Goal: Task Accomplishment & Management: Manage account settings

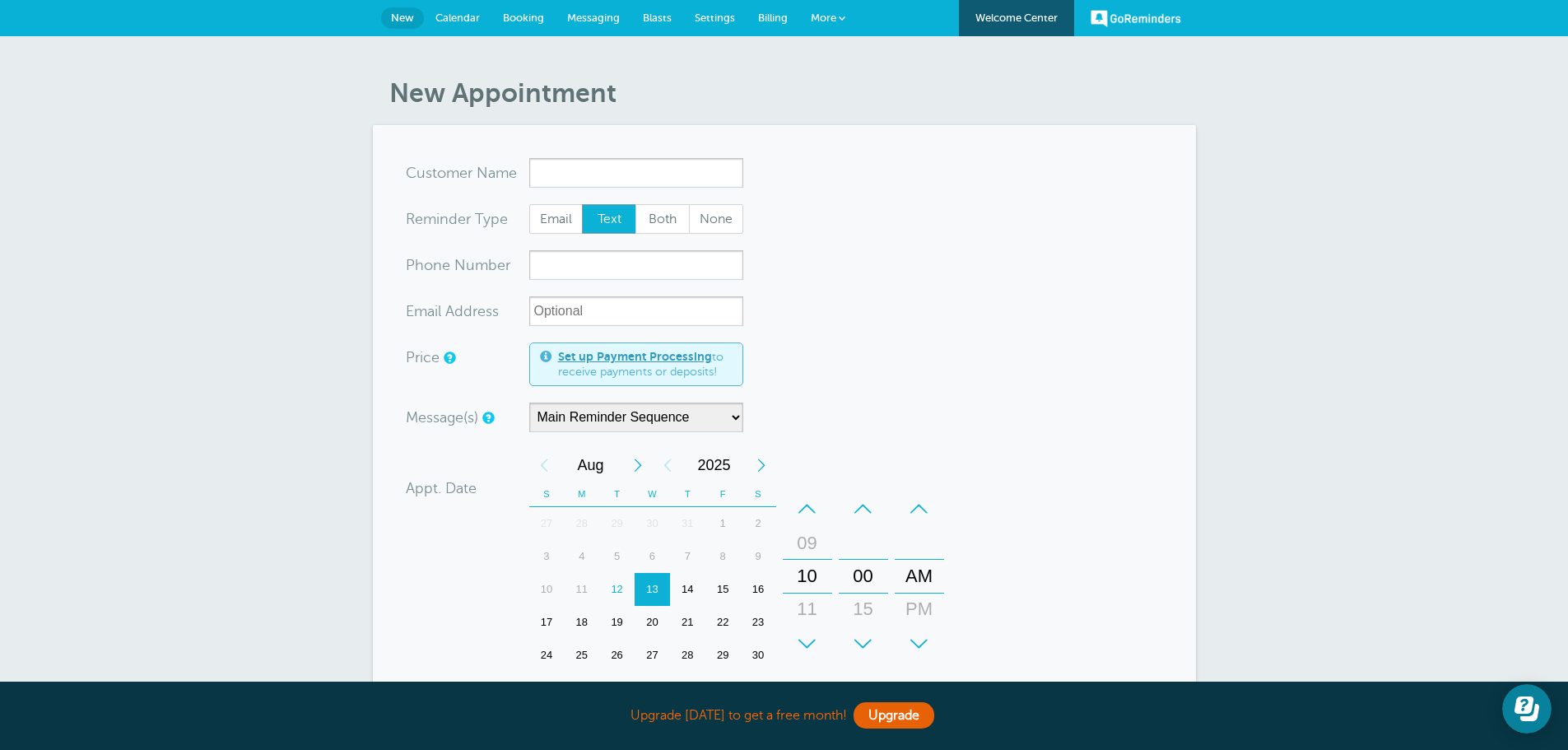
click at [978, 191] on form "You are creating a new customer. To use an existing customer select one from th…" at bounding box center [784, 564] width 757 height 813
click at [462, 17] on span "Calendar" at bounding box center [457, 17] width 44 height 12
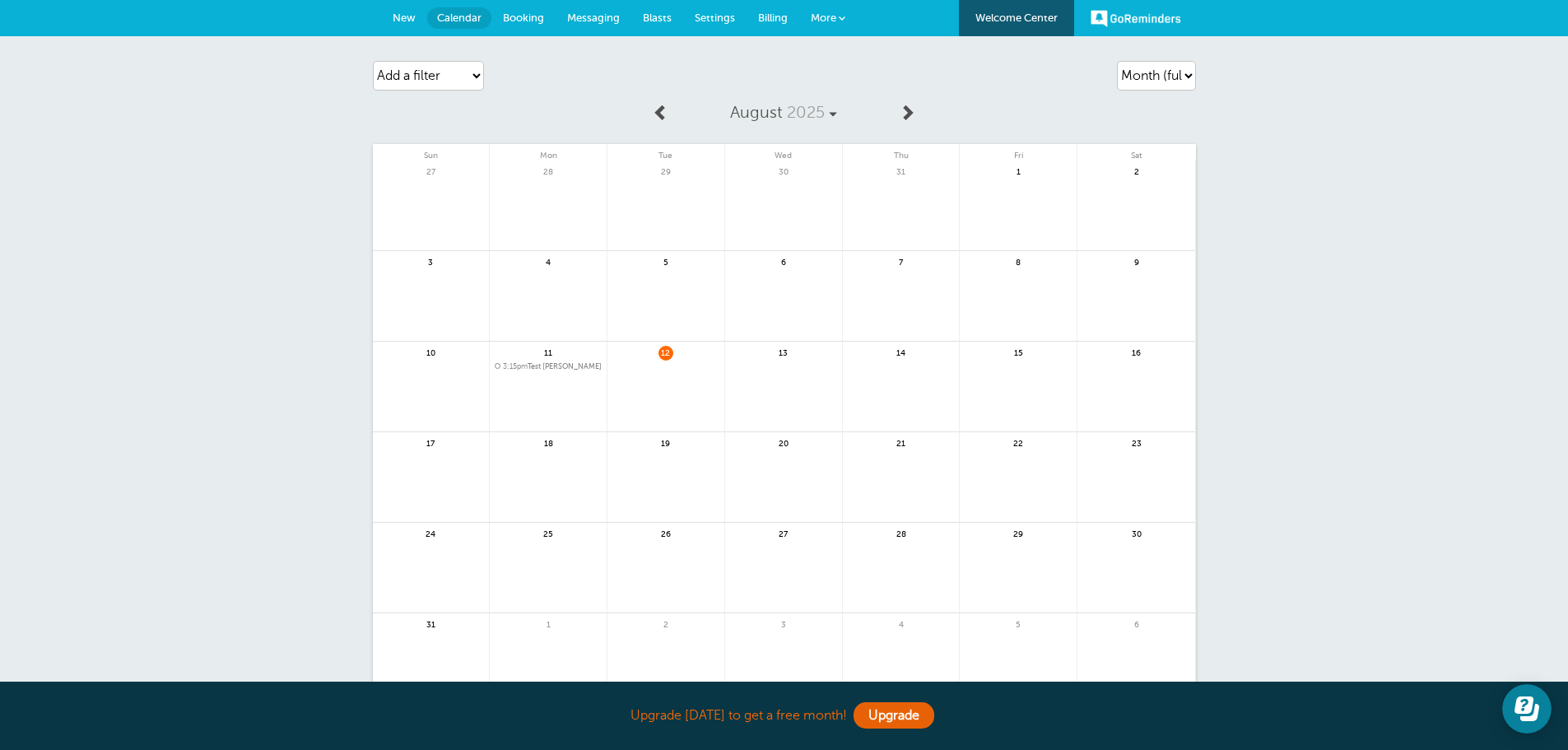
click at [769, 18] on span "Billing" at bounding box center [773, 17] width 30 height 12
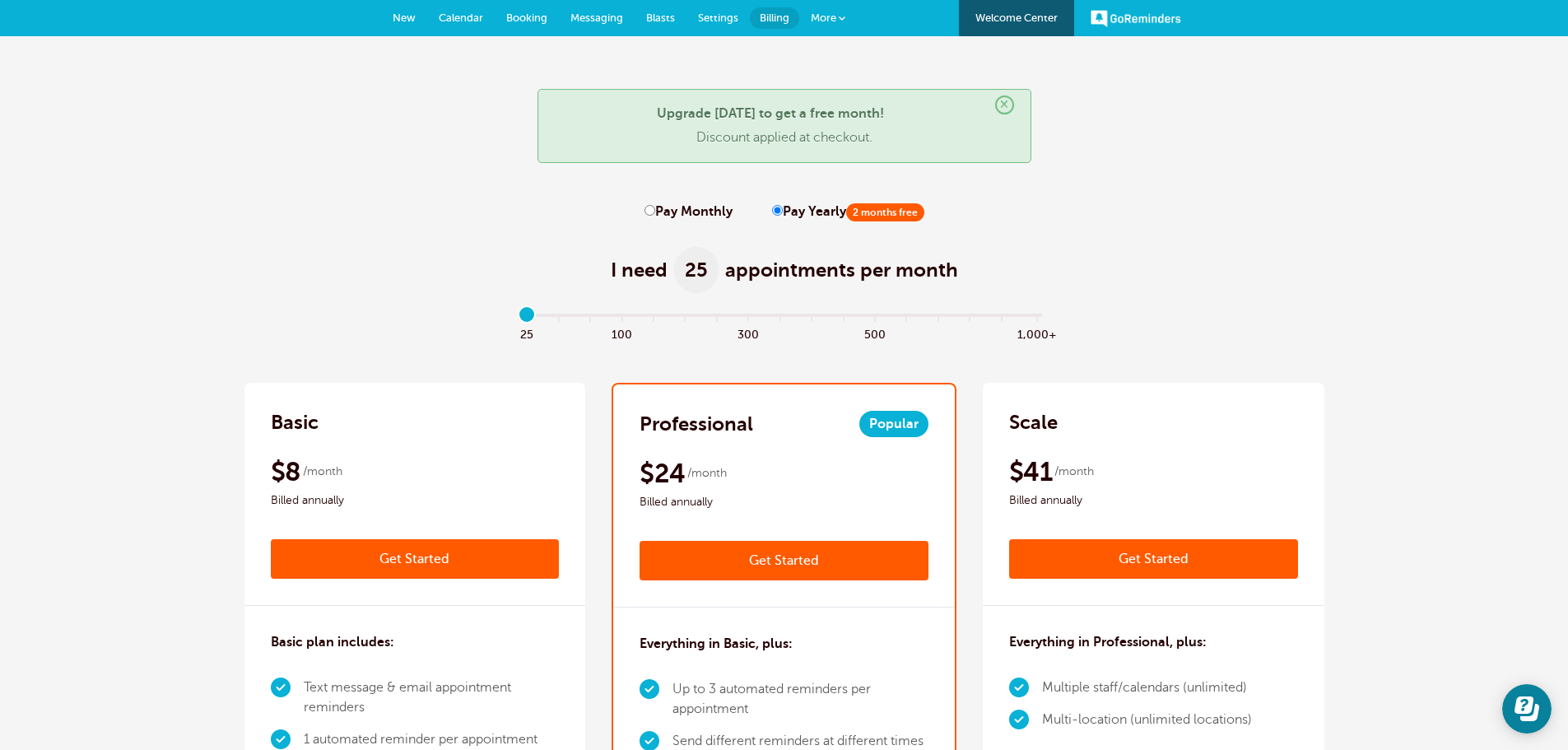
click at [697, 225] on div "I need 25 appointments per month" at bounding box center [784, 261] width 1080 height 81
click at [707, 209] on label "Pay Monthly" at bounding box center [689, 211] width 88 height 16
click at [655, 209] on input "Pay Monthly" at bounding box center [650, 210] width 11 height 11
radio input "true"
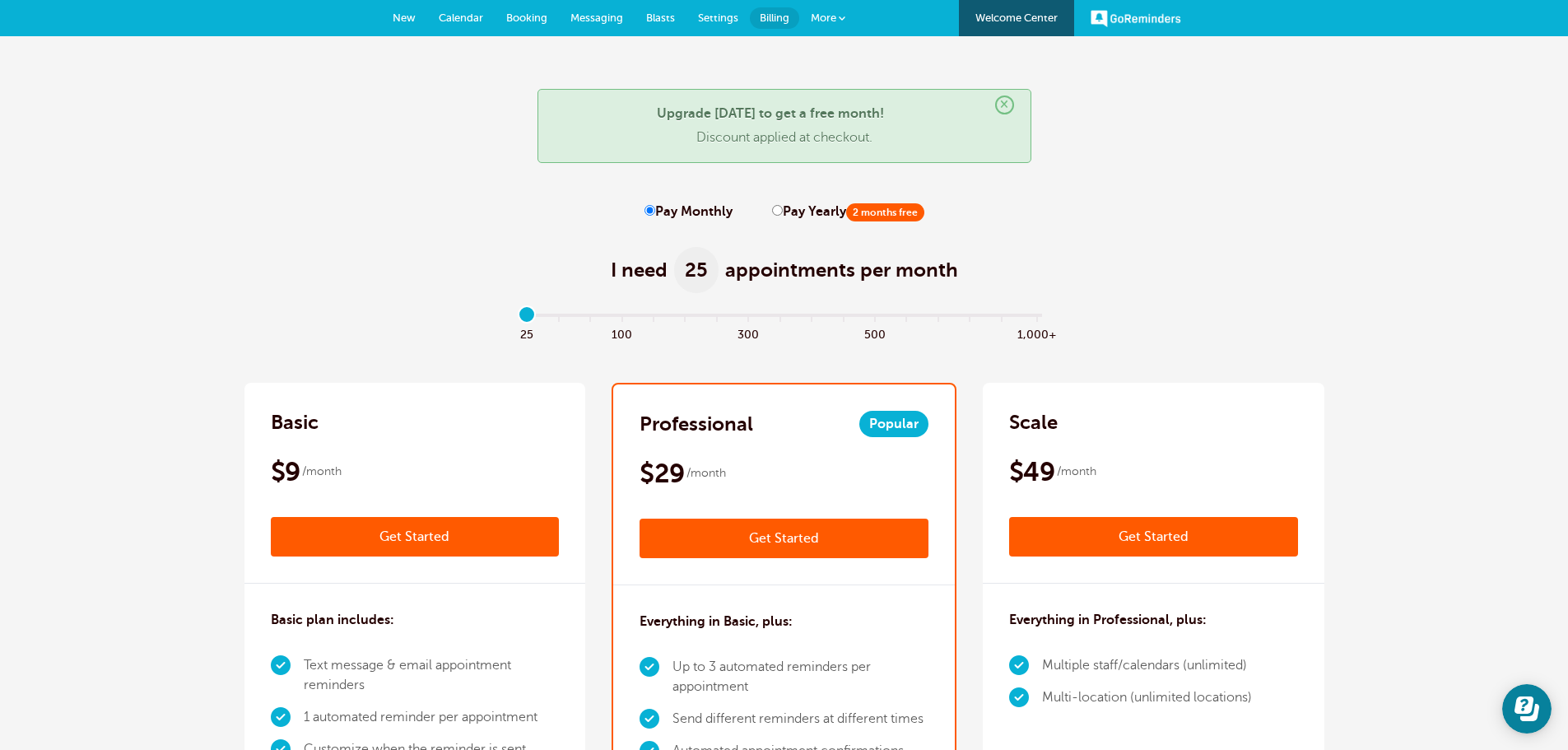
click at [714, 17] on span "Settings" at bounding box center [718, 17] width 40 height 12
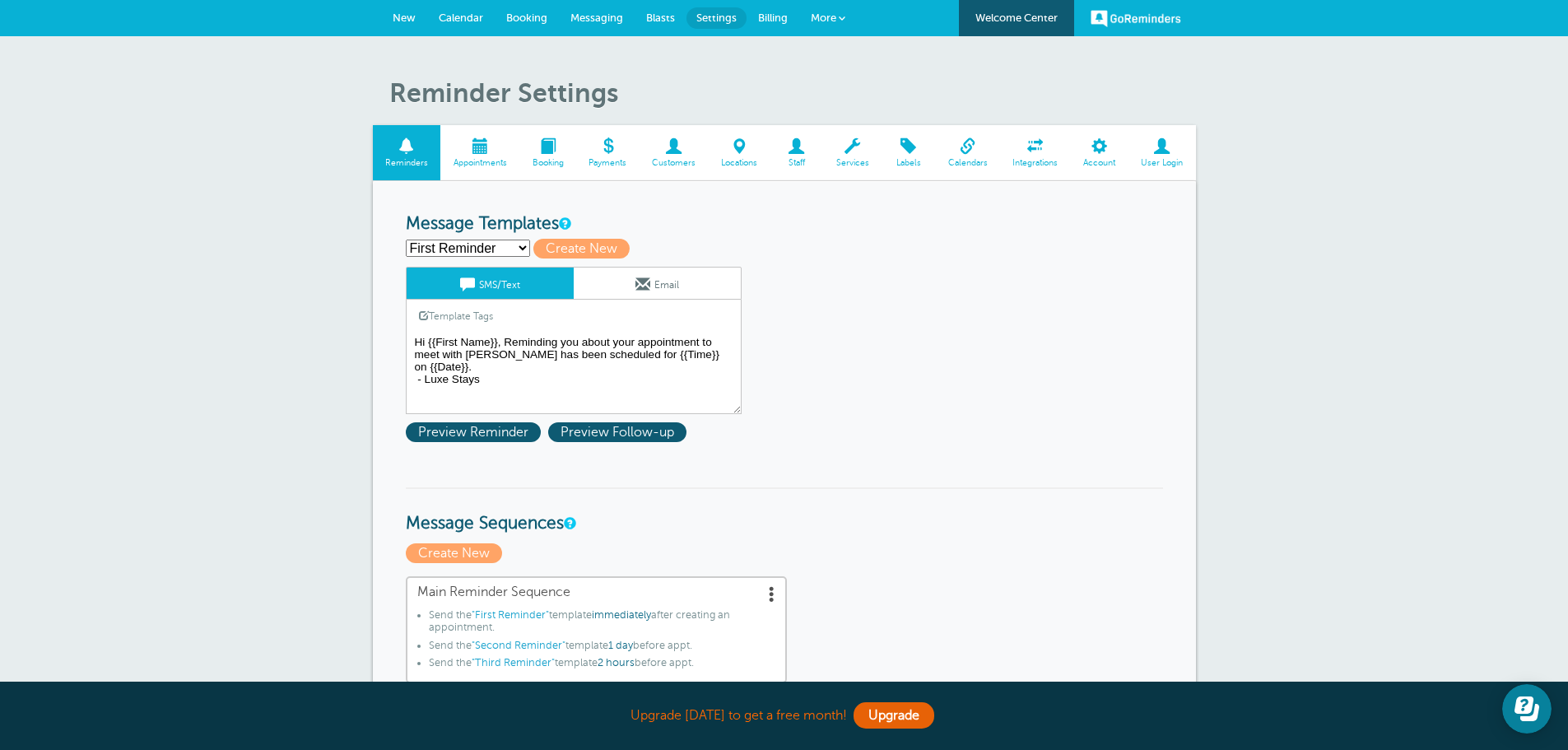
click at [585, 355] on textarea "Hi {{First Name}}, Reminding you about your appointment to meet with Rashad has…" at bounding box center [573, 372] width 336 height 82
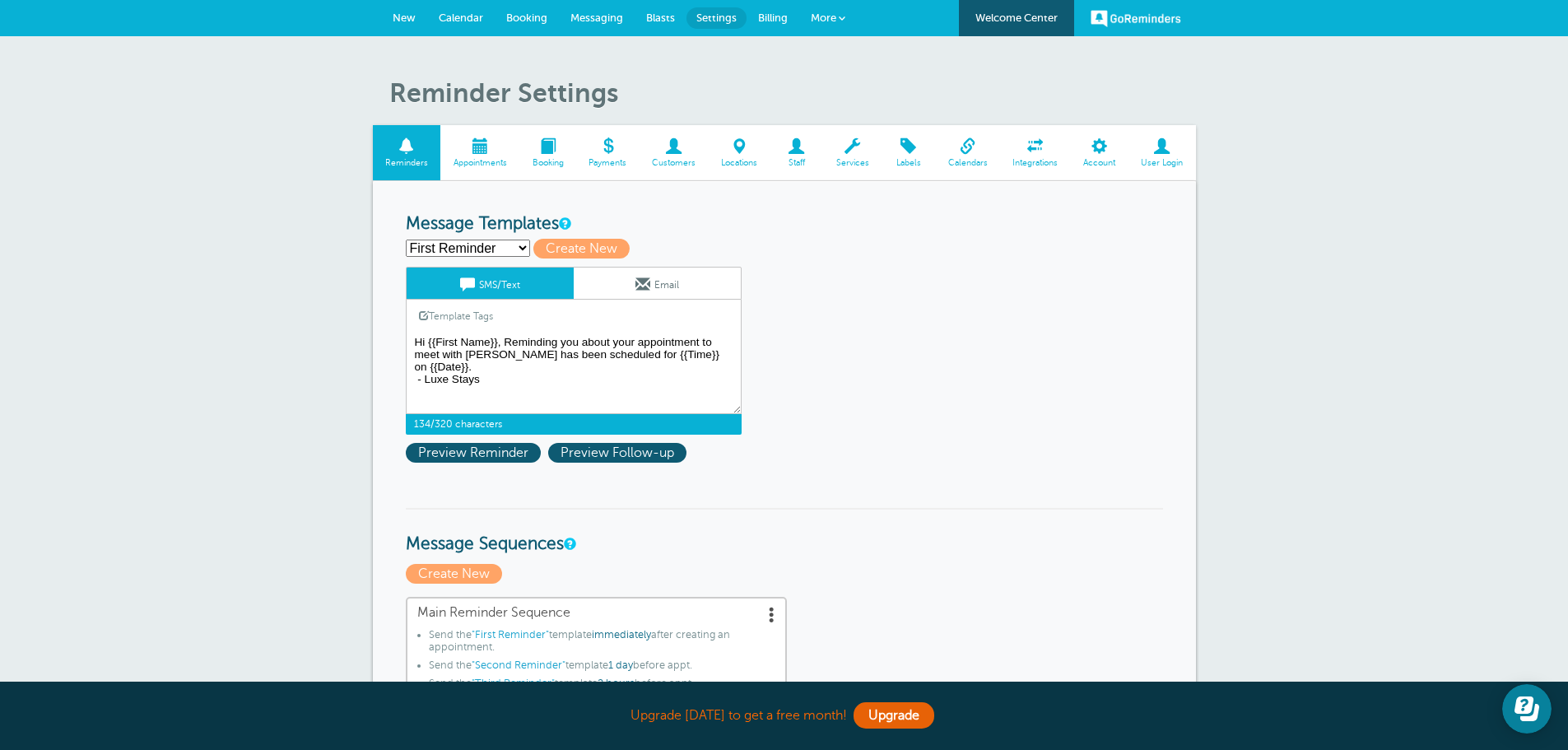
click at [585, 355] on textarea "Hi {{First Name}}, Reminding you about your appointment to meet with Rashad has…" at bounding box center [573, 372] width 336 height 82
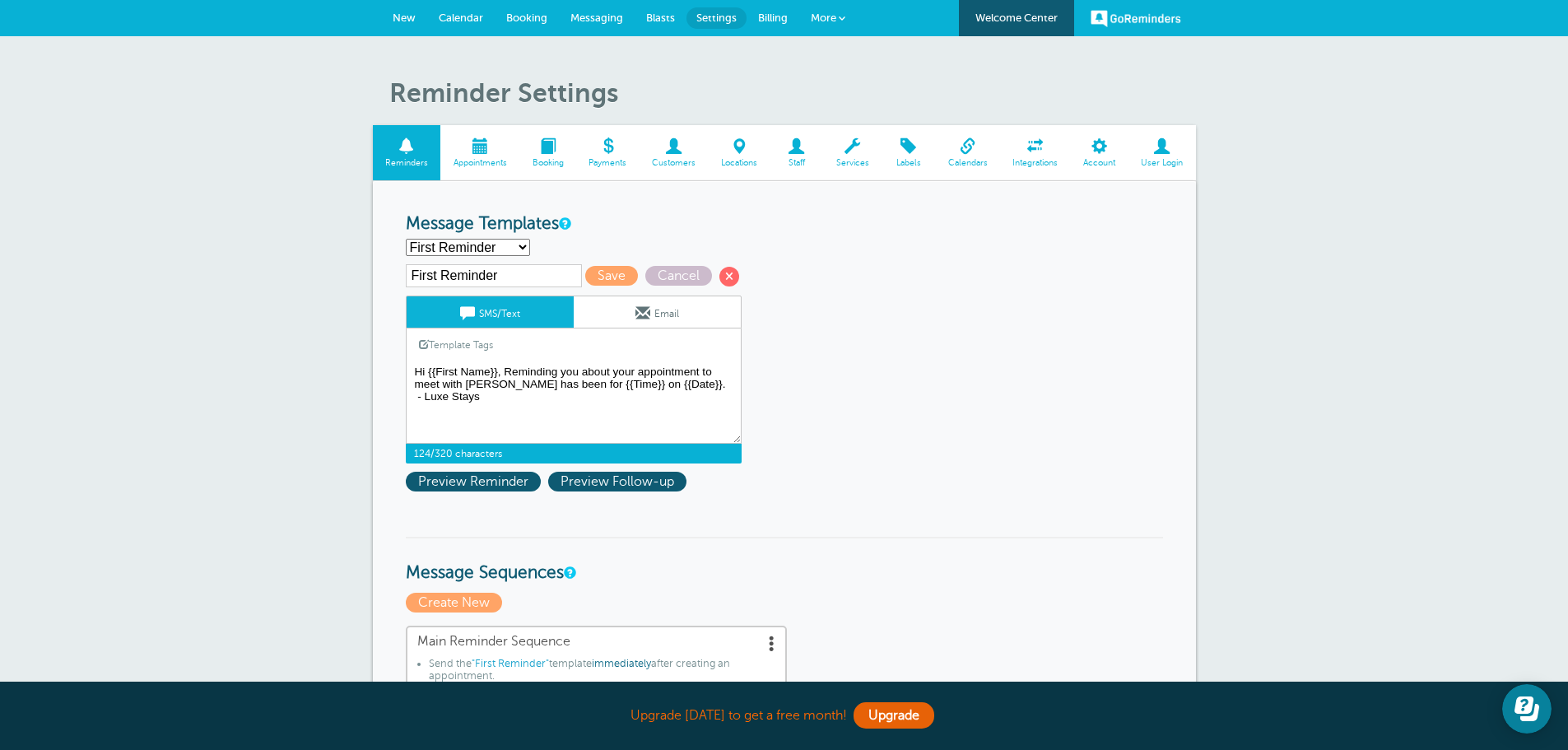
type textarea "Hi {{First Name}}, Reminding you about your appointment to meet with Rashad has…"
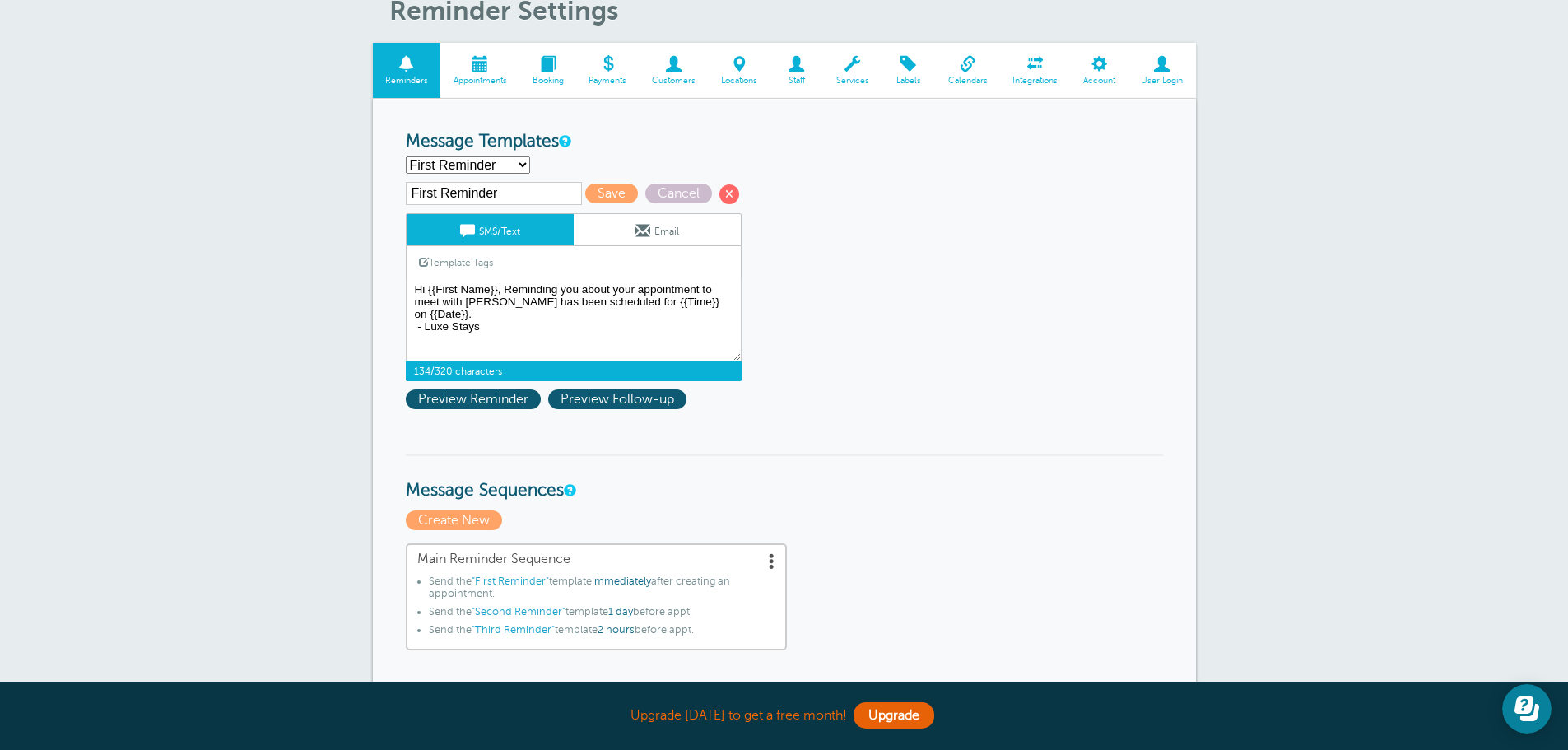
scroll to position [165, 0]
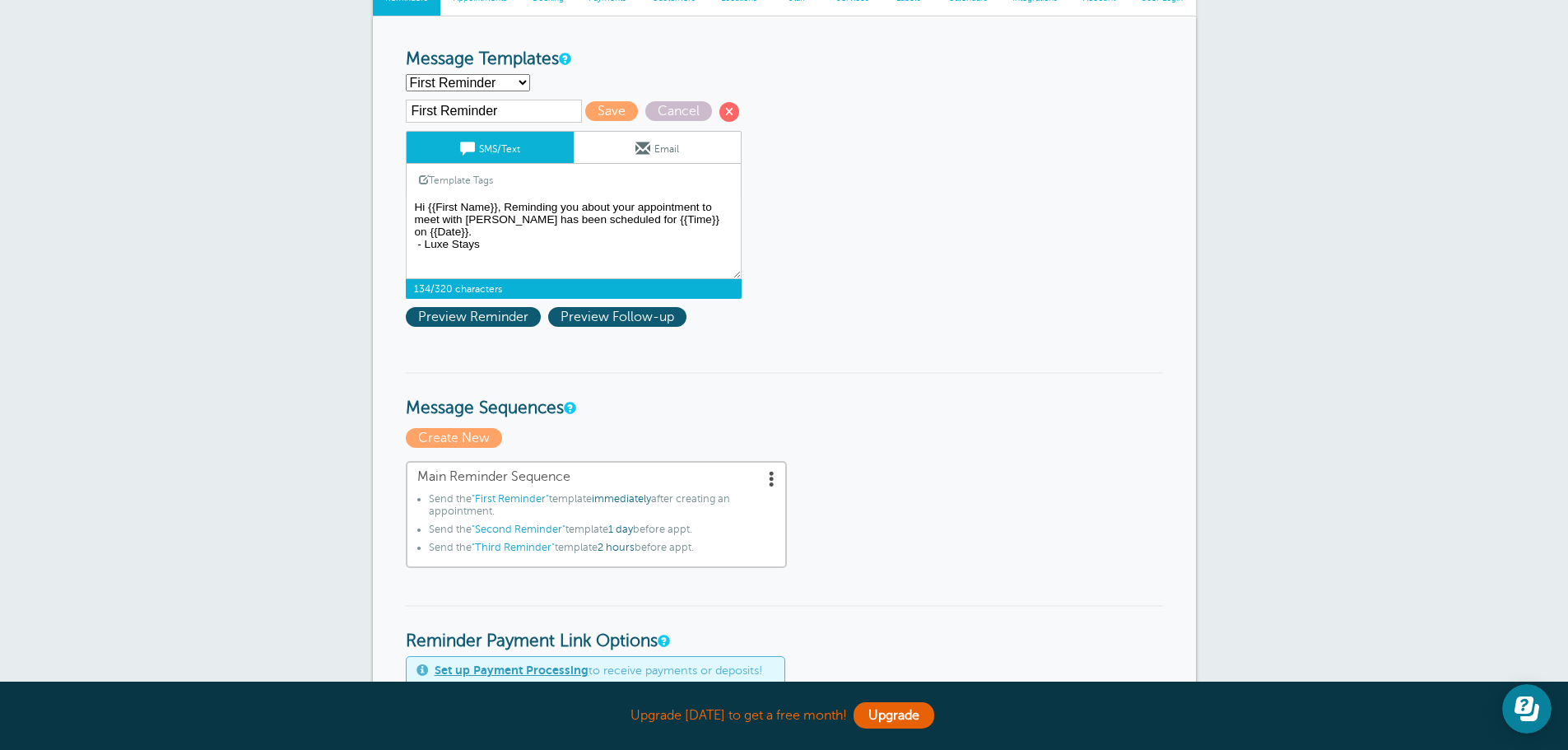
click at [519, 546] on span ""Third Reminder"" at bounding box center [513, 547] width 83 height 12
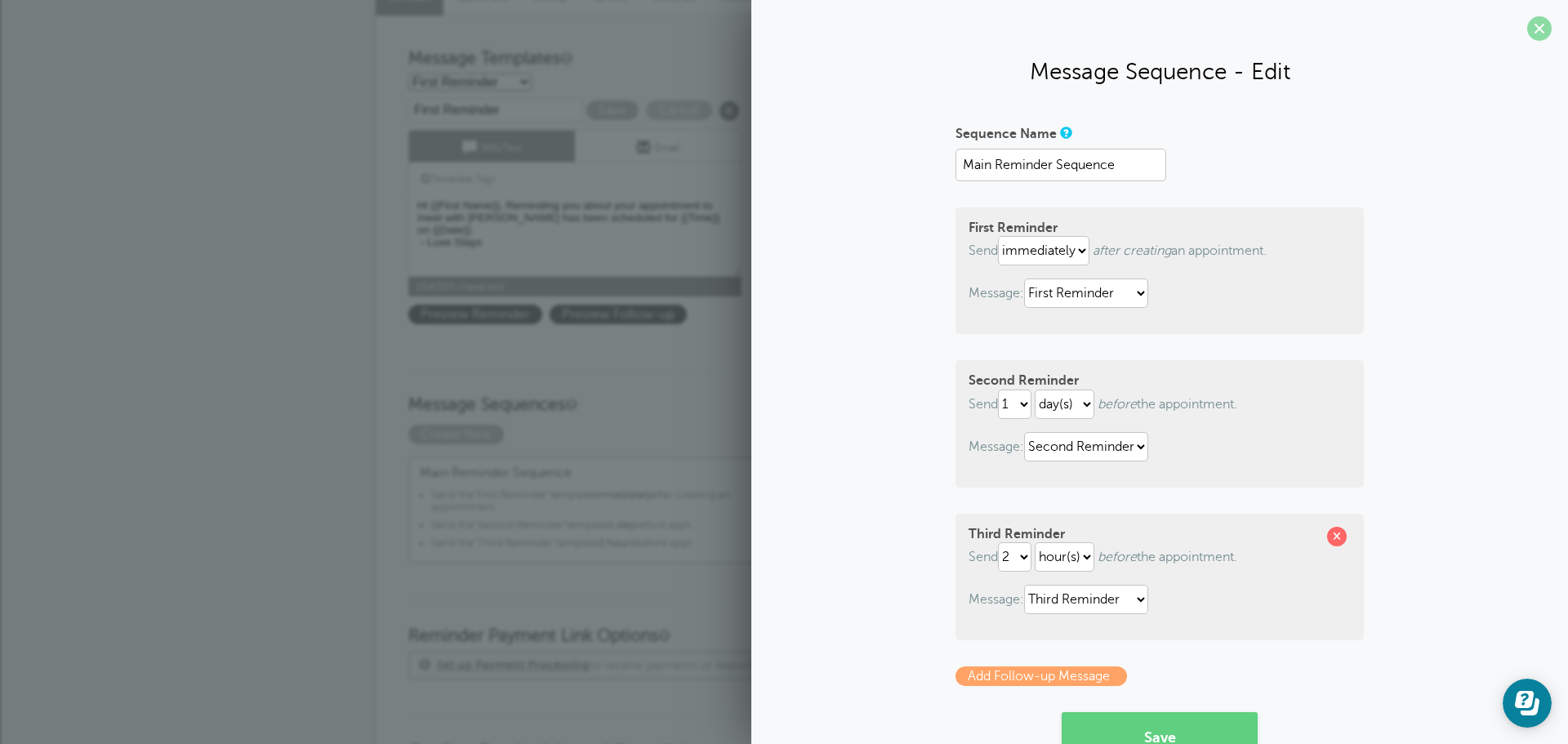
click at [1534, 34] on span at bounding box center [1540, 29] width 25 height 25
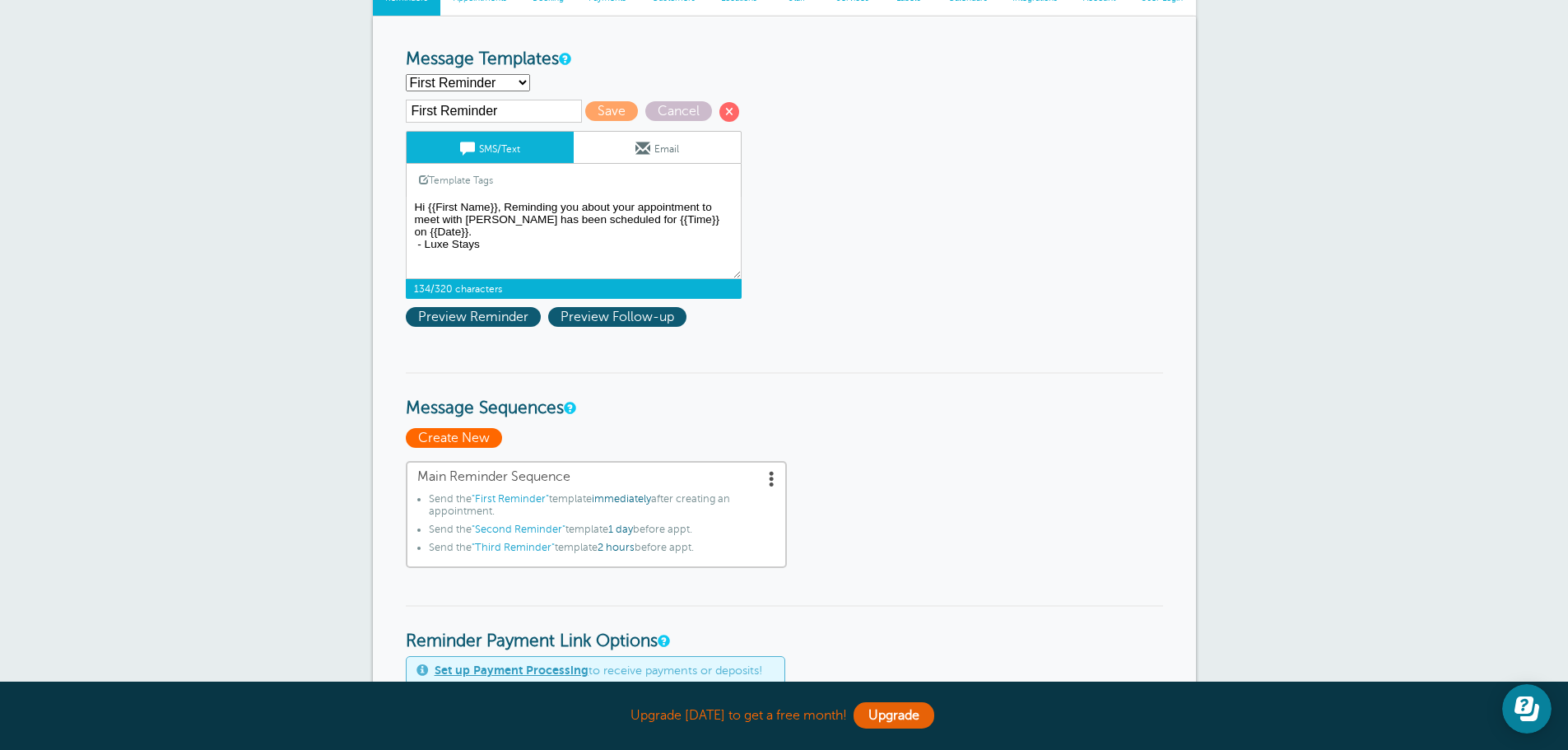
click at [440, 436] on span "Create New" at bounding box center [454, 438] width 97 height 20
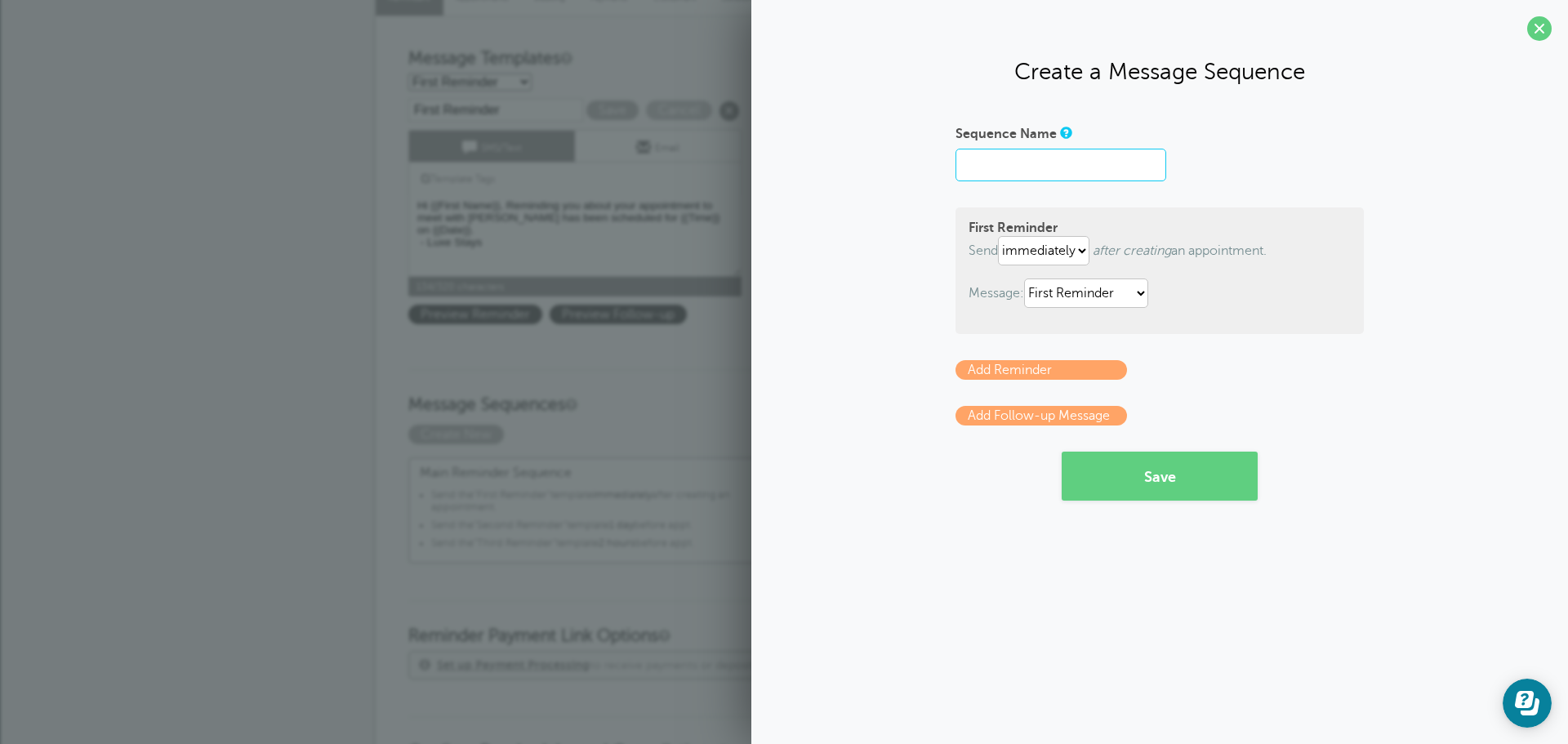
click at [1071, 159] on input "Sequence Name" at bounding box center [1061, 165] width 211 height 33
click at [1539, 28] on span at bounding box center [1540, 29] width 25 height 25
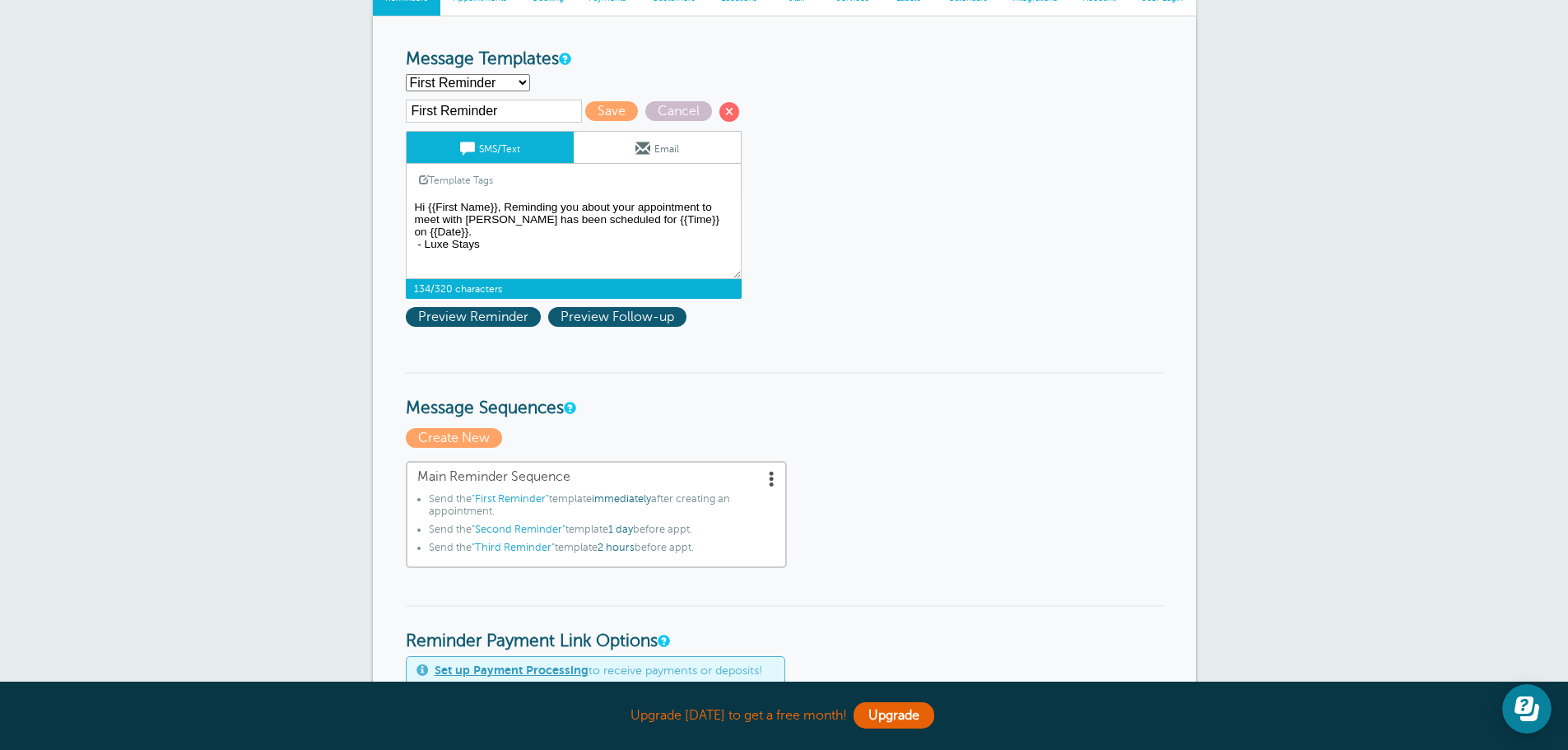
click at [530, 547] on span ""Third Reminder"" at bounding box center [513, 547] width 83 height 12
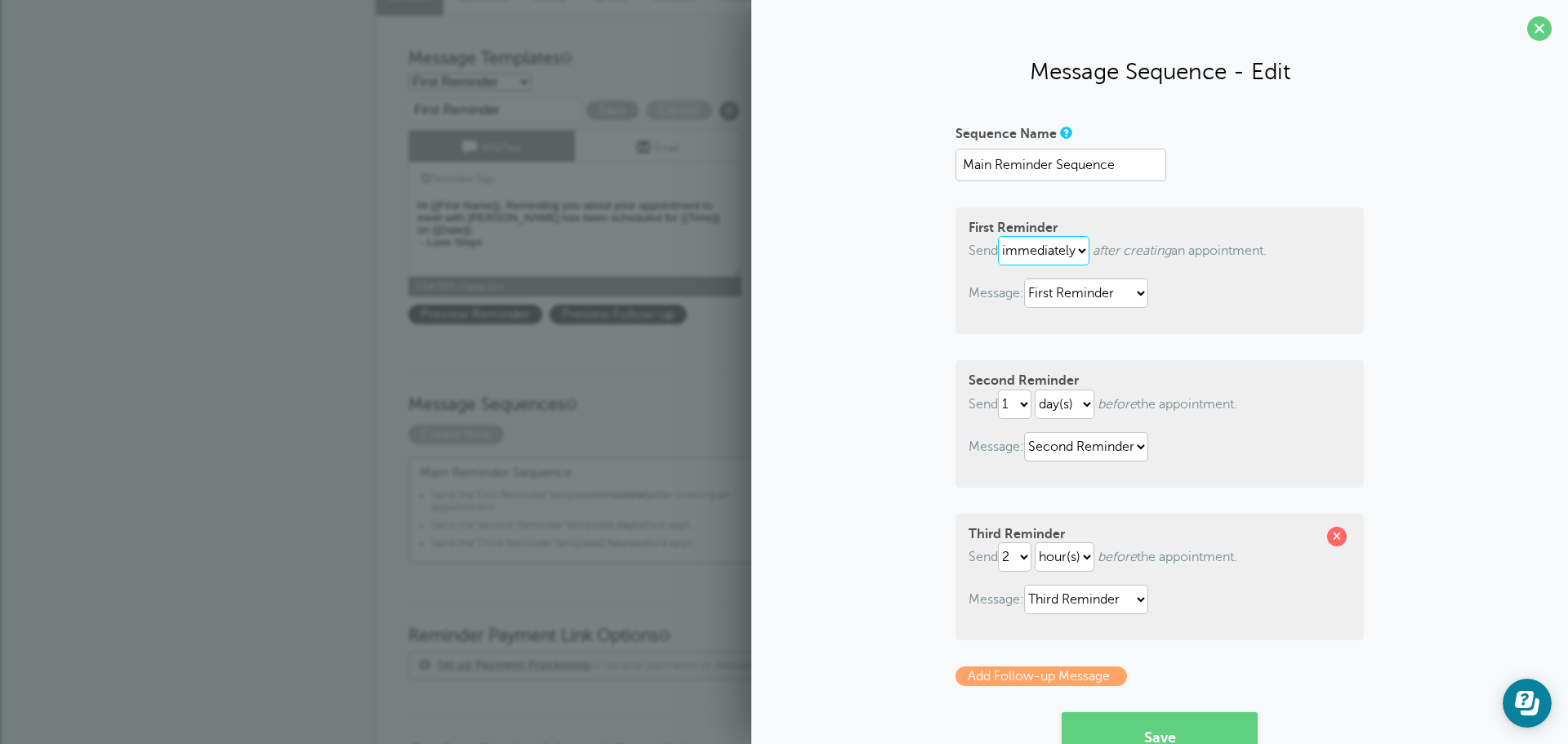
click at [1054, 253] on select "immediately 1 2 3 4 5 6 7 8 9 10 11 12 13 14 15 16 17 18 19 20 21 22 23 24 25 2…" at bounding box center [1043, 251] width 92 height 30
select select "2"
click at [998, 236] on select "immediately 1 2 3 4 5 6 7 8 9 10 11 12 13 14 15 16 17 18 19 20 21 22 23 24 25 2…" at bounding box center [1043, 251] width 92 height 30
click at [1076, 240] on select "hour(s) day(s)" at bounding box center [1067, 251] width 59 height 30
click at [1038, 236] on select "hour(s) day(s)" at bounding box center [1067, 251] width 59 height 30
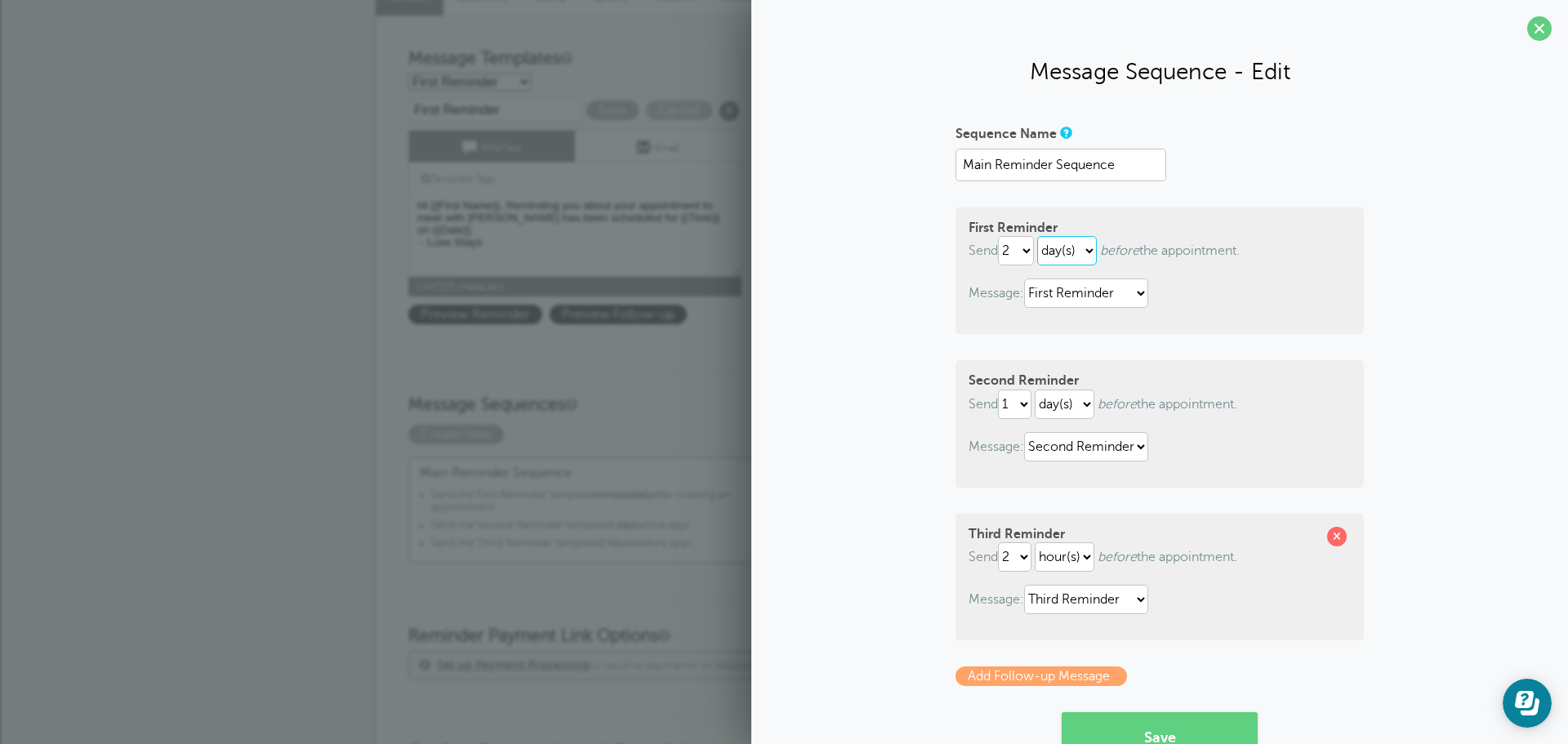
click at [1057, 253] on select "hour(s) day(s)" at bounding box center [1067, 251] width 59 height 30
click at [1038, 236] on select "hour(s) day(s)" at bounding box center [1067, 251] width 59 height 30
select select "DAY"
click at [1045, 298] on select "First Reminder Second Reminder Third Reminder" at bounding box center [1086, 293] width 124 height 30
select select "159023"
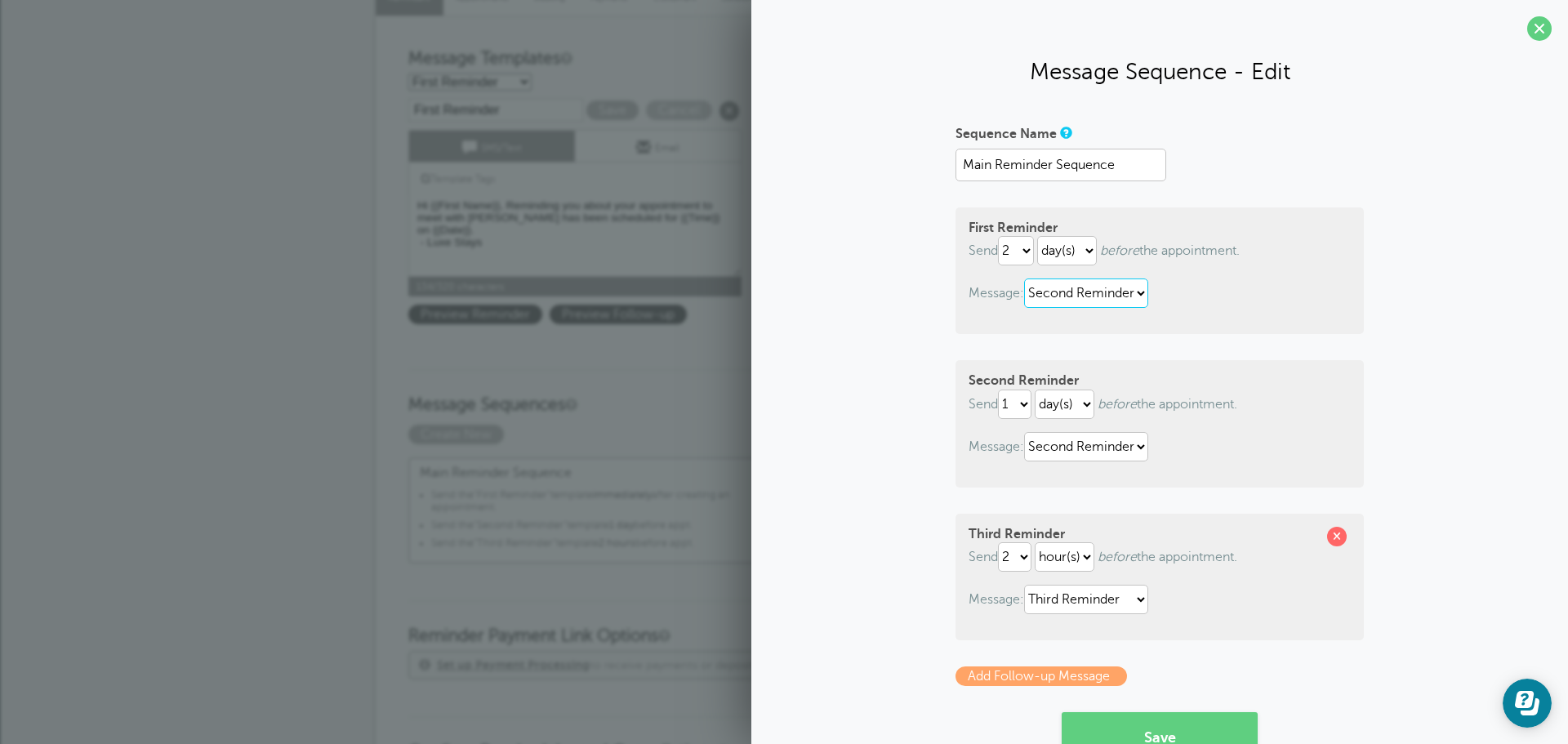
click at [1024, 278] on select "First Reminder Second Reminder Third Reminder" at bounding box center [1086, 293] width 124 height 30
click at [1073, 277] on div "First Reminder Send immediately 1 2 3 4 5 6 7 8 9 10 11 12 13 14 15 16 17 18 19…" at bounding box center [1160, 270] width 408 height 126
click at [1064, 241] on select "hour(s) day(s)" at bounding box center [1067, 251] width 59 height 30
click at [1038, 236] on select "hour(s) day(s)" at bounding box center [1067, 251] width 59 height 30
select select "DAY"
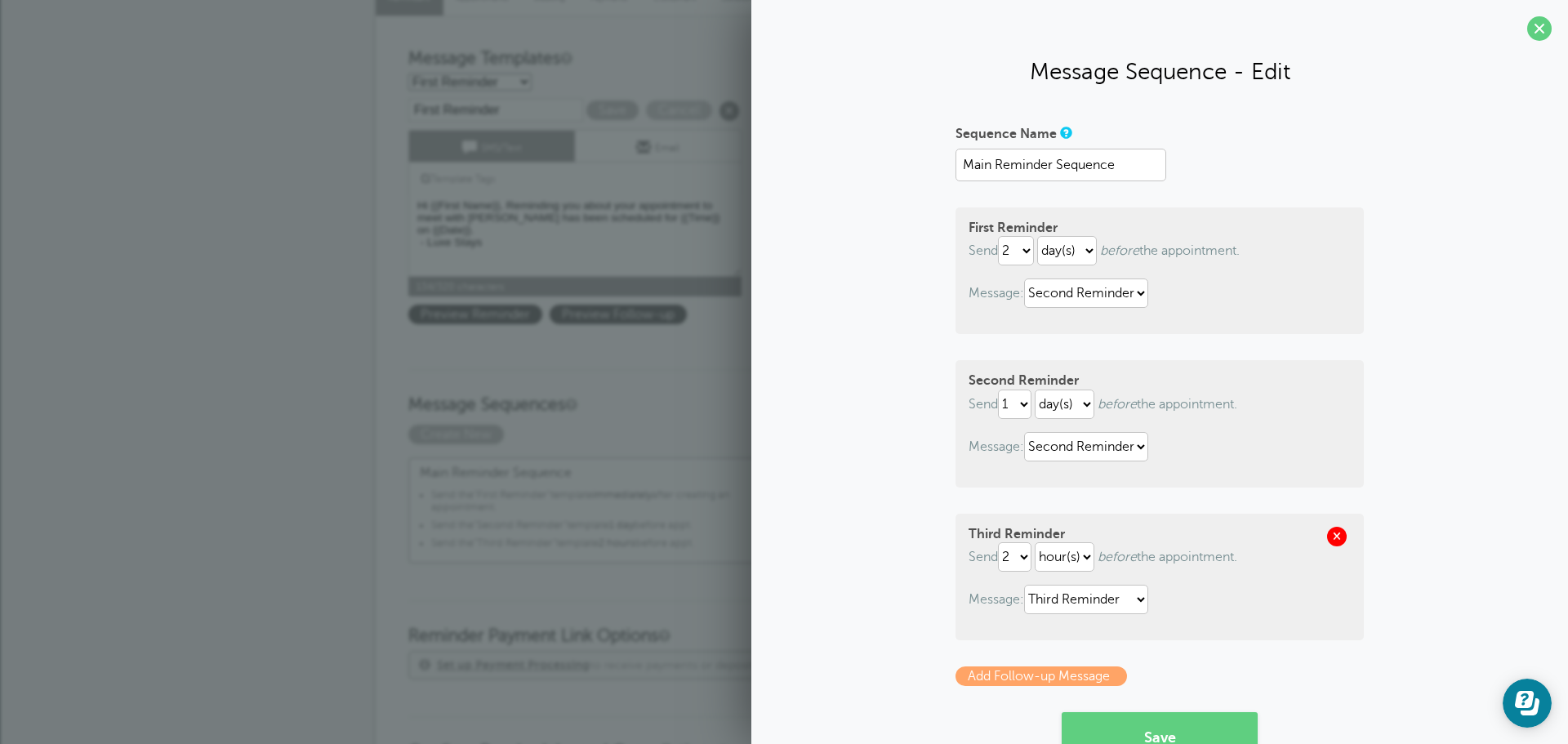
click at [1336, 538] on span at bounding box center [1337, 537] width 20 height 20
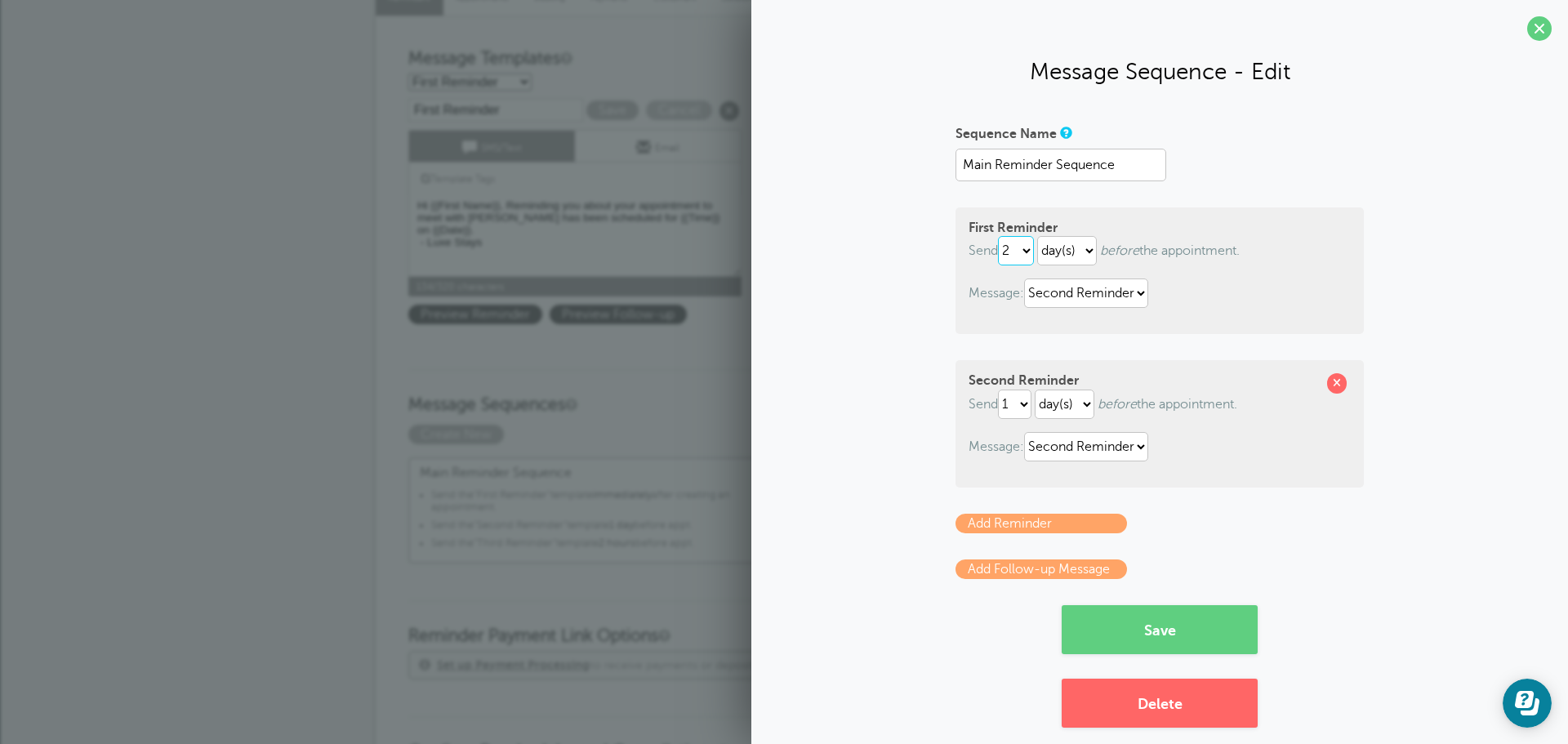
click at [1019, 244] on select "immediately 1 2 3 4 5 6 7 8 9 10 11 12 13 14 15 16 17 18 19 20 21 22 23 24 25 2…" at bounding box center [1015, 251] width 36 height 30
click at [1528, 29] on span at bounding box center [1540, 29] width 25 height 25
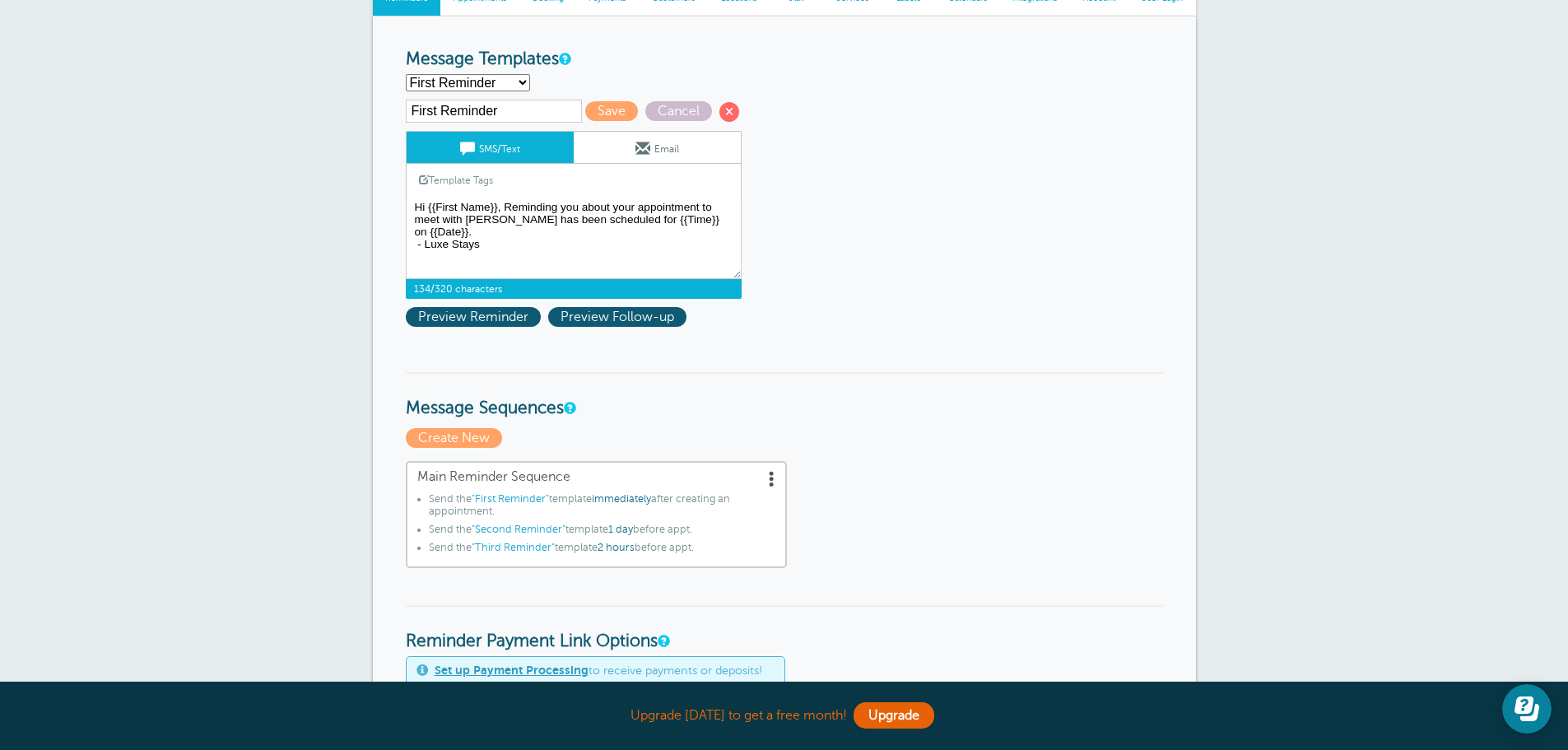
click at [449, 82] on select "First Reminder Second Reminder Third Reminder Create new..." at bounding box center [467, 82] width 124 height 17
select select
click at [406, 74] on select "First Reminder Second Reminder Third Reminder Create new..." at bounding box center [467, 82] width 124 height 17
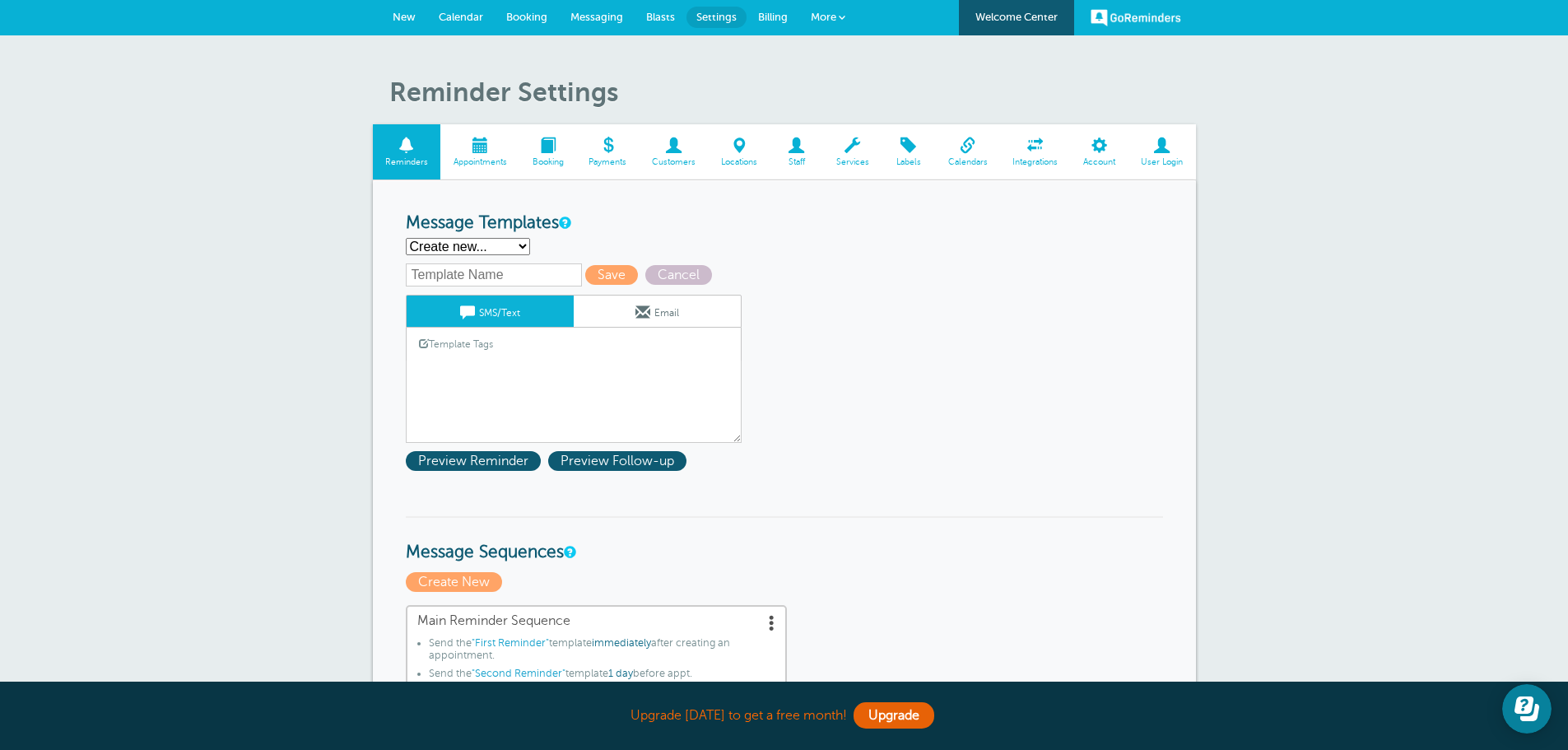
scroll to position [0, 0]
click at [670, 276] on span "Cancel" at bounding box center [679, 276] width 67 height 20
select select "159021"
type input "First Reminder"
type textarea "Hi {{First Name}}, Reminding you about your appointment to meet with Rashad has…"
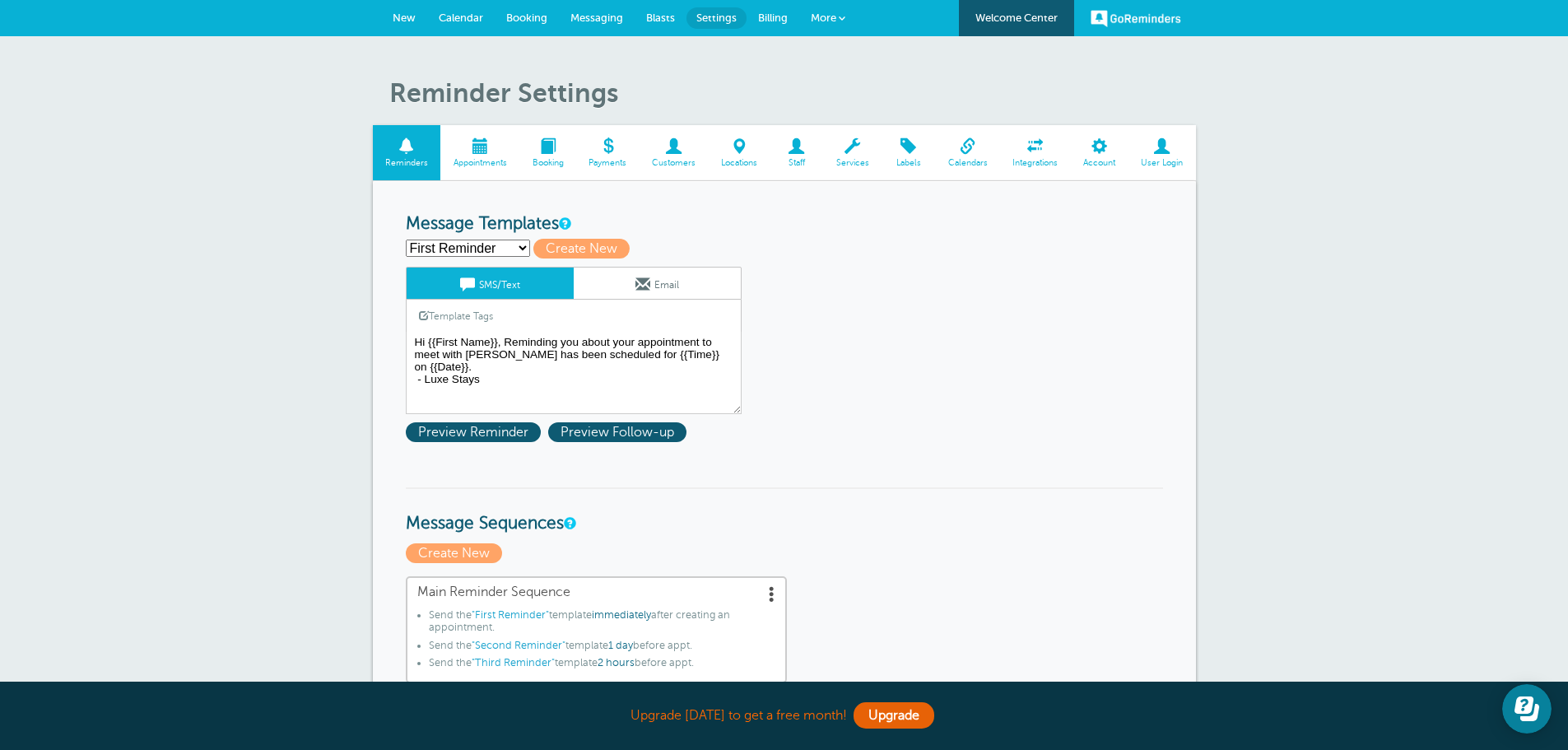
click at [514, 246] on select "First Reminder Second Reminder Third Reminder Create new..." at bounding box center [467, 248] width 124 height 17
select select "159023"
click at [406, 240] on select "First Reminder Second Reminder Third Reminder Create new..." at bounding box center [467, 248] width 124 height 17
type input "Second Reminder"
type textarea "Hi {{First Name}}, you have an appointment with Luxe Stays at {{Time}} on {{Dat…"
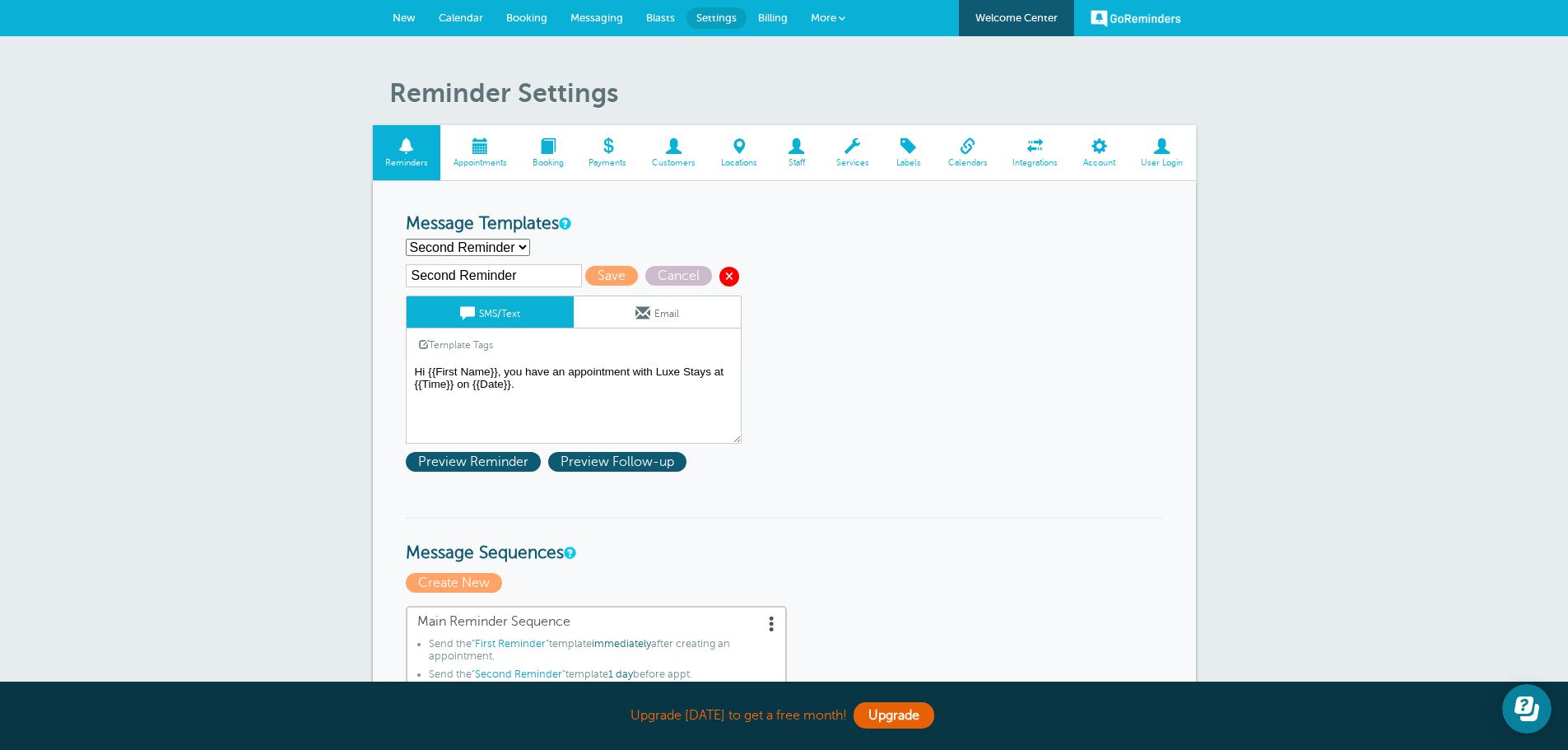
click at [729, 274] on span at bounding box center [729, 276] width 20 height 20
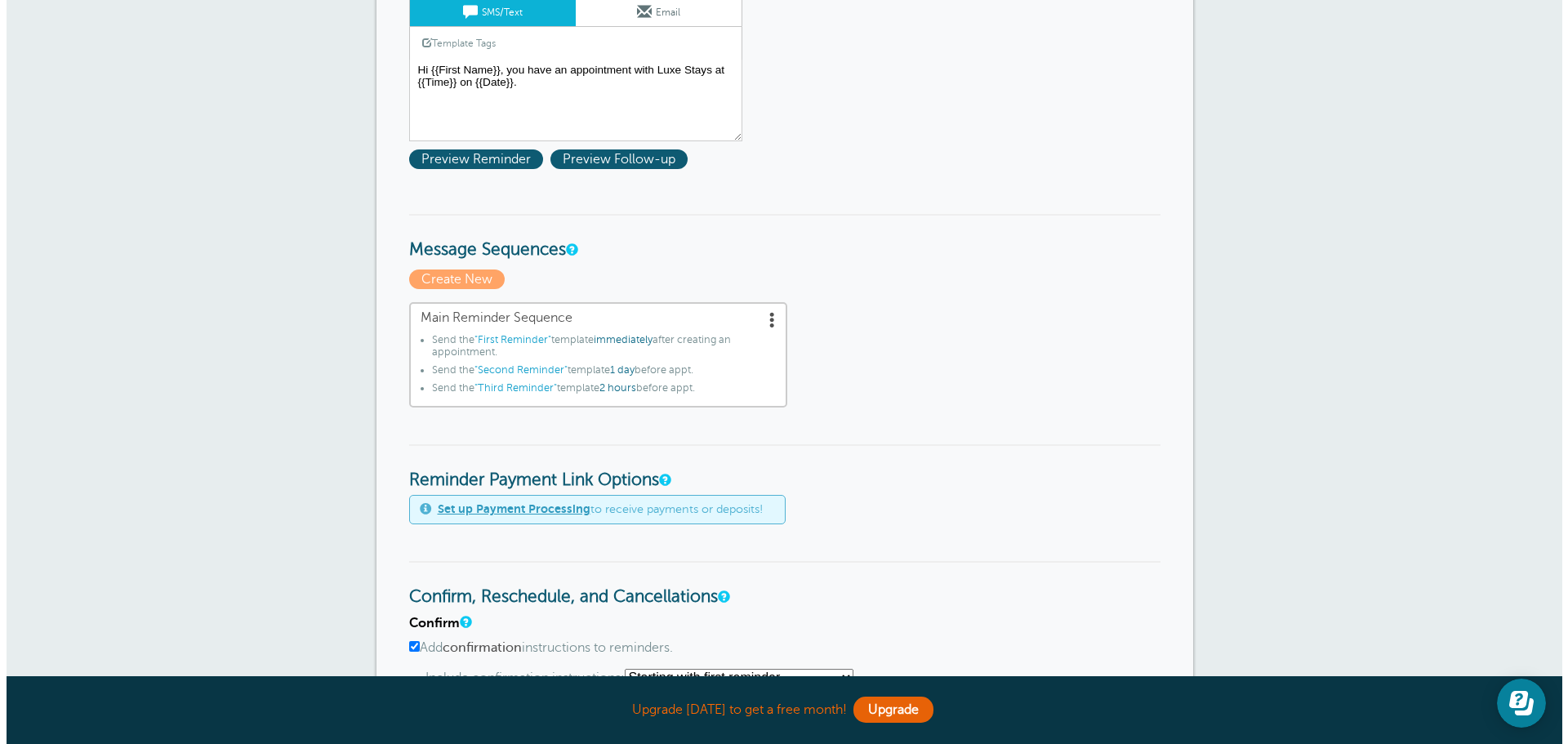
scroll to position [326, 0]
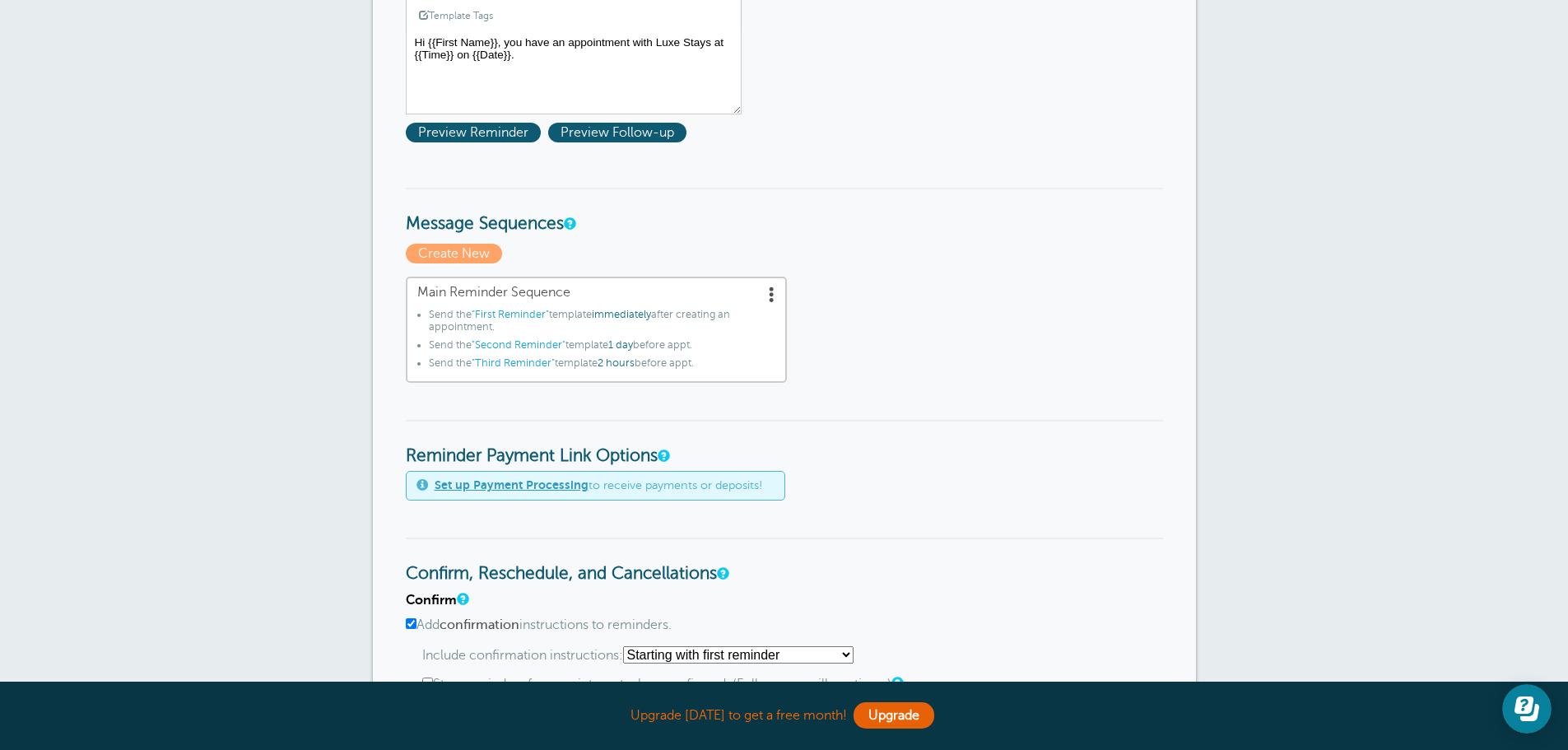
click at [779, 293] on span at bounding box center [772, 294] width 17 height 17
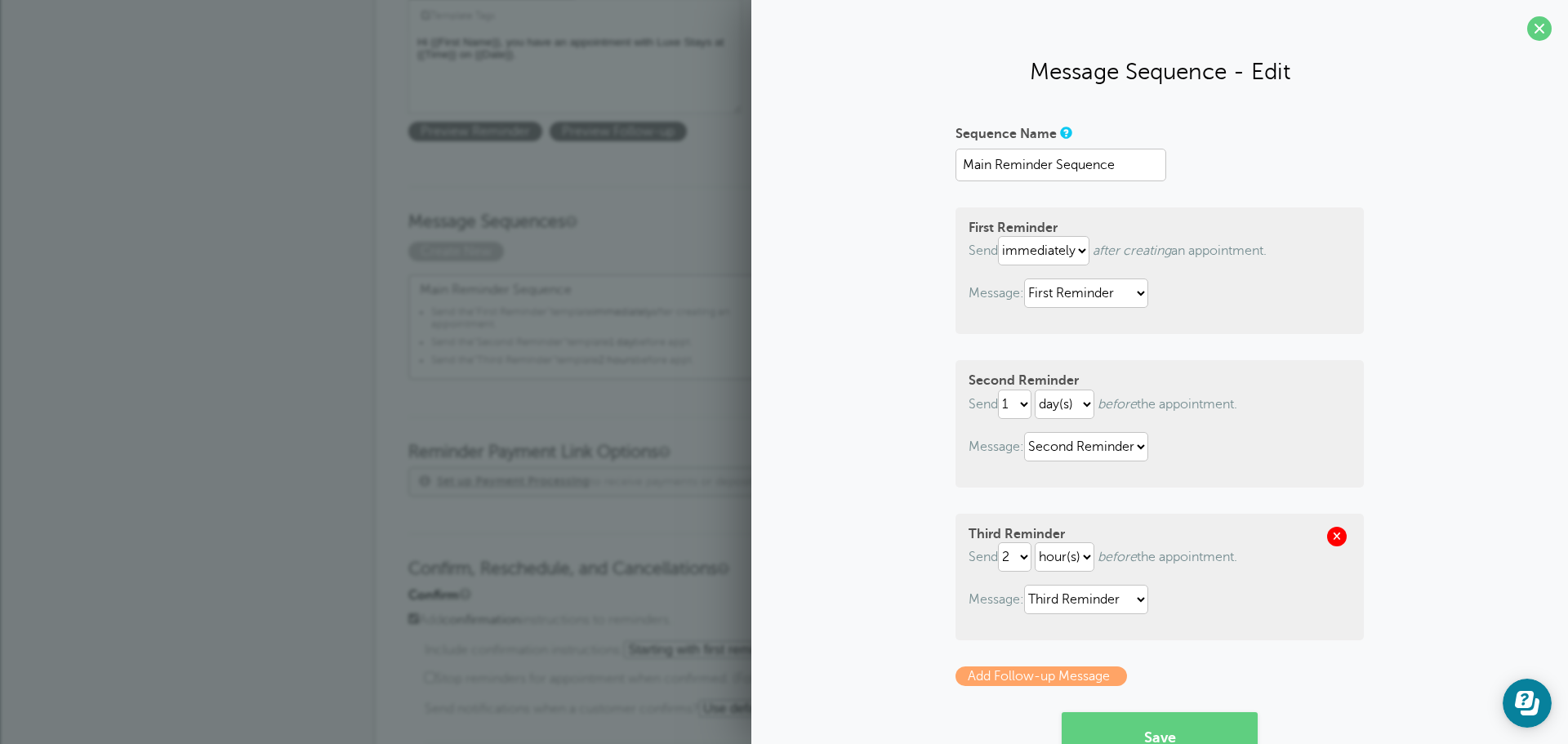
click at [1333, 534] on span at bounding box center [1337, 537] width 20 height 20
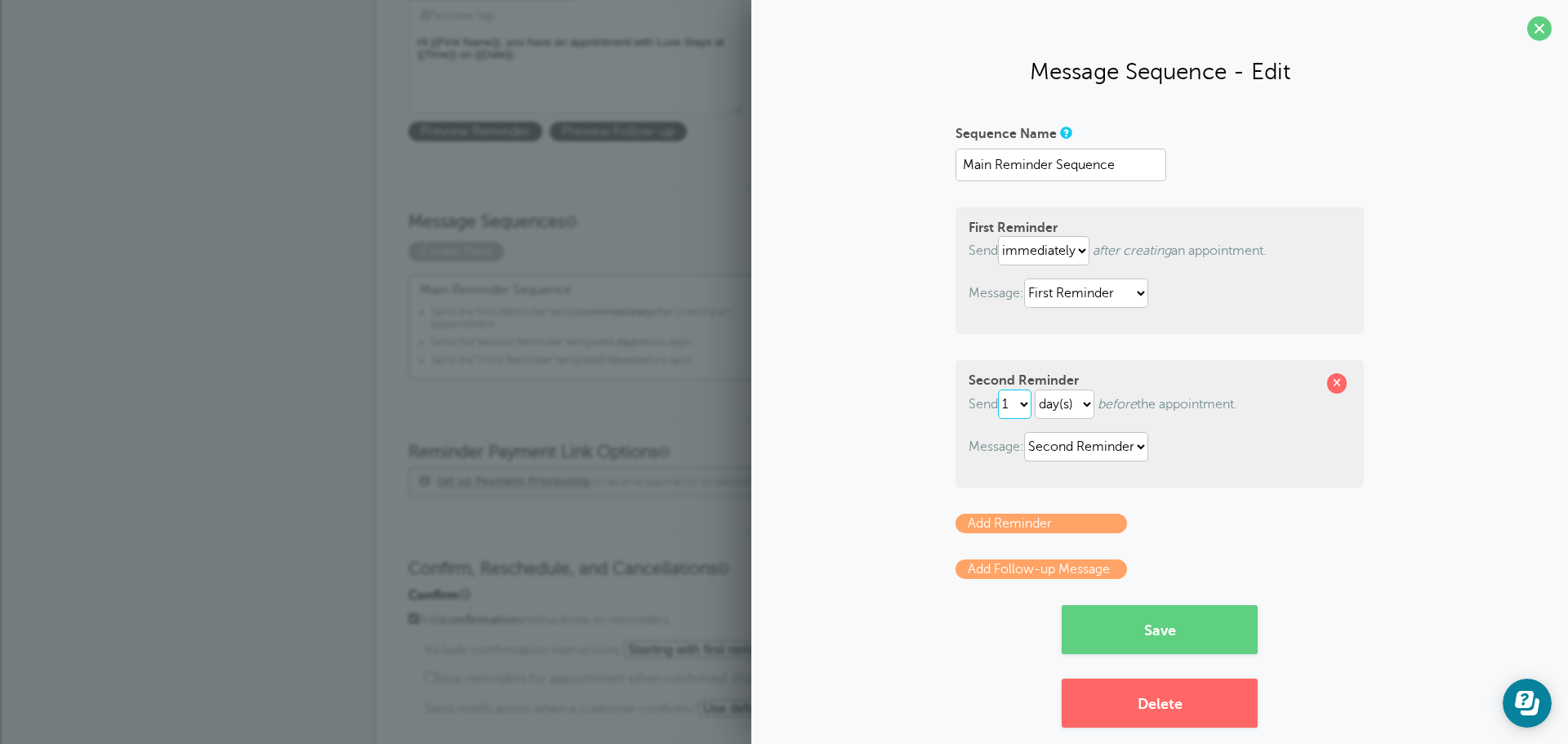
click at [1000, 404] on select "1 2 3 4 5 6 7 8 9 10 11 12 13 14 15 16 17 18 19 20 21 22 23 24 25 26 27 28 29 30" at bounding box center [1014, 405] width 34 height 30
select select "2"
click at [998, 390] on select "1 2 3 4 5 6 7 8 9 10 11 12 13 14 15 16 17 18 19 20 21 22 23 24 25 26 27 28 29 30" at bounding box center [1014, 405] width 34 height 30
click at [1067, 397] on select "hour(s) day(s)" at bounding box center [1065, 405] width 59 height 30
select select "HOUR"
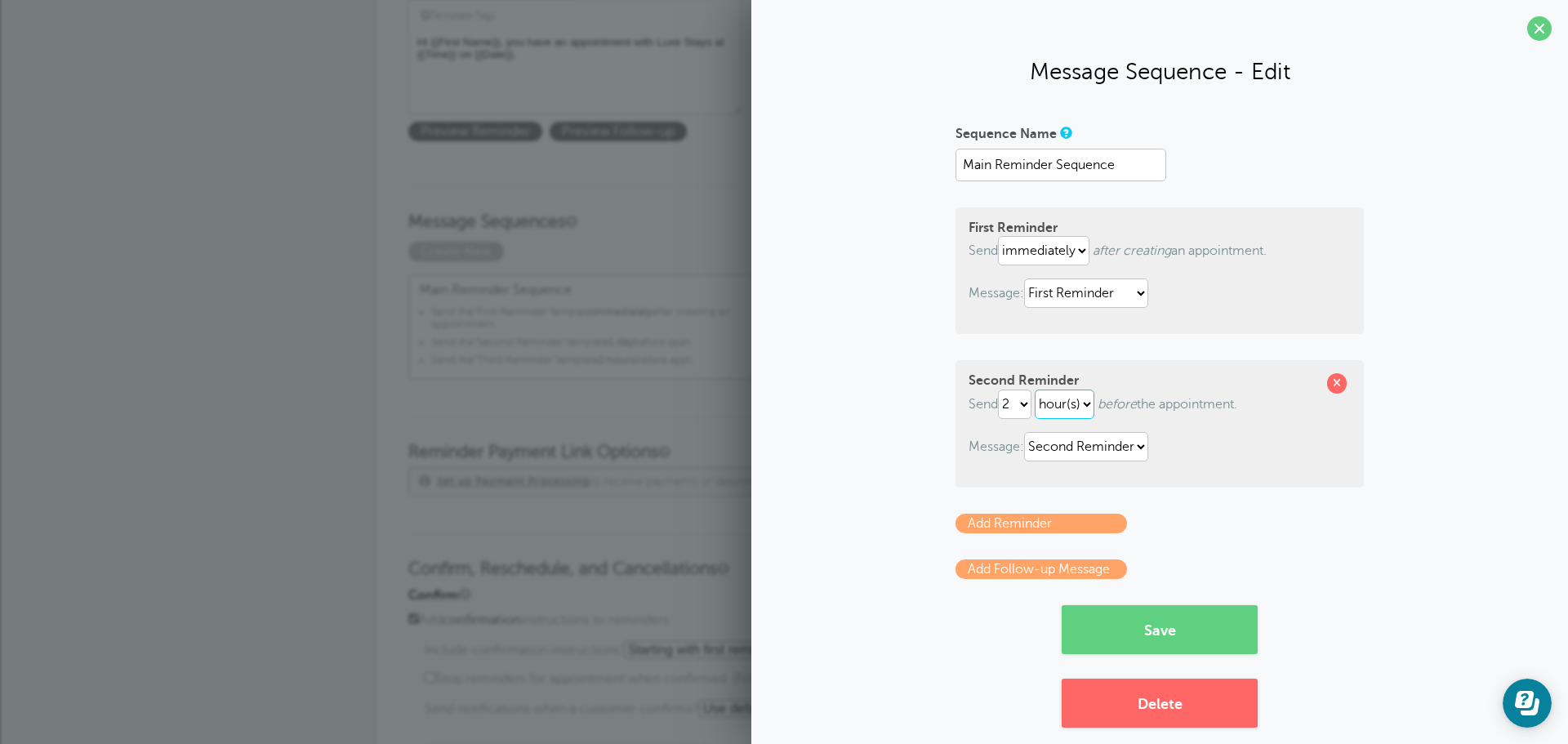
click at [1035, 390] on select "hour(s) day(s)" at bounding box center [1065, 405] width 59 height 30
click at [1085, 446] on select "First Reminder Second Reminder Third Reminder" at bounding box center [1086, 447] width 124 height 30
click at [1024, 432] on select "First Reminder Second Reminder Third Reminder" at bounding box center [1086, 447] width 124 height 30
drag, startPoint x: 885, startPoint y: 458, endPoint x: 894, endPoint y: 446, distance: 15.0
click at [885, 457] on div "Sequence Name Main Reminder Sequence First Reminder Send immediately 1 2 3 4 5 …" at bounding box center [1159, 424] width 784 height 608
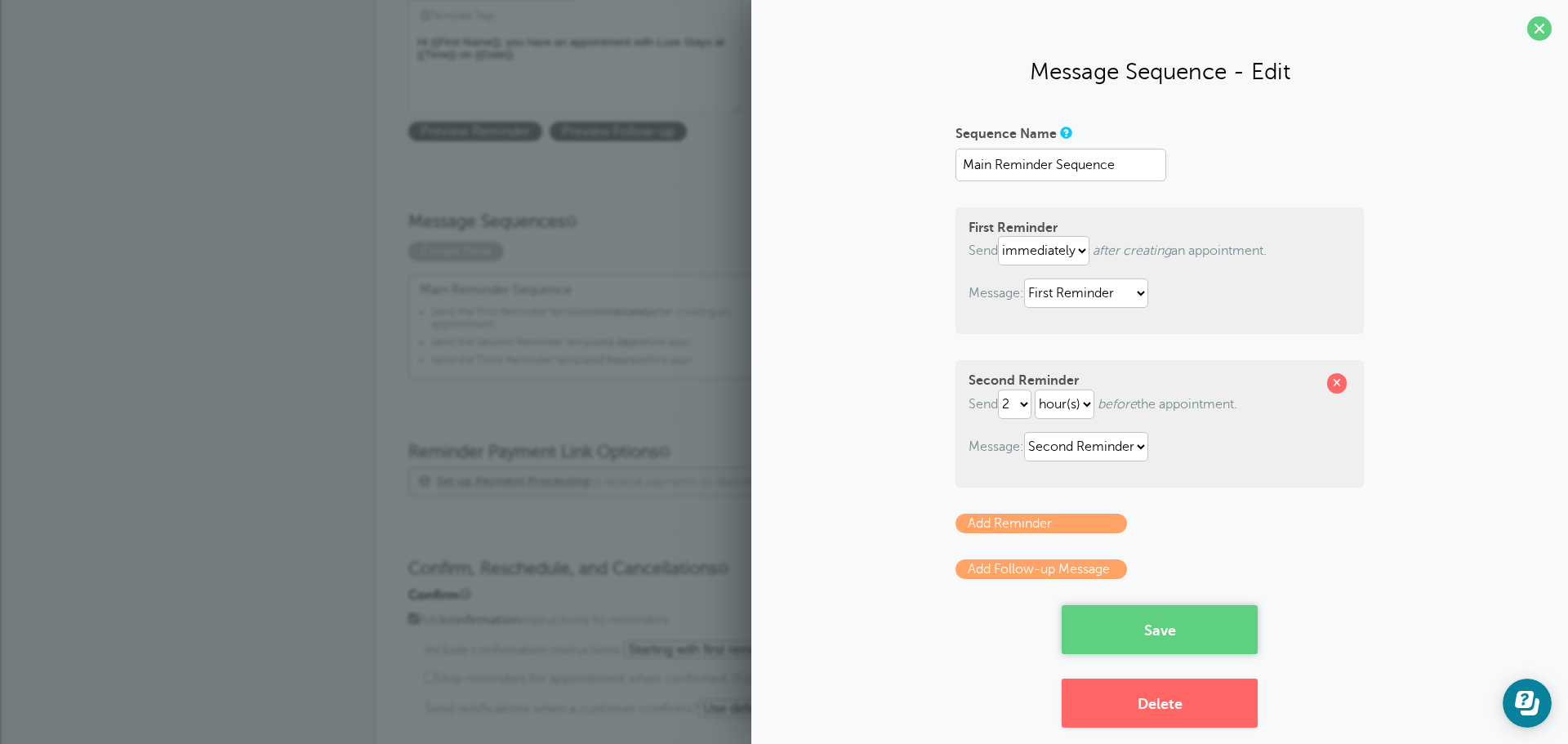
click at [1115, 627] on button "Save" at bounding box center [1159, 629] width 196 height 49
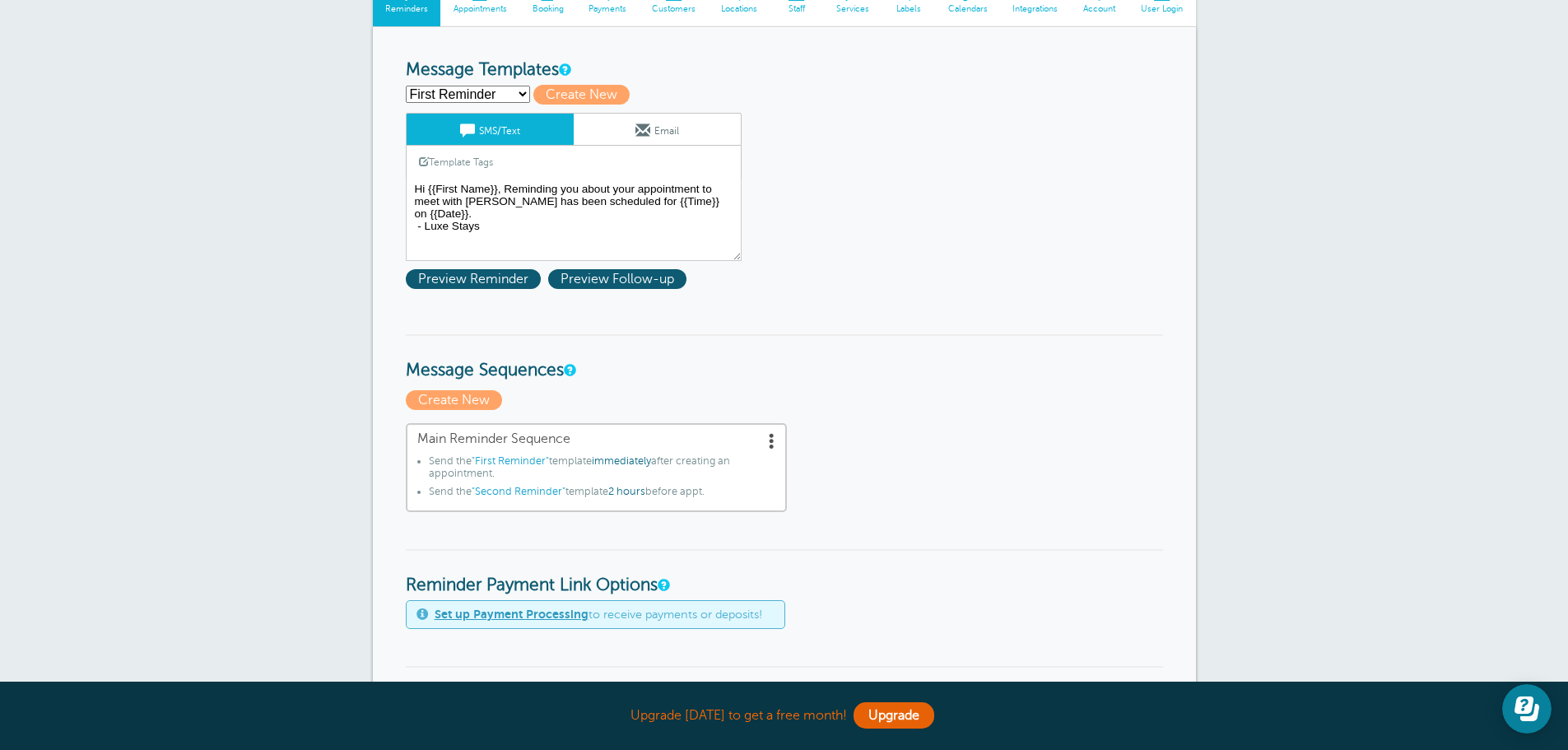
scroll to position [165, 0]
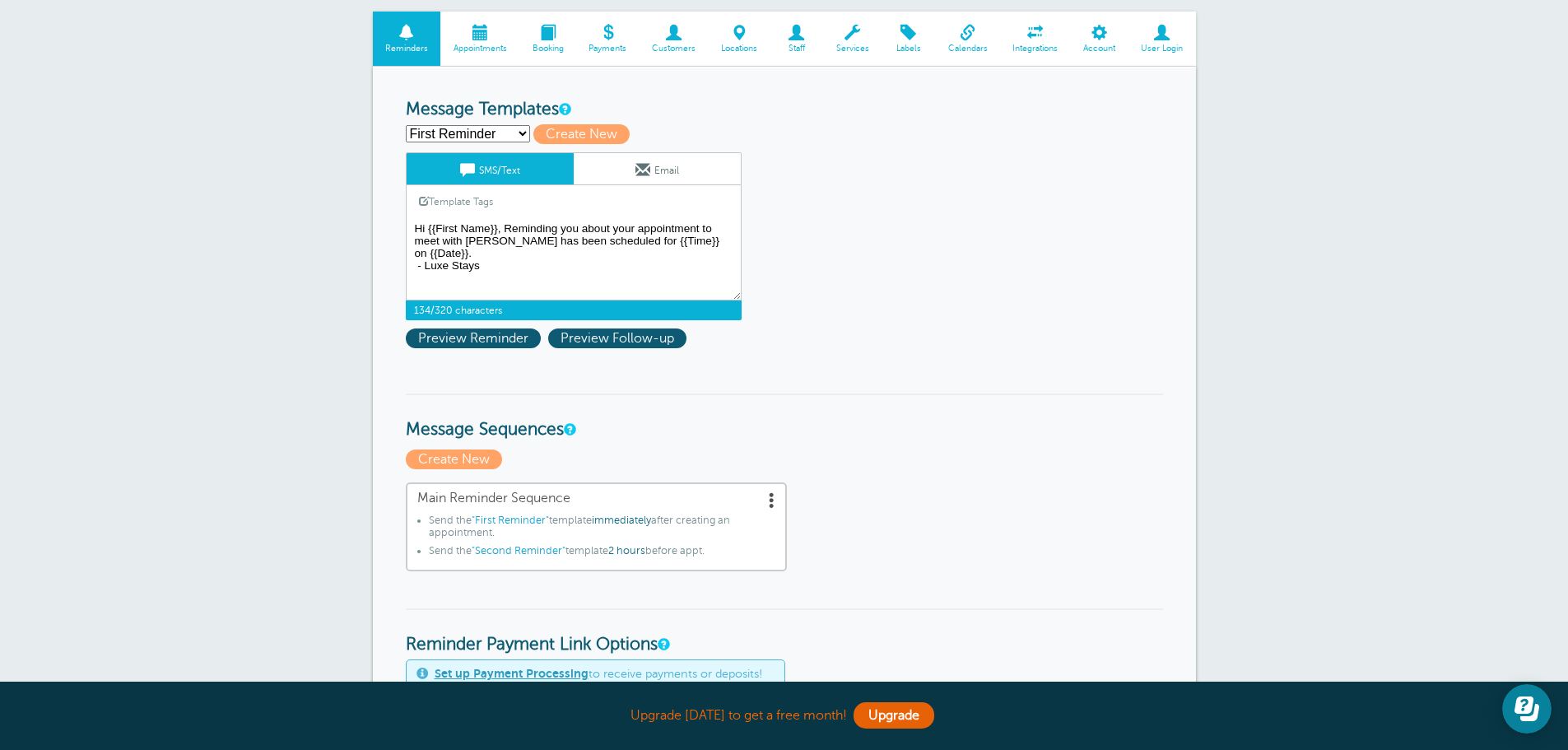
click at [533, 225] on textarea "Hi {{First Name}}, Reminding you about your appointment to meet with [PERSON_NA…" at bounding box center [573, 259] width 336 height 82
click at [533, 225] on textarea "Hi {{First Name}}, Reminding you about your appointment to meet with Rashad has…" at bounding box center [573, 259] width 336 height 82
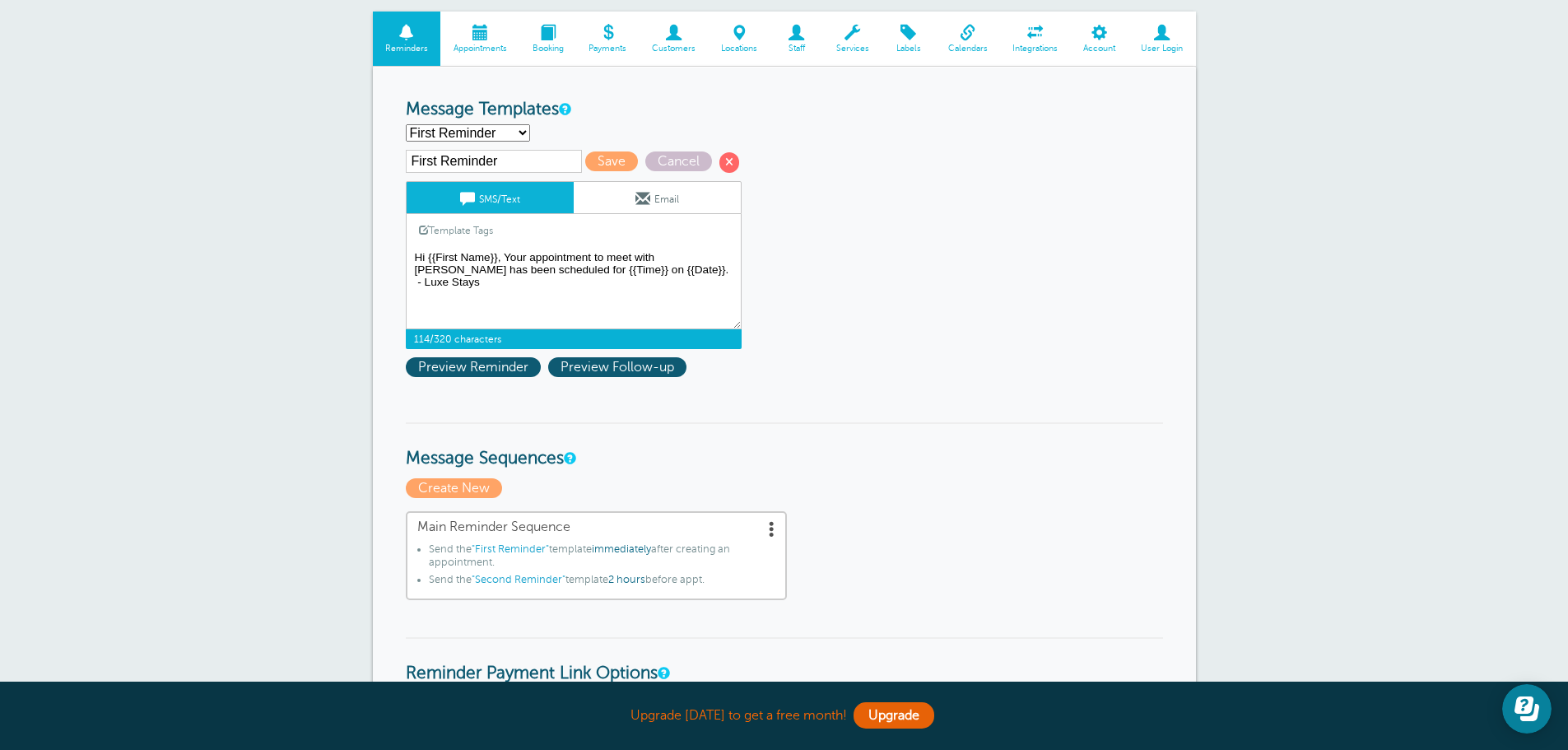
click at [427, 282] on textarea "Hi {{First Name}}, Reminding you about your appointment to meet with Rashad has…" at bounding box center [573, 288] width 336 height 82
type textarea "Hi {{First Name}}, Your appointment to meet with Rashad has been scheduled for …"
click at [595, 164] on span "Save" at bounding box center [611, 161] width 52 height 20
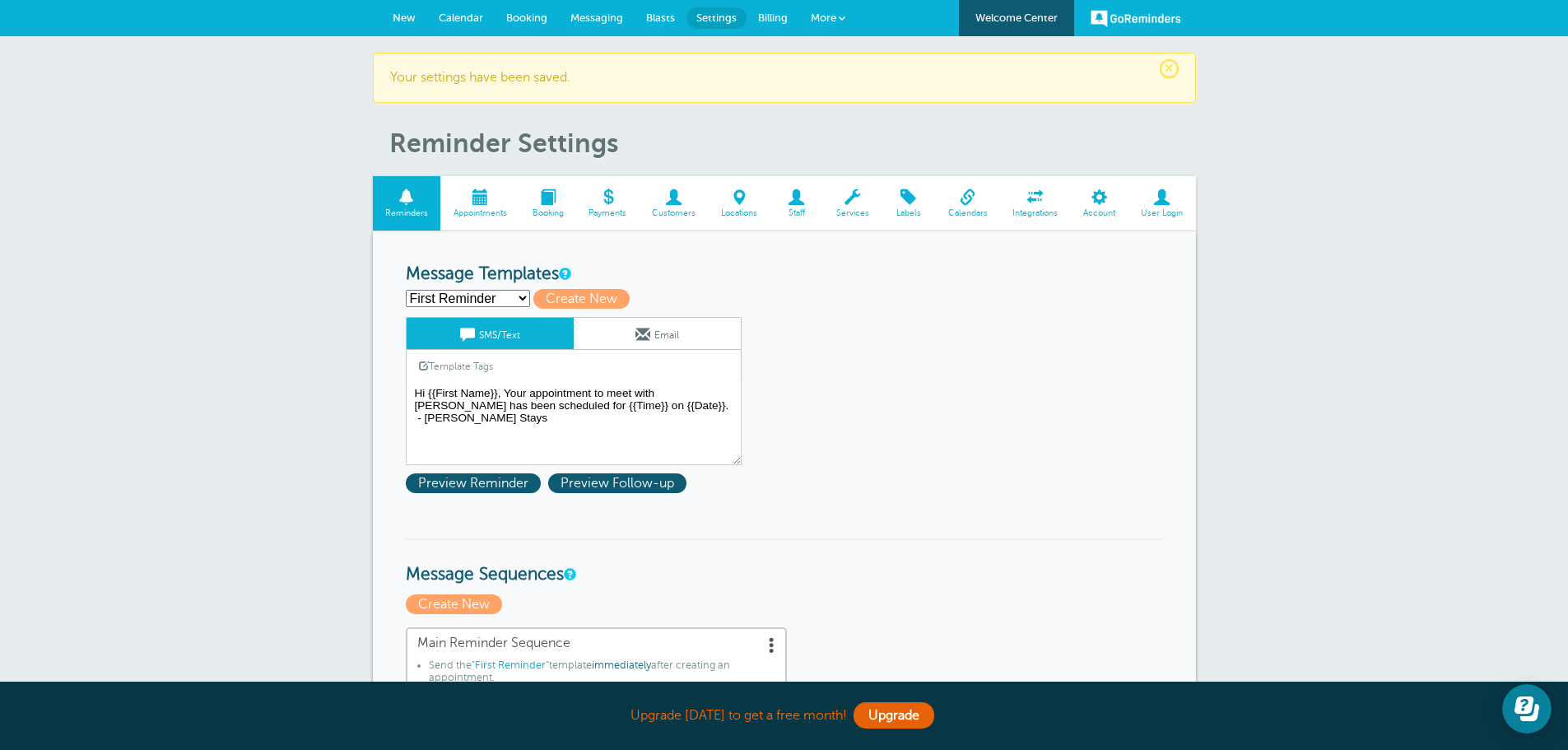
click at [483, 299] on select "First Reminder Second Reminder Third Reminder Create new..." at bounding box center [467, 298] width 124 height 17
select select "159023"
click at [406, 290] on select "First Reminder Second Reminder Third Reminder Create new..." at bounding box center [467, 298] width 124 height 17
type input "Second Reminder"
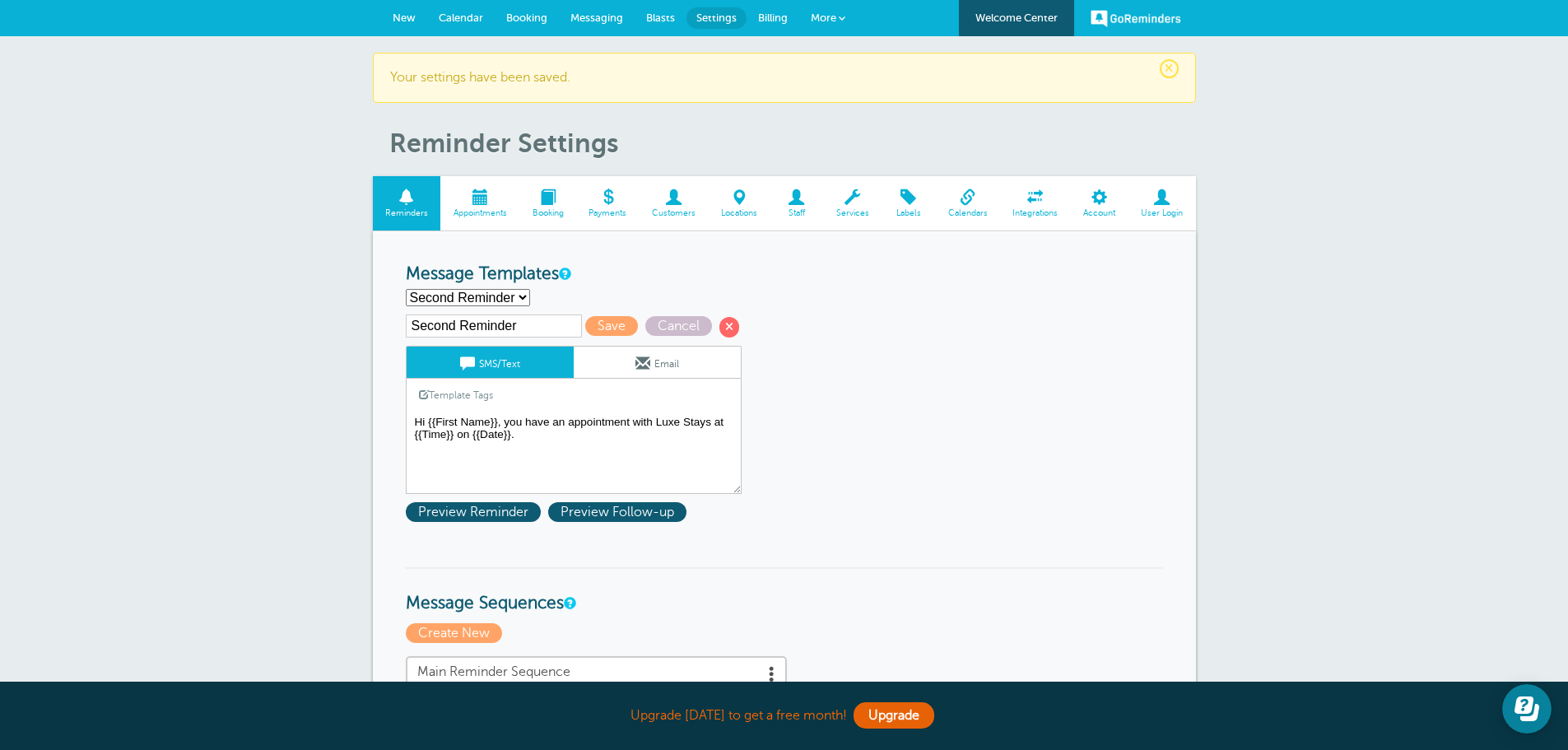
click at [655, 420] on textarea "Hi {{First Name}}, Your appointment to meet with [PERSON_NAME] has been schedul…" at bounding box center [573, 452] width 336 height 82
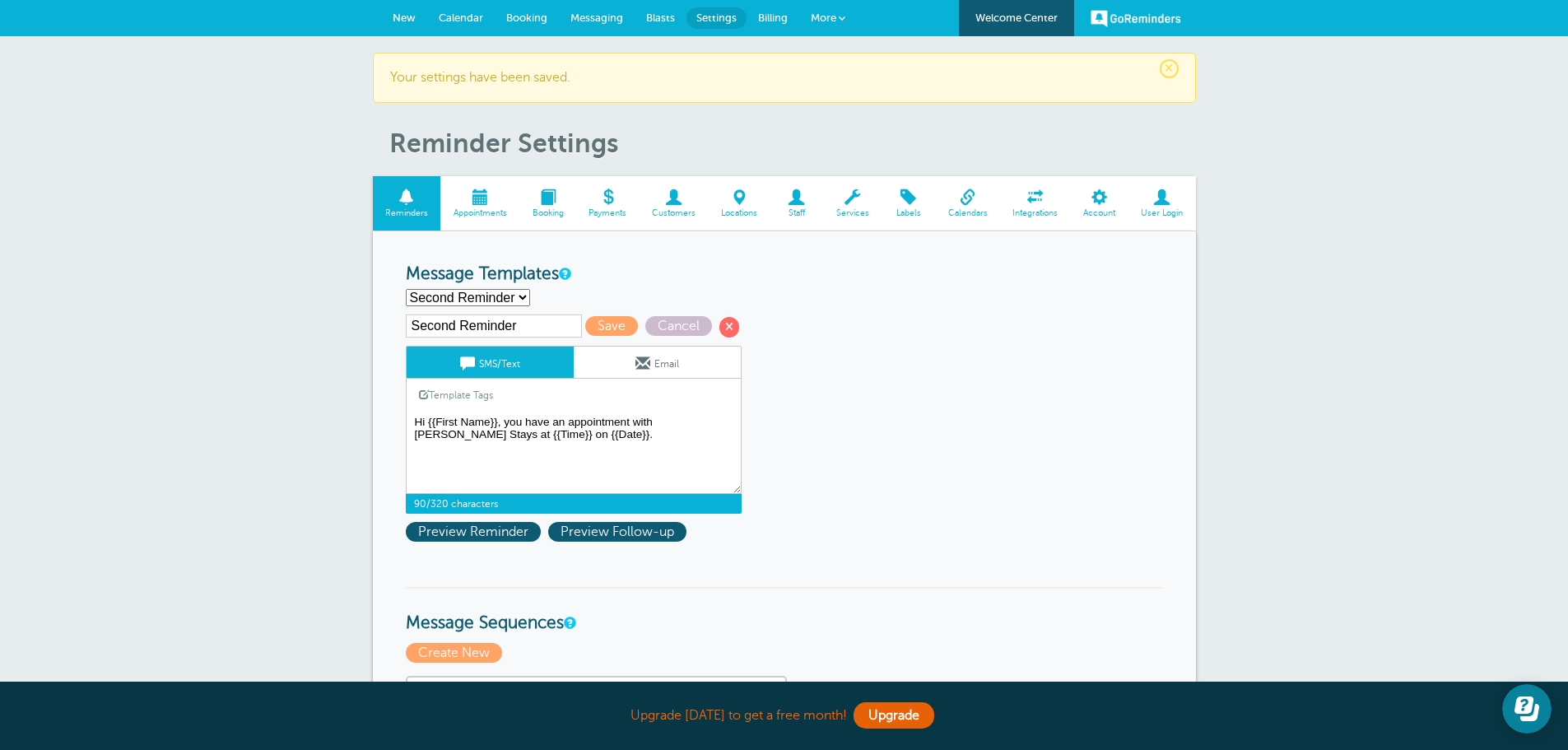
drag, startPoint x: 697, startPoint y: 421, endPoint x: 454, endPoint y: 435, distance: 243.4
click at [454, 435] on textarea "Hi {{First Name}}, Your appointment to meet with [PERSON_NAME] has been schedul…" at bounding box center [573, 452] width 336 height 82
click at [689, 420] on textarea "Hi {{First Name}}, Your appointment to meet with [PERSON_NAME] has been schedul…" at bounding box center [573, 452] width 336 height 82
click at [651, 438] on textarea "Hi {{First Name}}, Your appointment to meet with [PERSON_NAME] has been schedul…" at bounding box center [573, 452] width 336 height 82
type textarea "Hi {{First Name}}, you have an appointment with Rashad from Luxe Stays today at…"
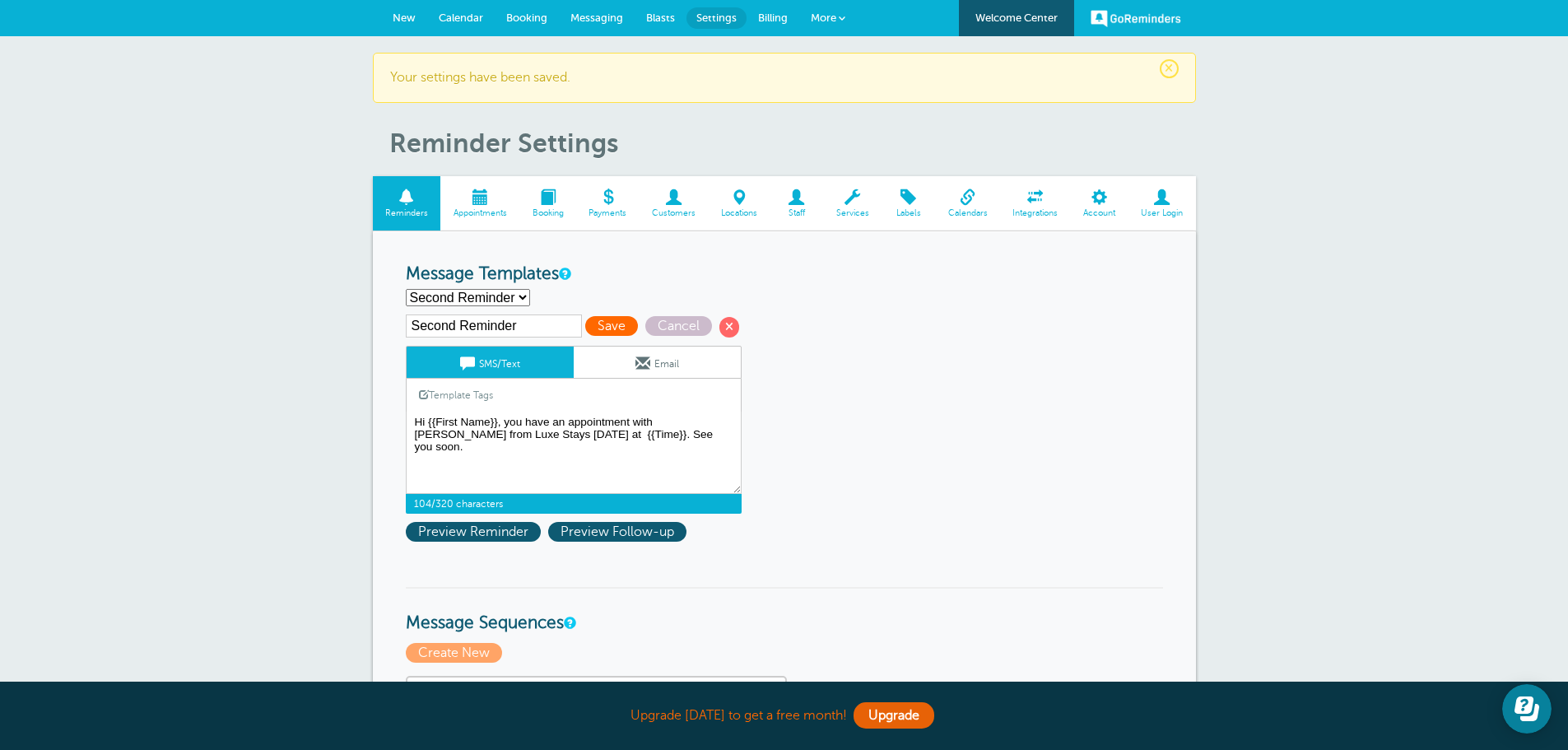
click at [610, 329] on span "Save" at bounding box center [611, 326] width 52 height 20
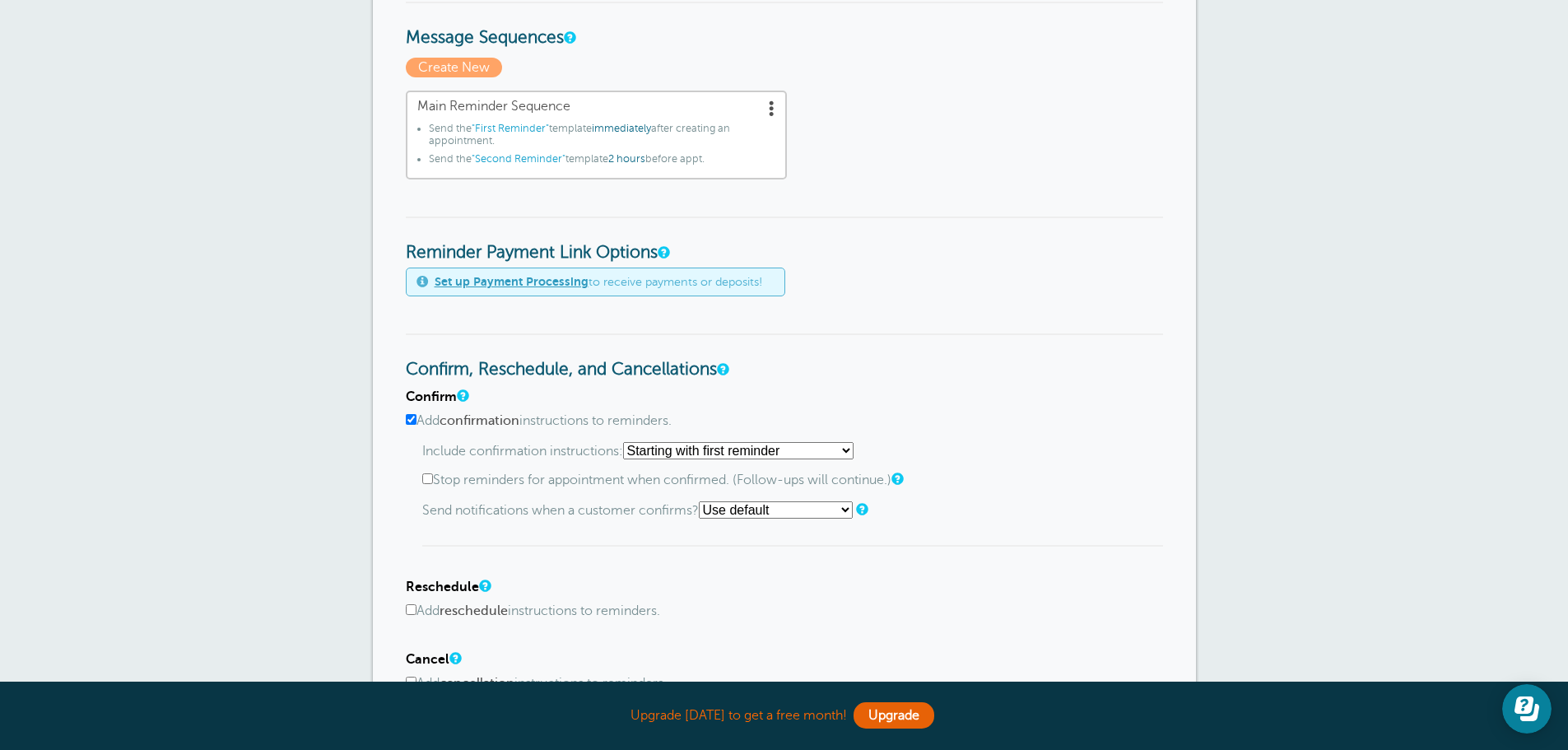
scroll to position [576, 0]
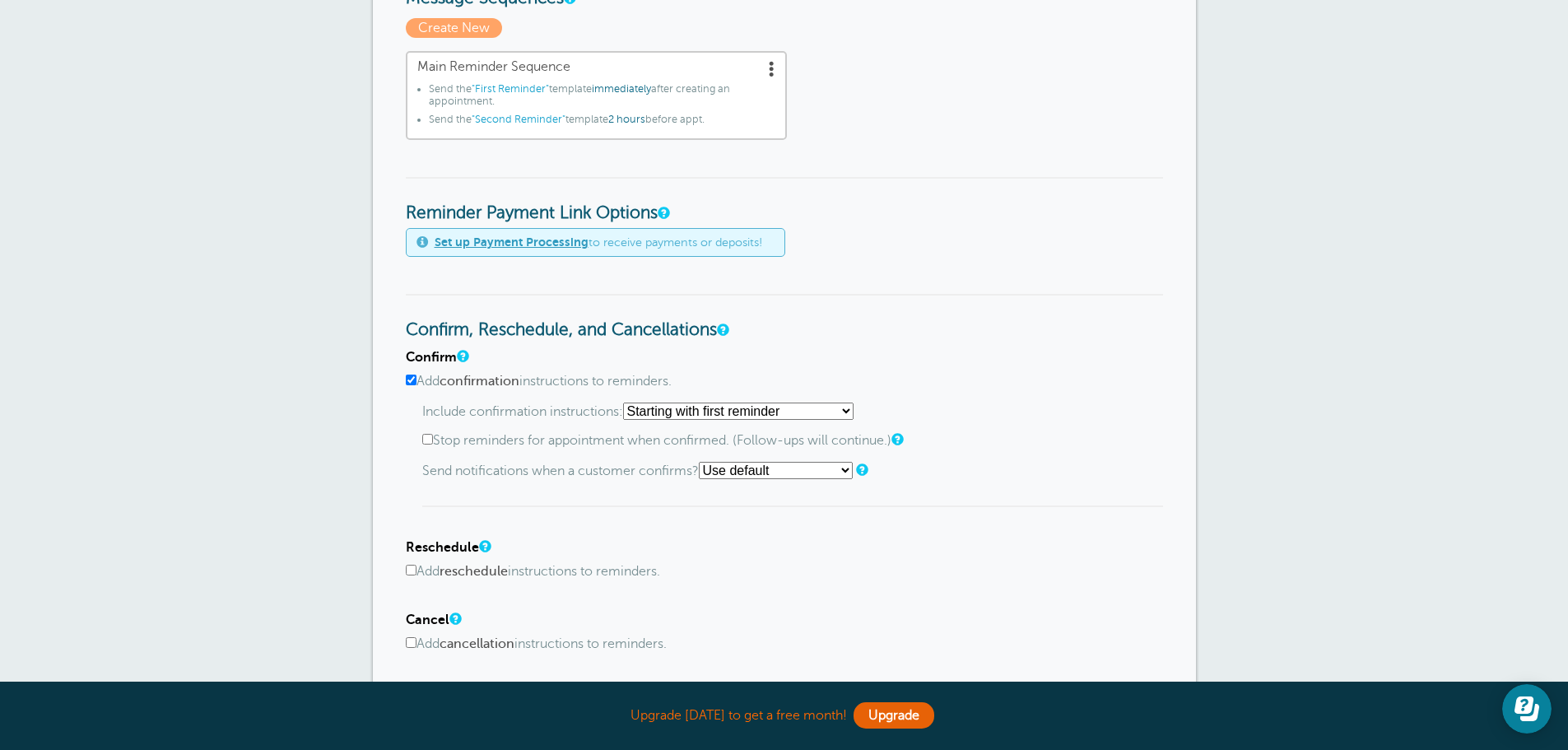
click at [685, 406] on select "Starting with first reminder If reminder is [DATE] of appointment If reminder i…" at bounding box center [738, 410] width 231 height 17
click at [800, 346] on div "Confirm, Reschedule, and Cancellations Confirm Add confirmation instructions to…" at bounding box center [784, 499] width 757 height 411
click at [567, 443] on label "Stop reminders for appointment when confirmed. (Follow-ups will continue.)" at bounding box center [793, 440] width 741 height 16
click at [433, 443] on input "Stop reminders for appointment when confirmed. (Follow-ups will continue.)" at bounding box center [427, 439] width 11 height 11
checkbox input "true"
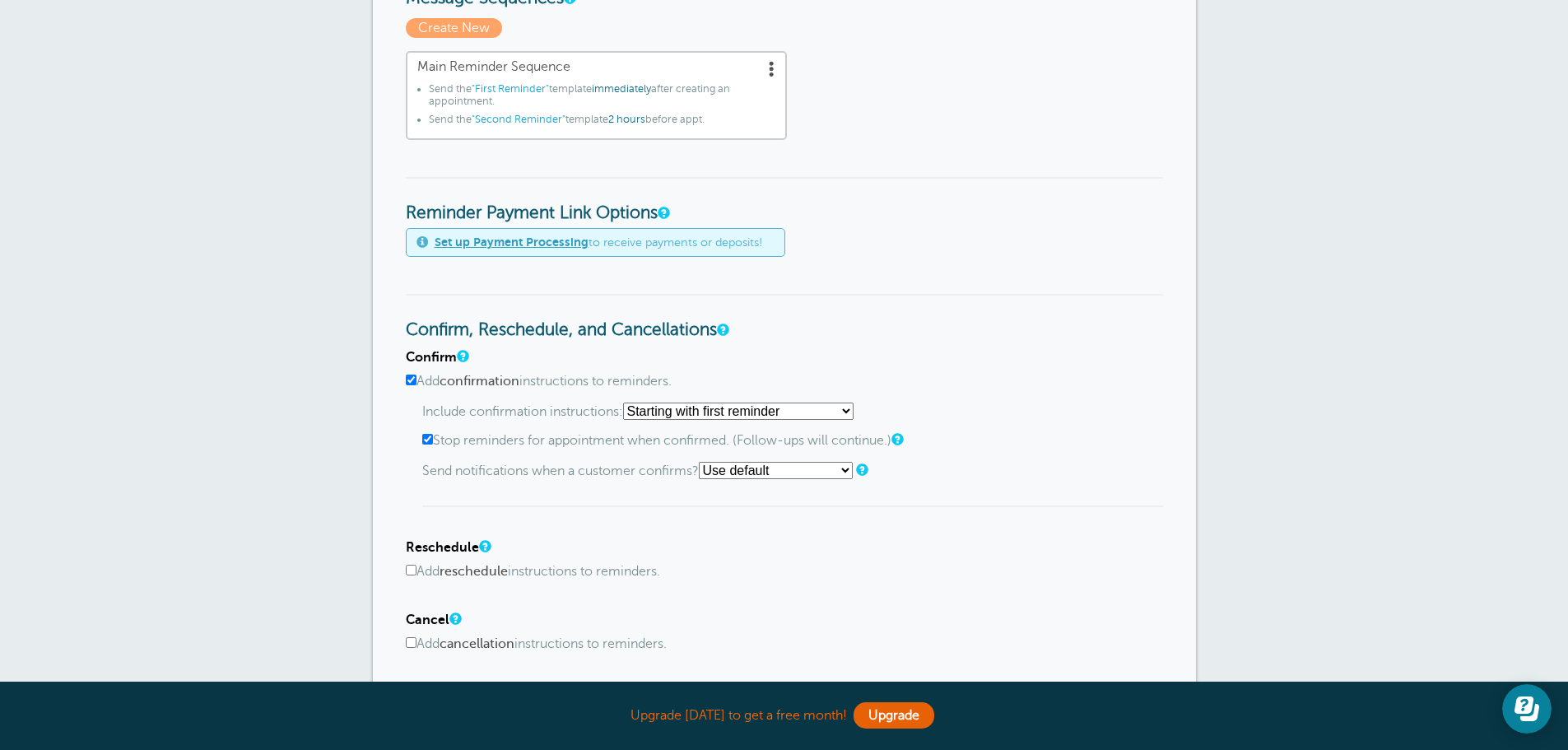
click at [724, 465] on select "Use default Text me Email me Don't send notifications" at bounding box center [775, 470] width 154 height 17
select select "4"
click at [704, 462] on select "Use default Text me Email me Don't send notifications" at bounding box center [775, 470] width 154 height 17
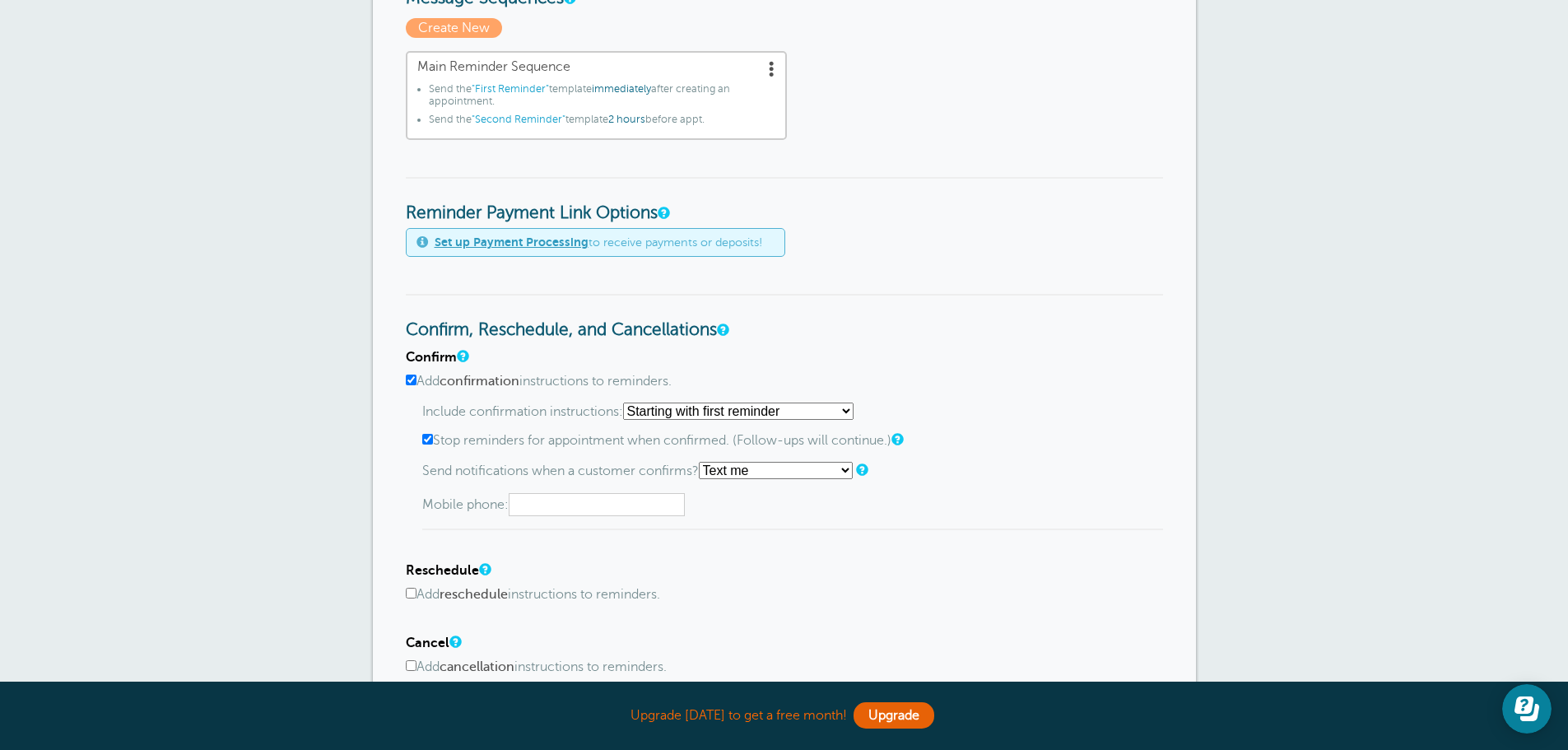
click at [648, 503] on input "text" at bounding box center [597, 504] width 177 height 23
type input "2095961228"
click at [416, 518] on div "Confirm Add confirmation instructions to reminders. Include confirmation instru…" at bounding box center [784, 440] width 757 height 180
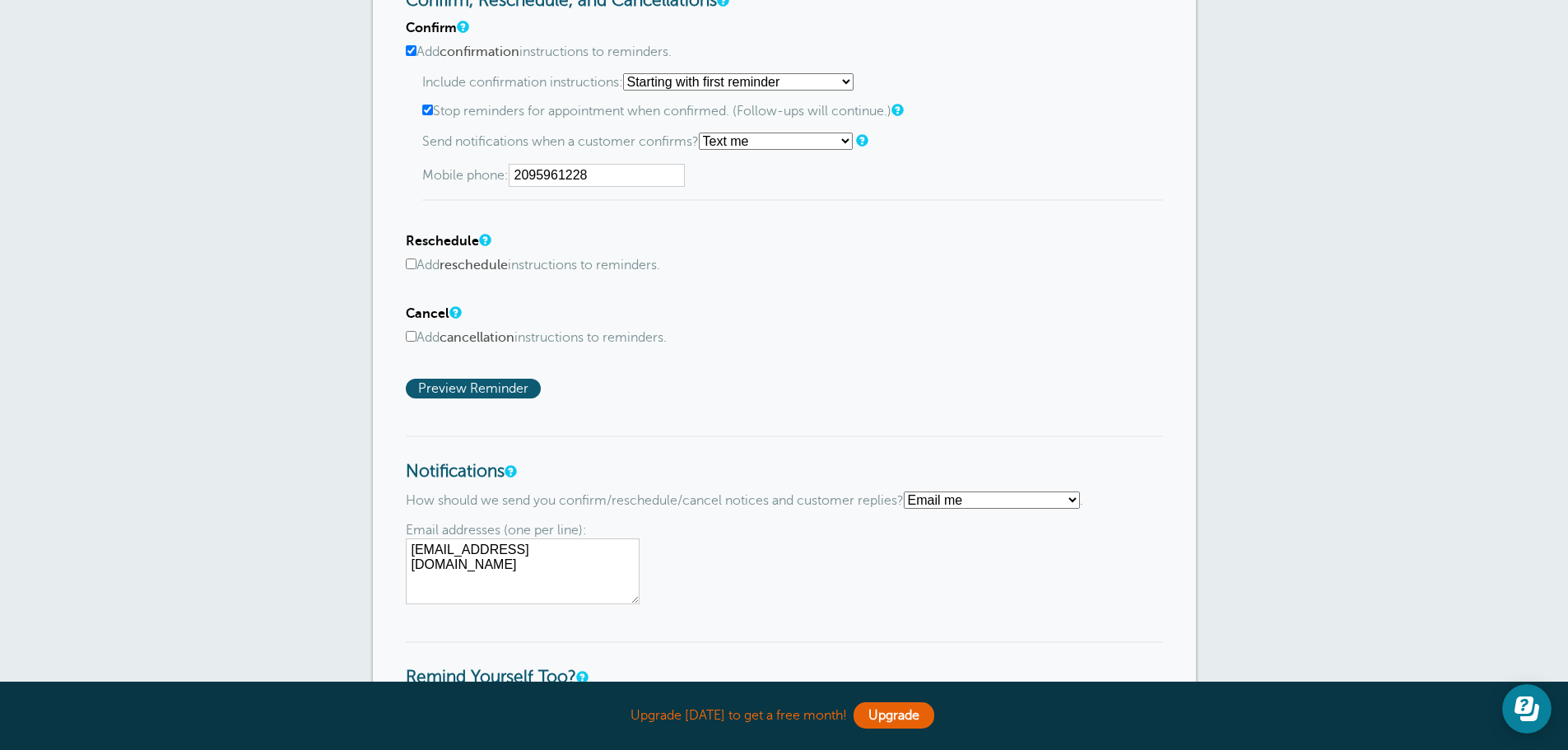
scroll to position [987, 0]
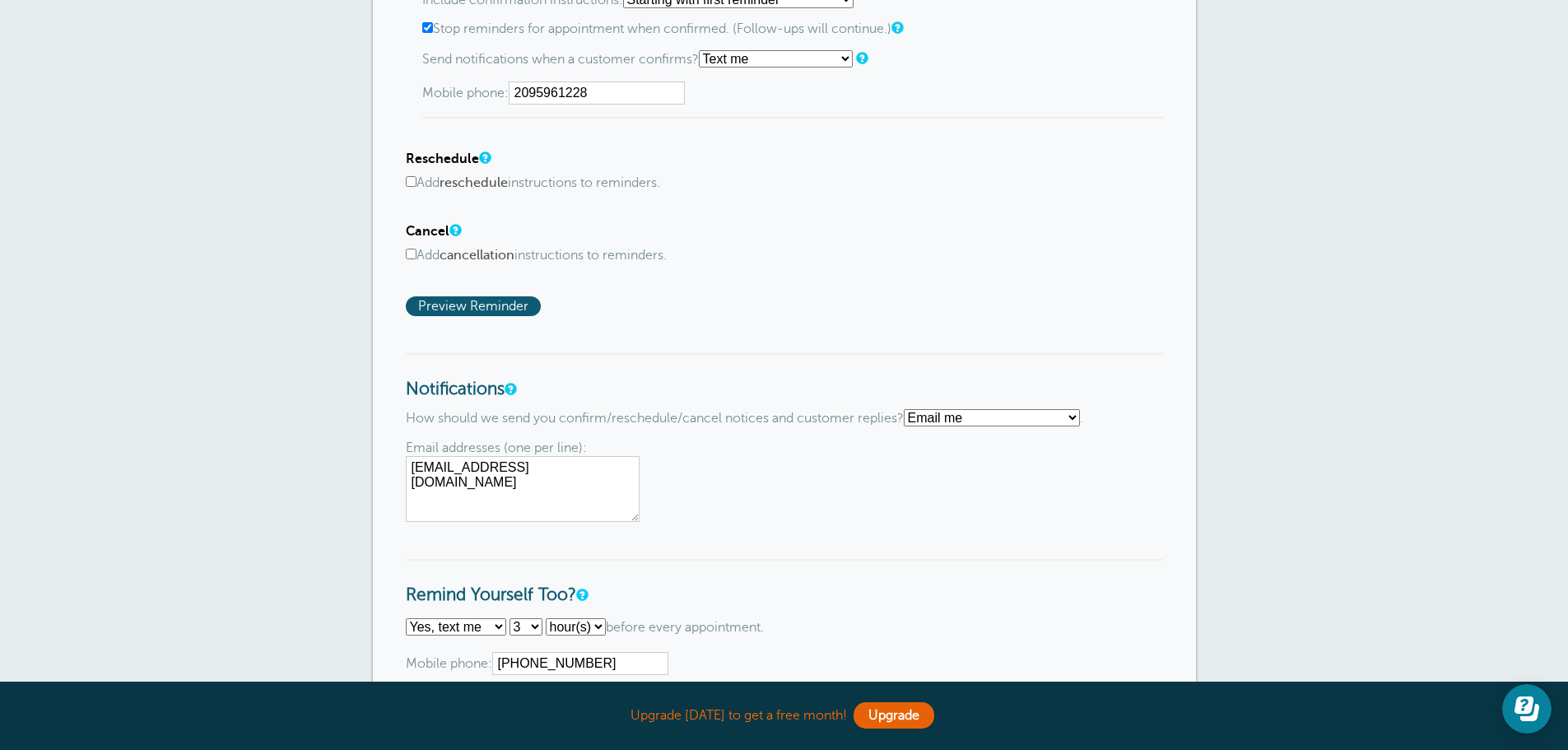
click at [1011, 418] on select "Text me Email me Don't send me notifications" at bounding box center [992, 417] width 177 height 17
select select "4"
click at [910, 409] on select "Text me Email me Don't send me notifications" at bounding box center [992, 417] width 177 height 17
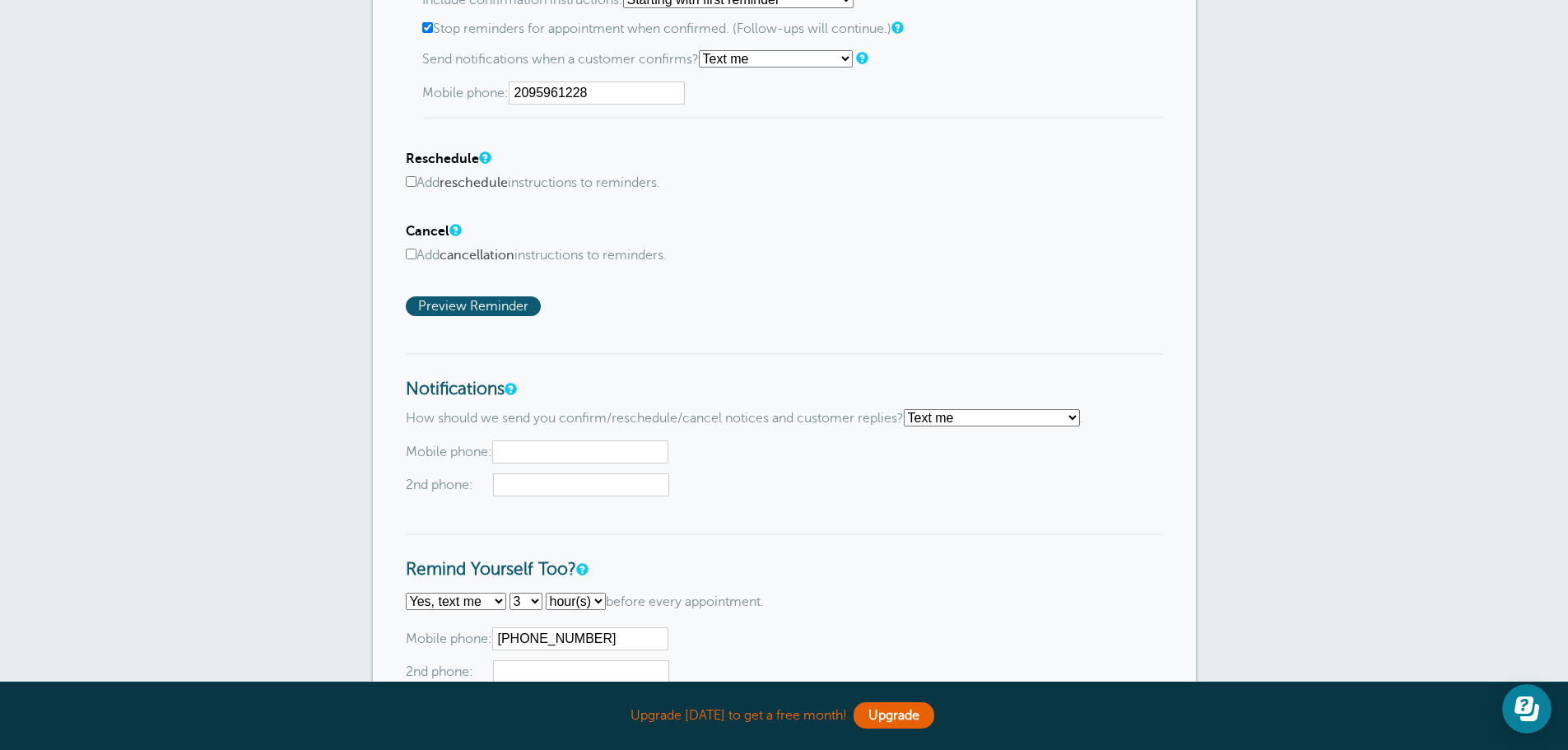
click at [597, 451] on input "text" at bounding box center [580, 452] width 177 height 23
type input "2095961228"
click at [786, 470] on div "Mobile phone: [PHONE_NUMBER] 2nd phone:" at bounding box center [784, 469] width 757 height 57
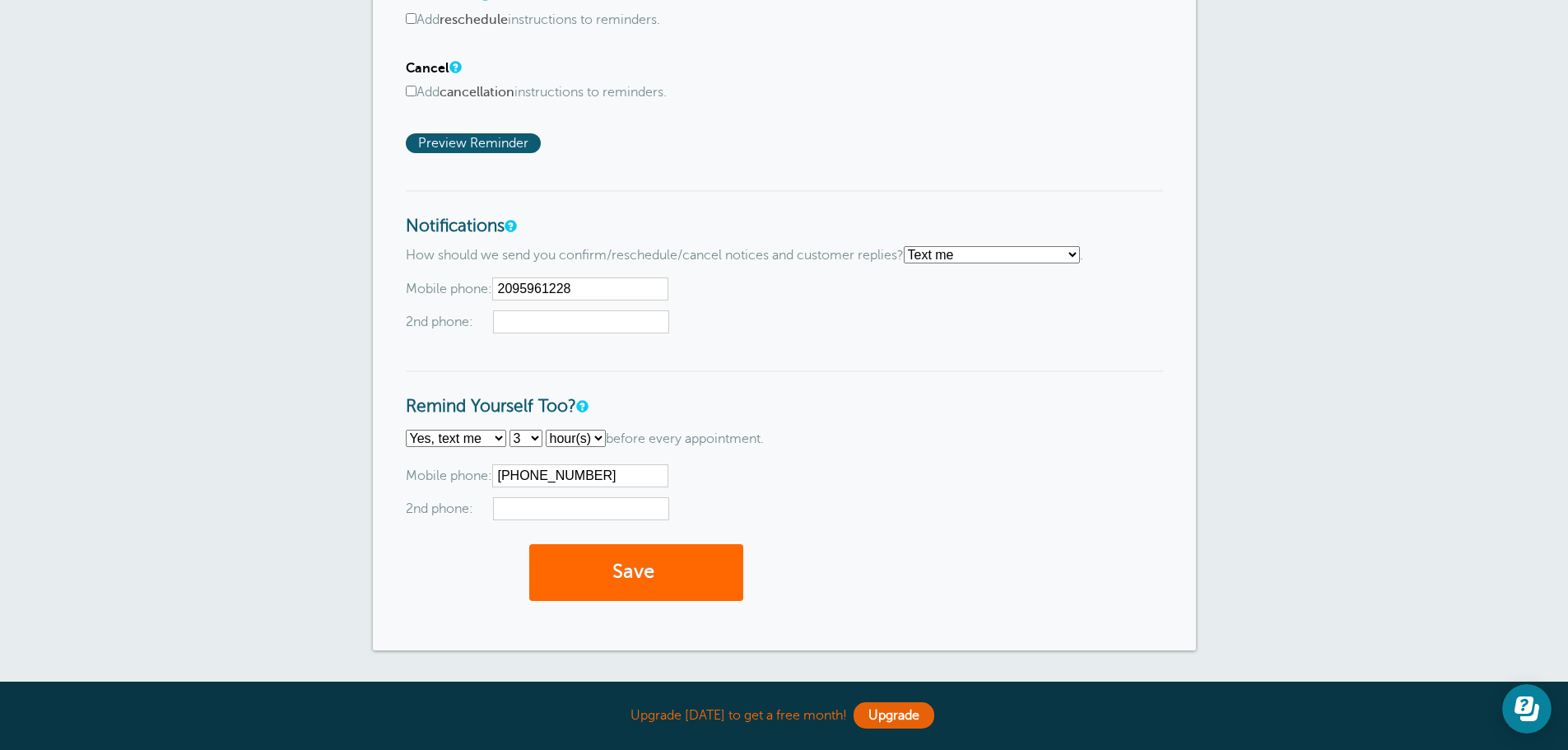
scroll to position [1152, 0]
click at [585, 576] on button "Save" at bounding box center [636, 570] width 214 height 57
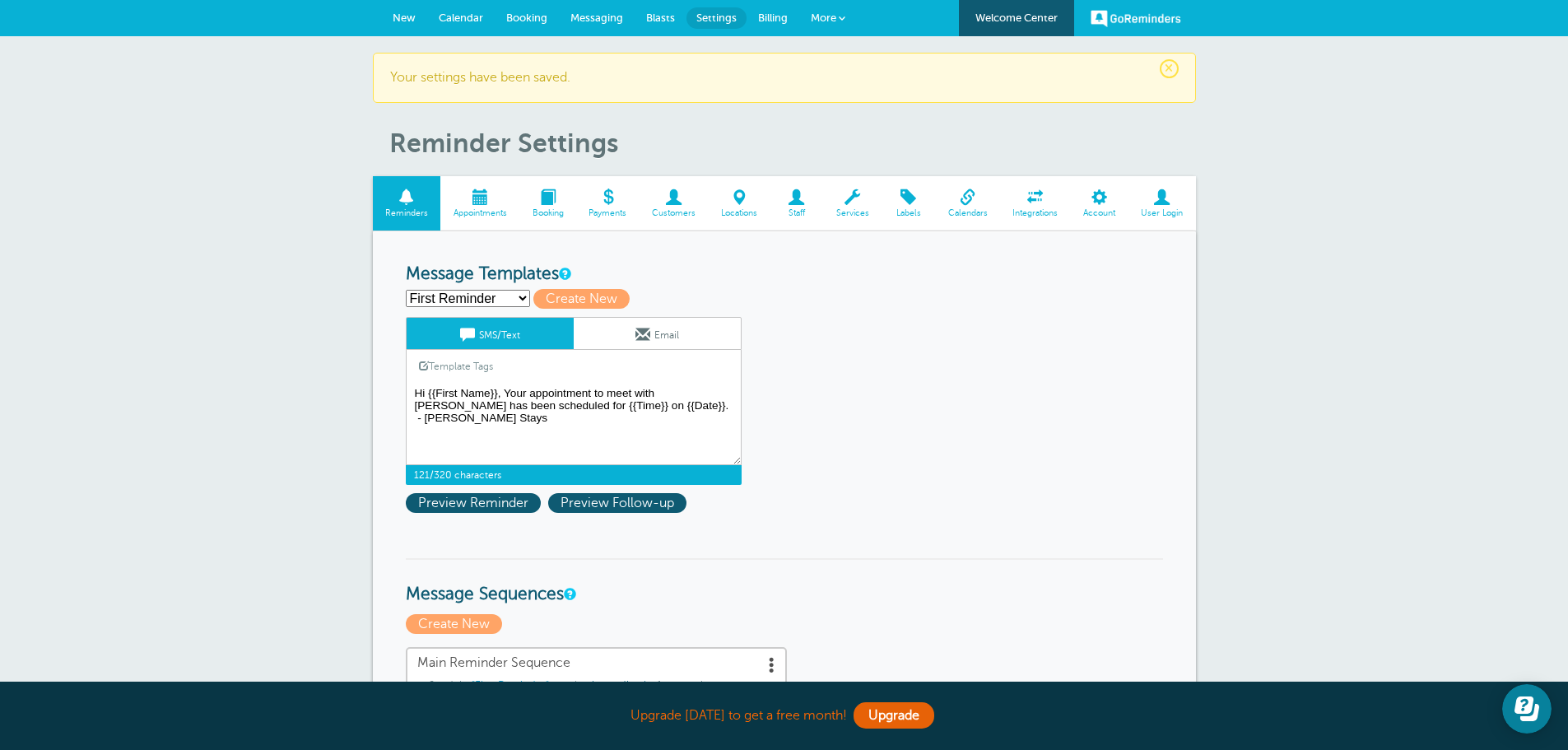
click at [455, 416] on textarea "Hi {{First Name}}, Your appointment to meet with [PERSON_NAME] has been schedul…" at bounding box center [573, 424] width 336 height 82
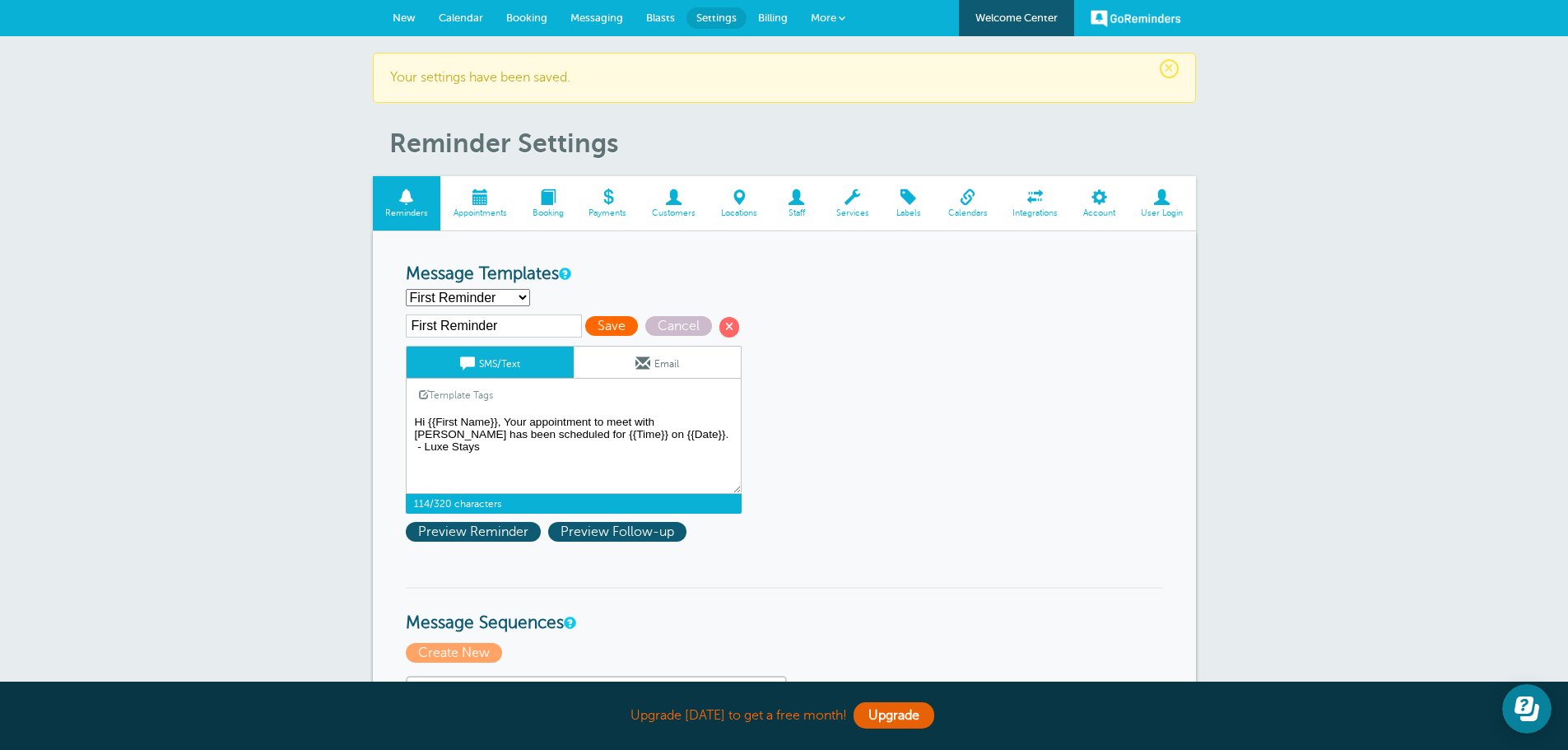
type textarea "Hi {{First Name}}, Your appointment to meet with [PERSON_NAME] has been schedul…"
click at [613, 325] on span "Save" at bounding box center [611, 326] width 52 height 20
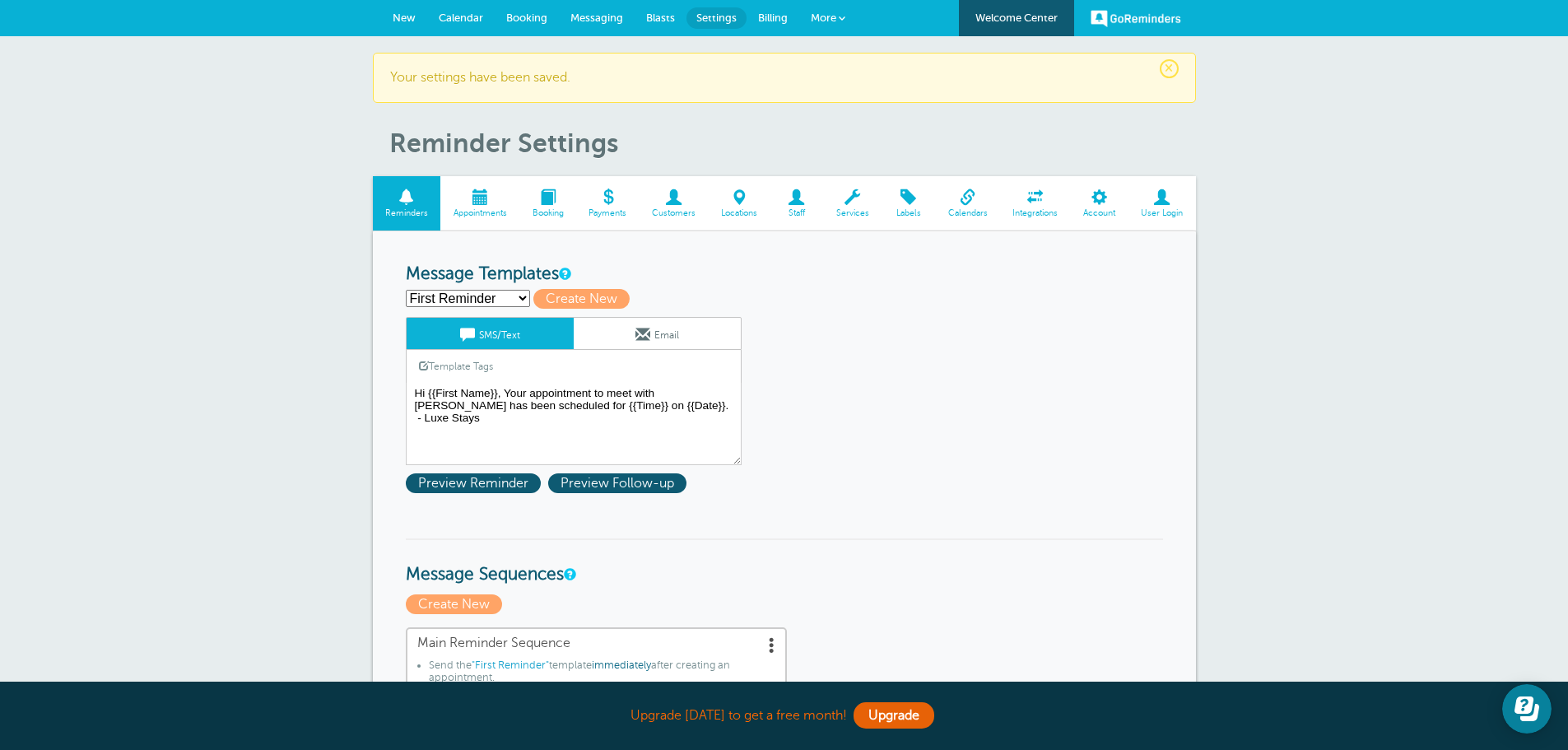
click at [400, 18] on span "New" at bounding box center [405, 17] width 23 height 12
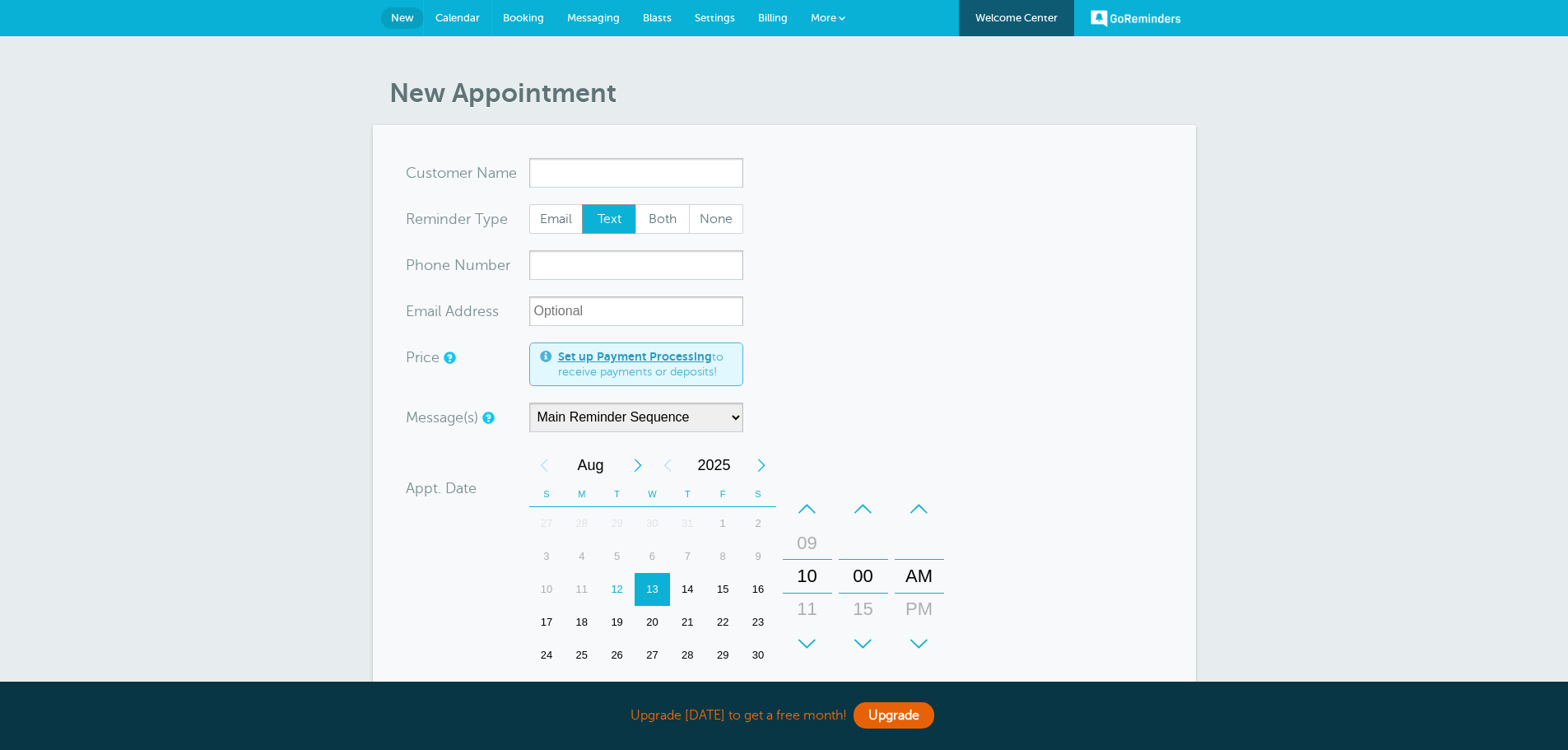
click at [448, 21] on span "Calendar" at bounding box center [457, 17] width 44 height 12
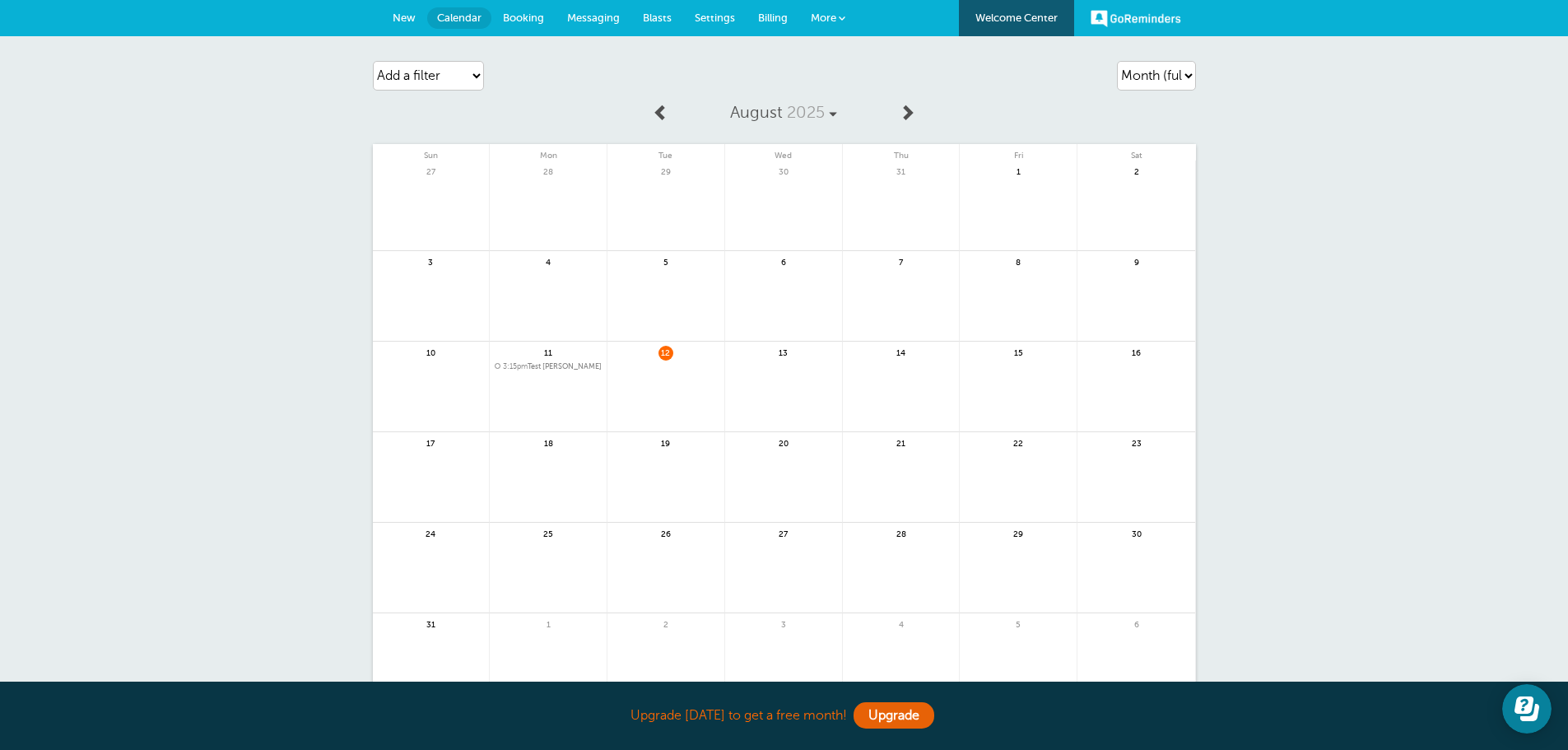
click at [524, 24] on link "Booking" at bounding box center [523, 17] width 64 height 36
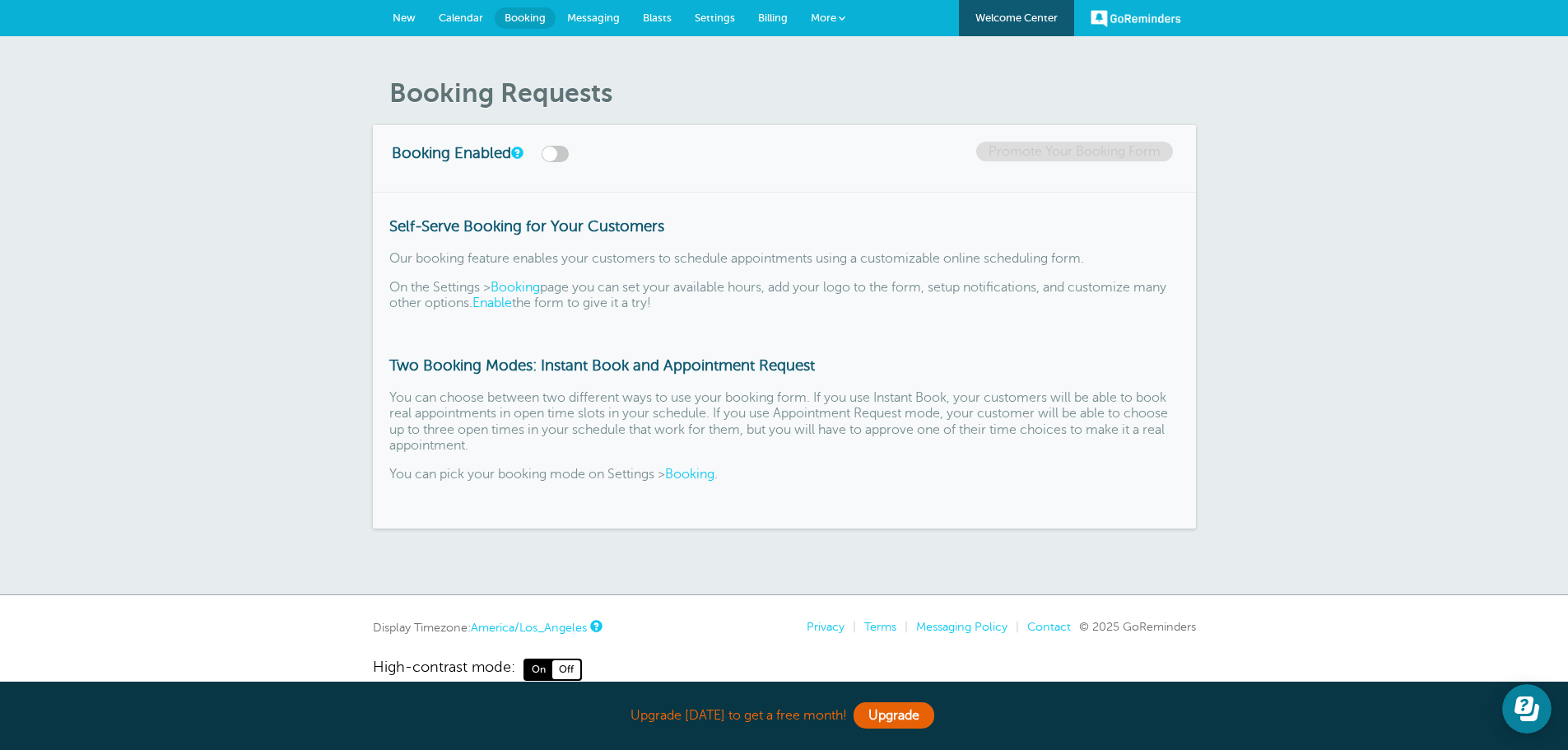
click at [616, 14] on span "Messaging" at bounding box center [593, 17] width 52 height 12
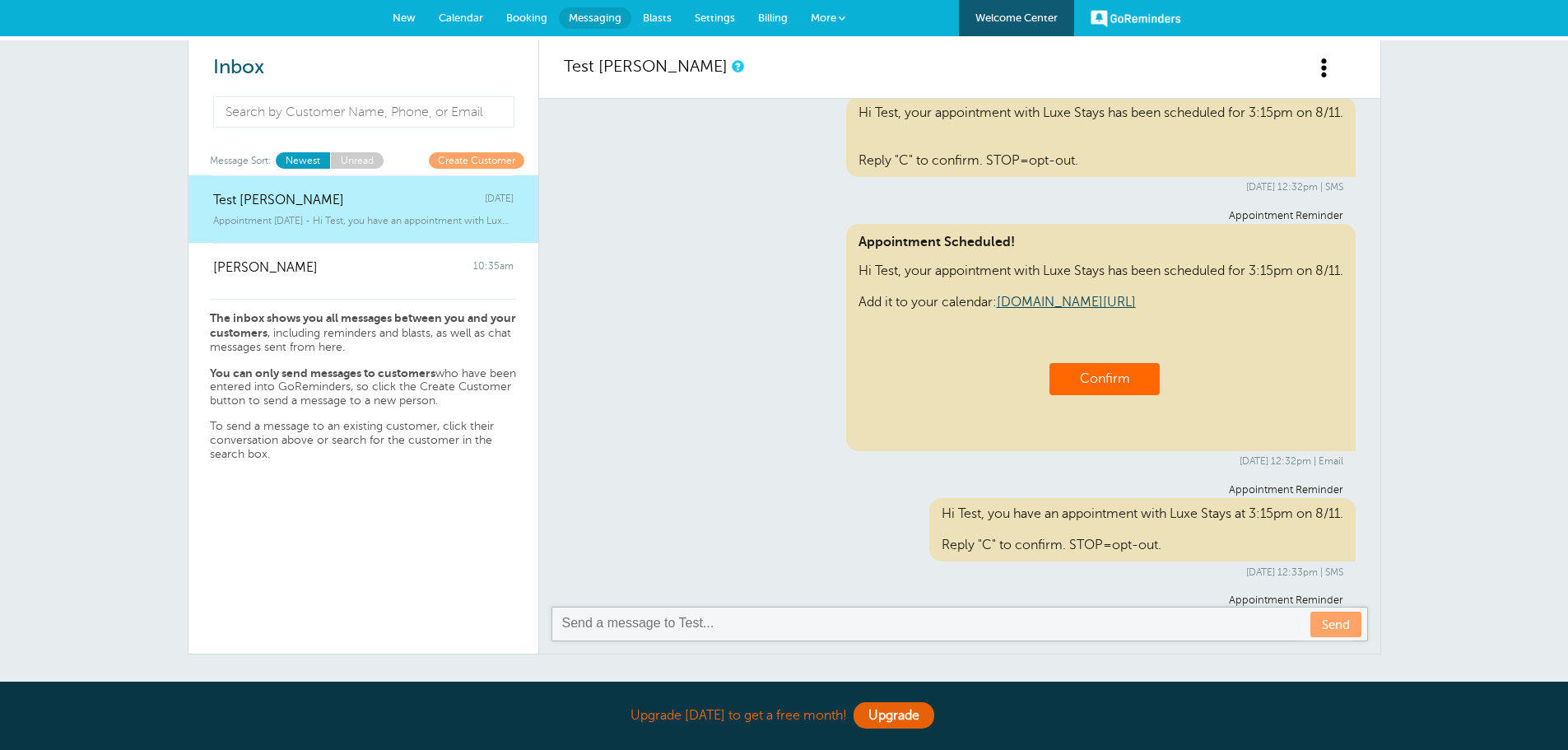
scroll to position [300, 0]
click at [665, 12] on span "Blasts" at bounding box center [657, 17] width 29 height 12
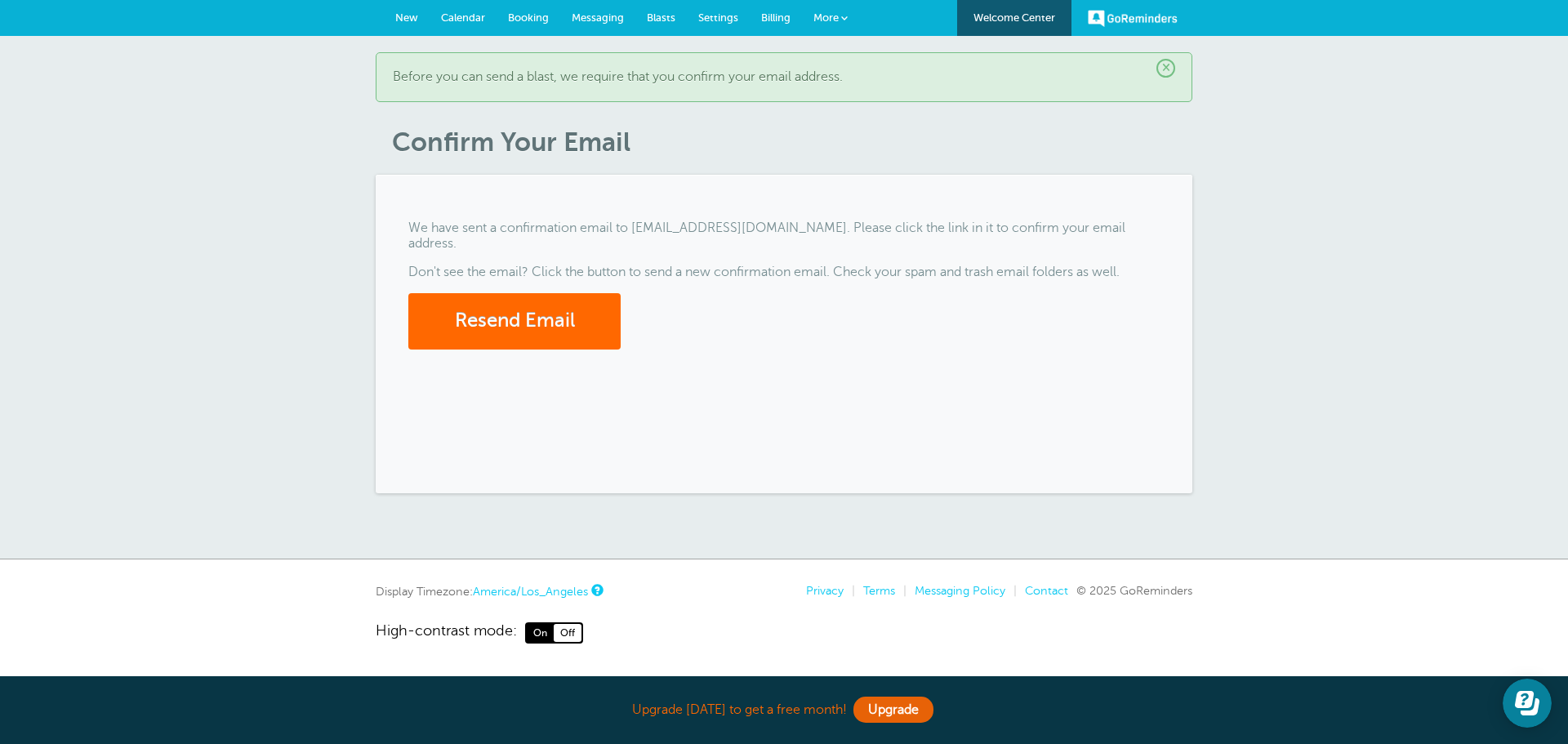
click at [663, 14] on span "Blasts" at bounding box center [661, 17] width 29 height 12
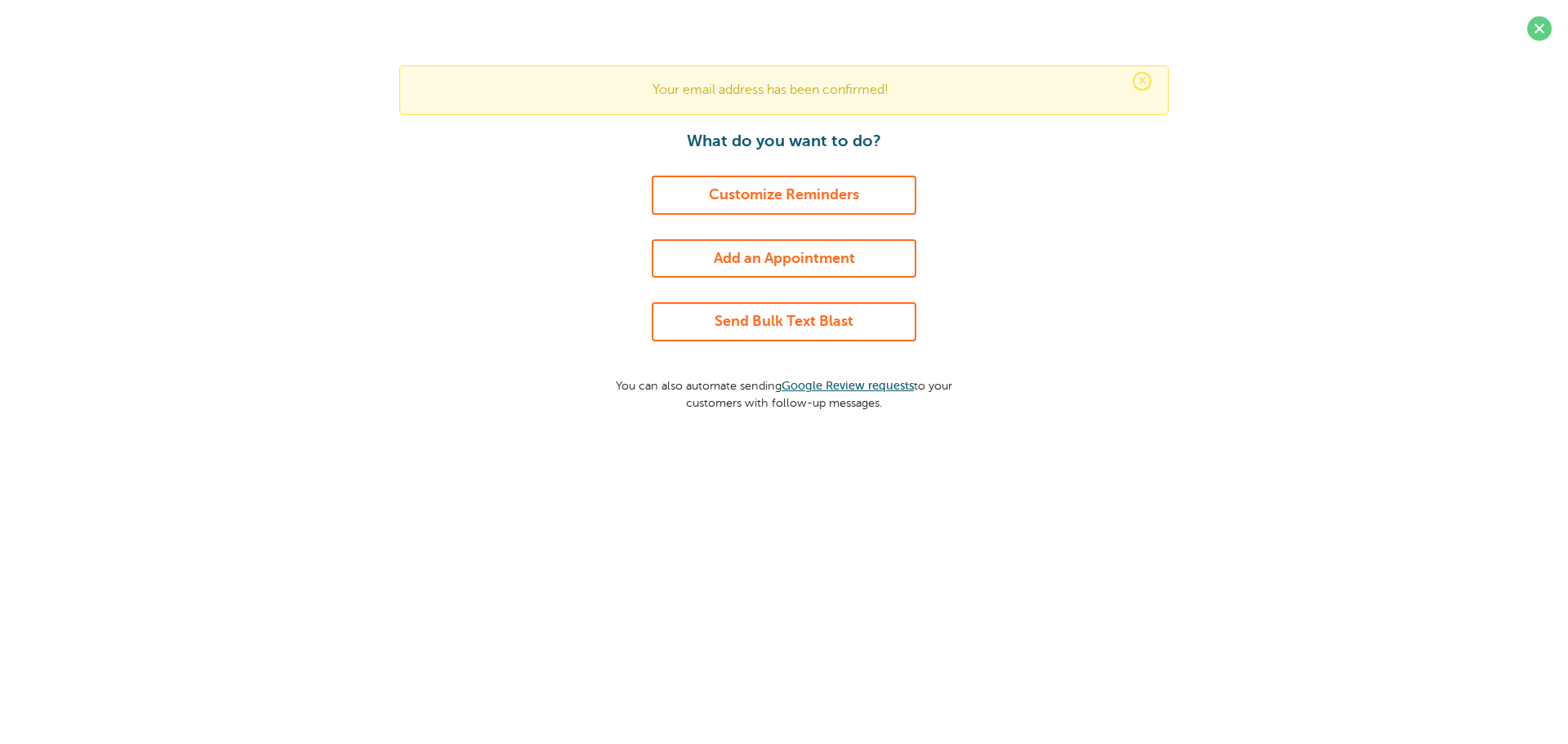
click at [562, 222] on div "× Your email address has been confirmed! What do you want to do? Customize Remi…" at bounding box center [784, 238] width 1536 height 345
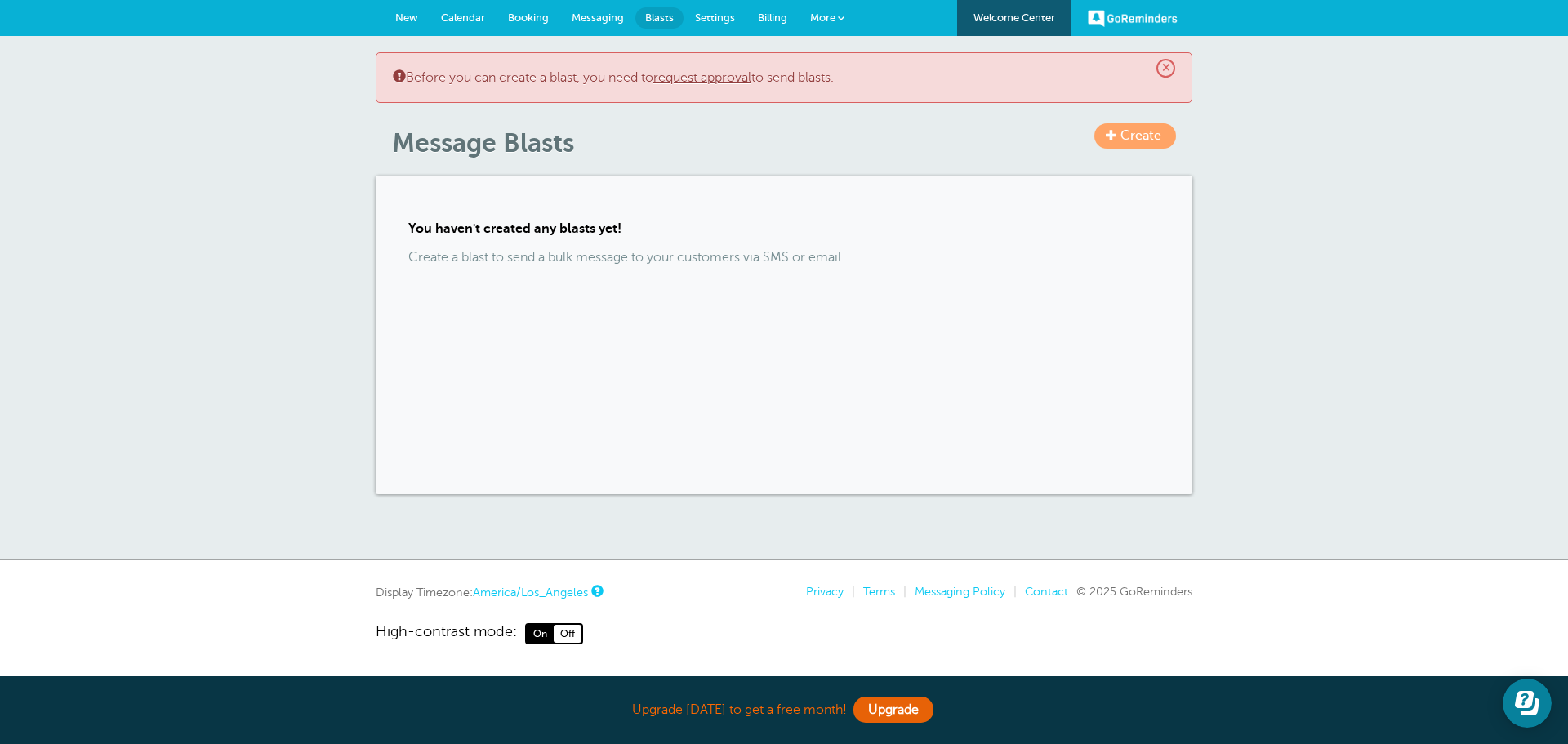
click at [716, 28] on link "Settings" at bounding box center [715, 17] width 63 height 36
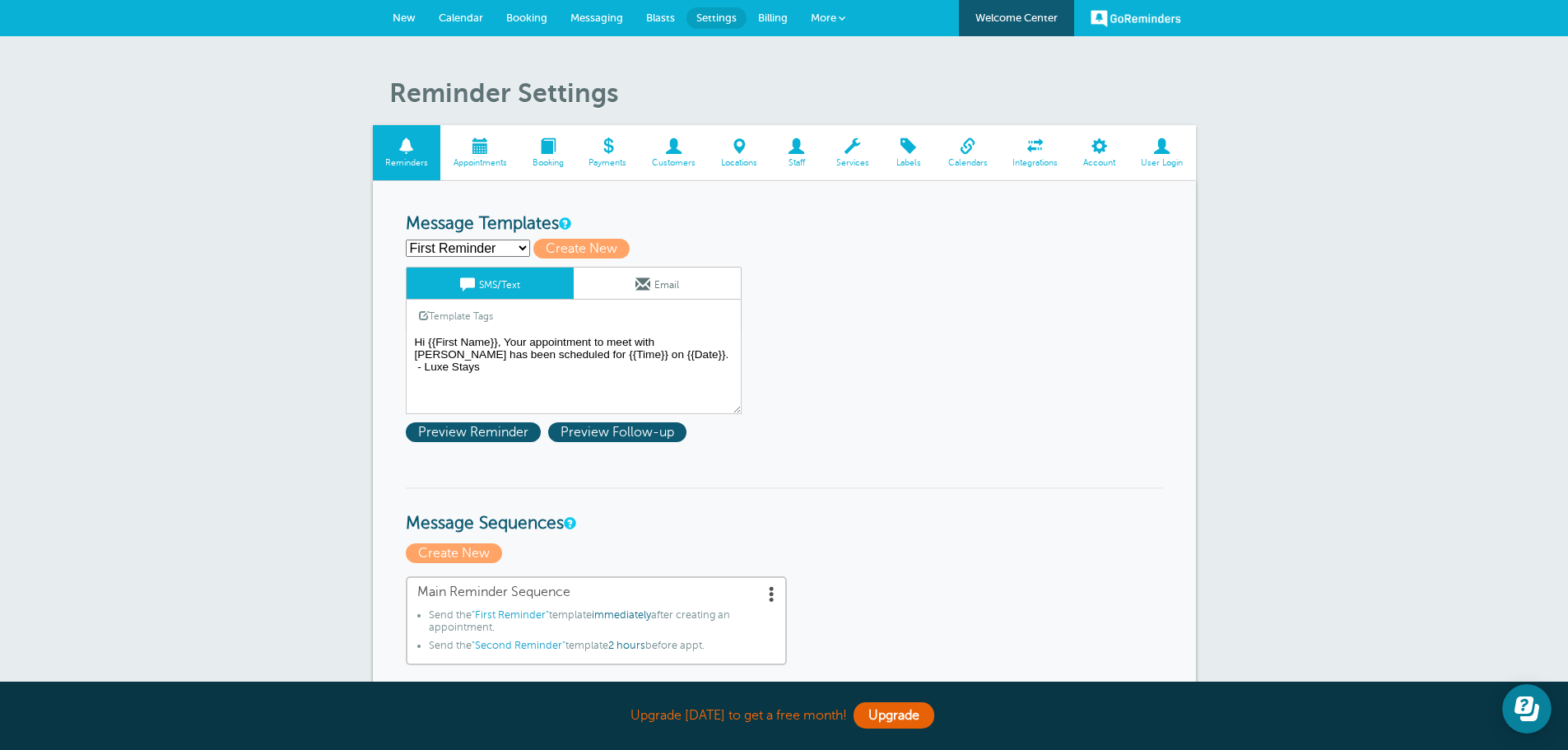
click at [670, 22] on span "Blasts" at bounding box center [660, 17] width 29 height 12
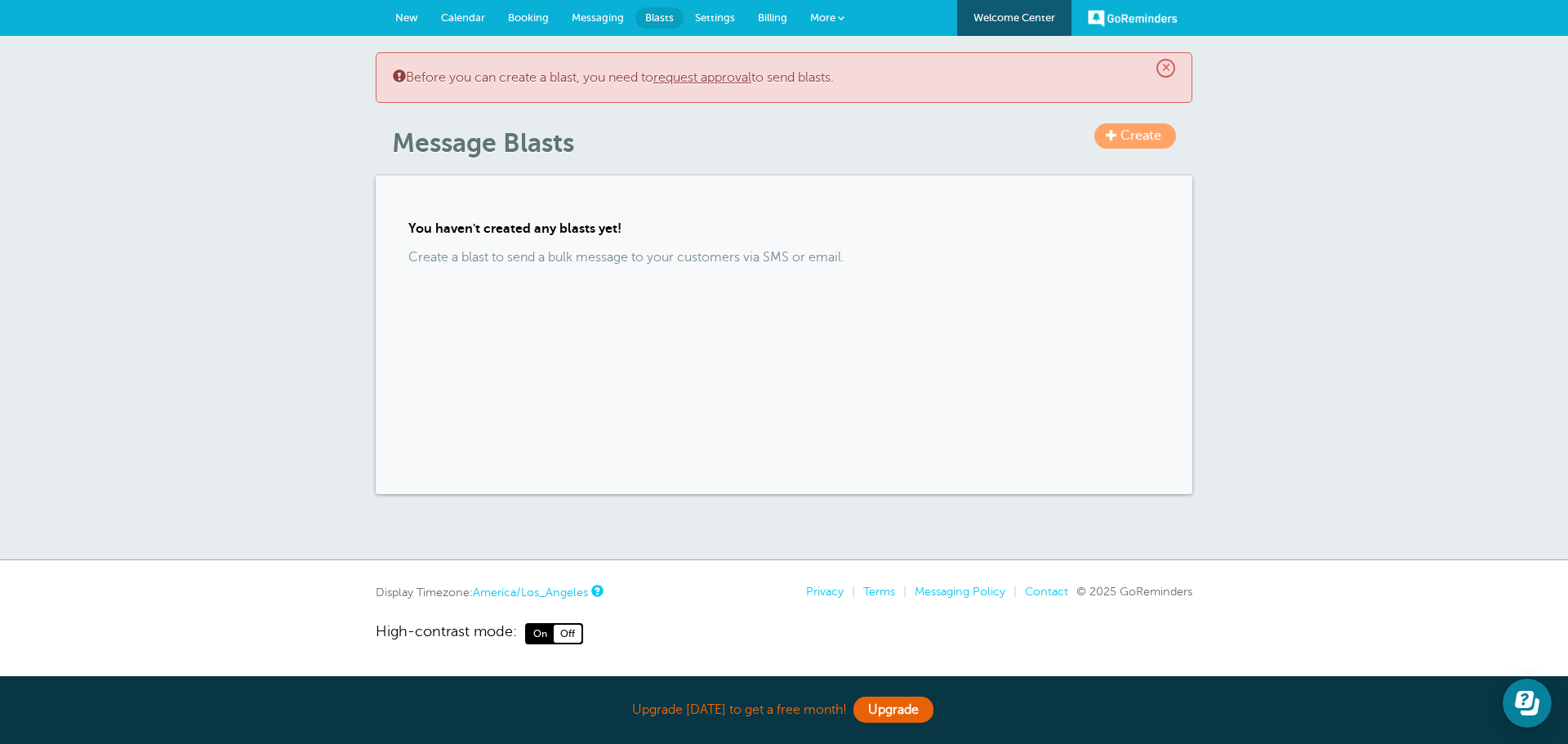
click at [697, 16] on span "Settings" at bounding box center [715, 17] width 40 height 12
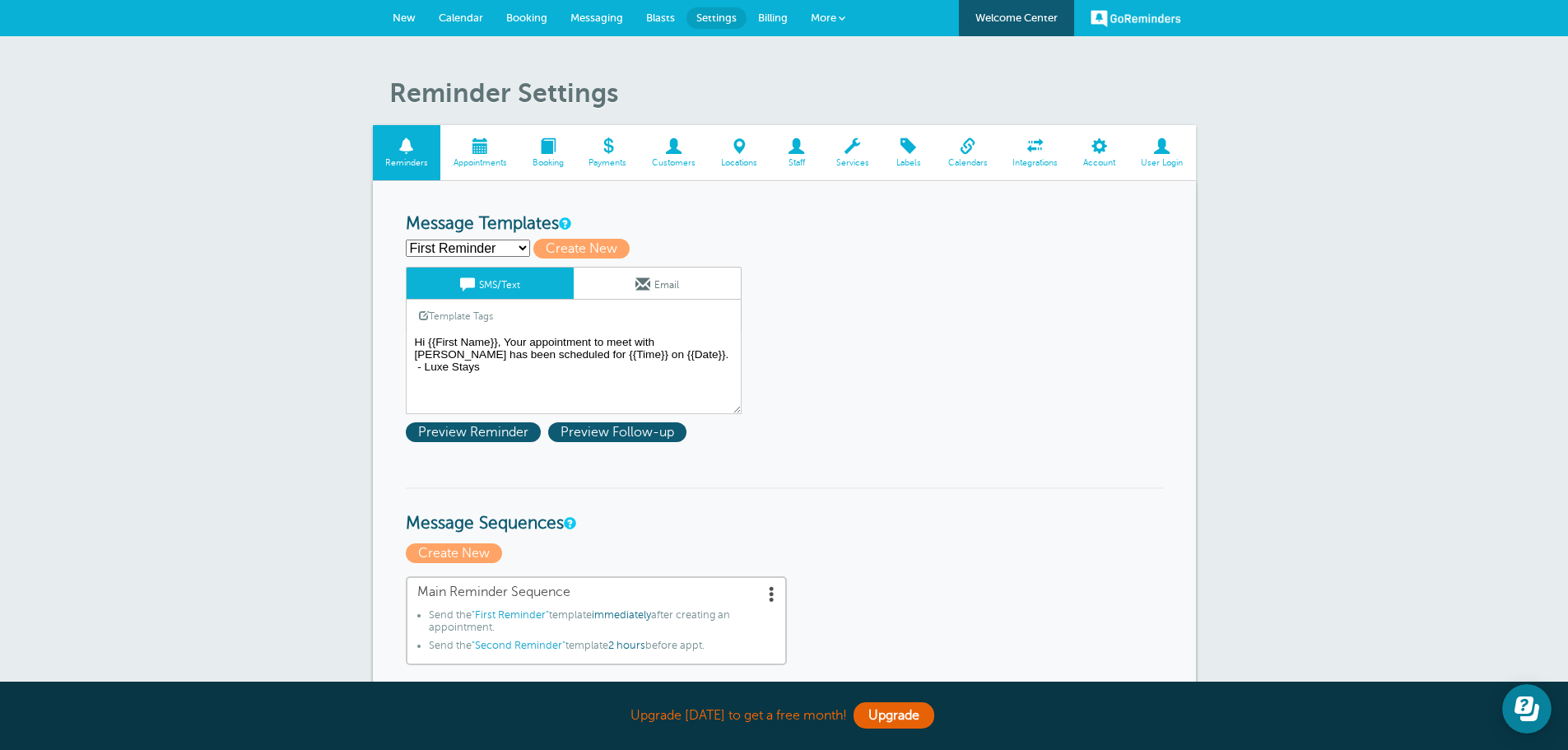
click at [770, 11] on link "Billing" at bounding box center [773, 17] width 52 height 36
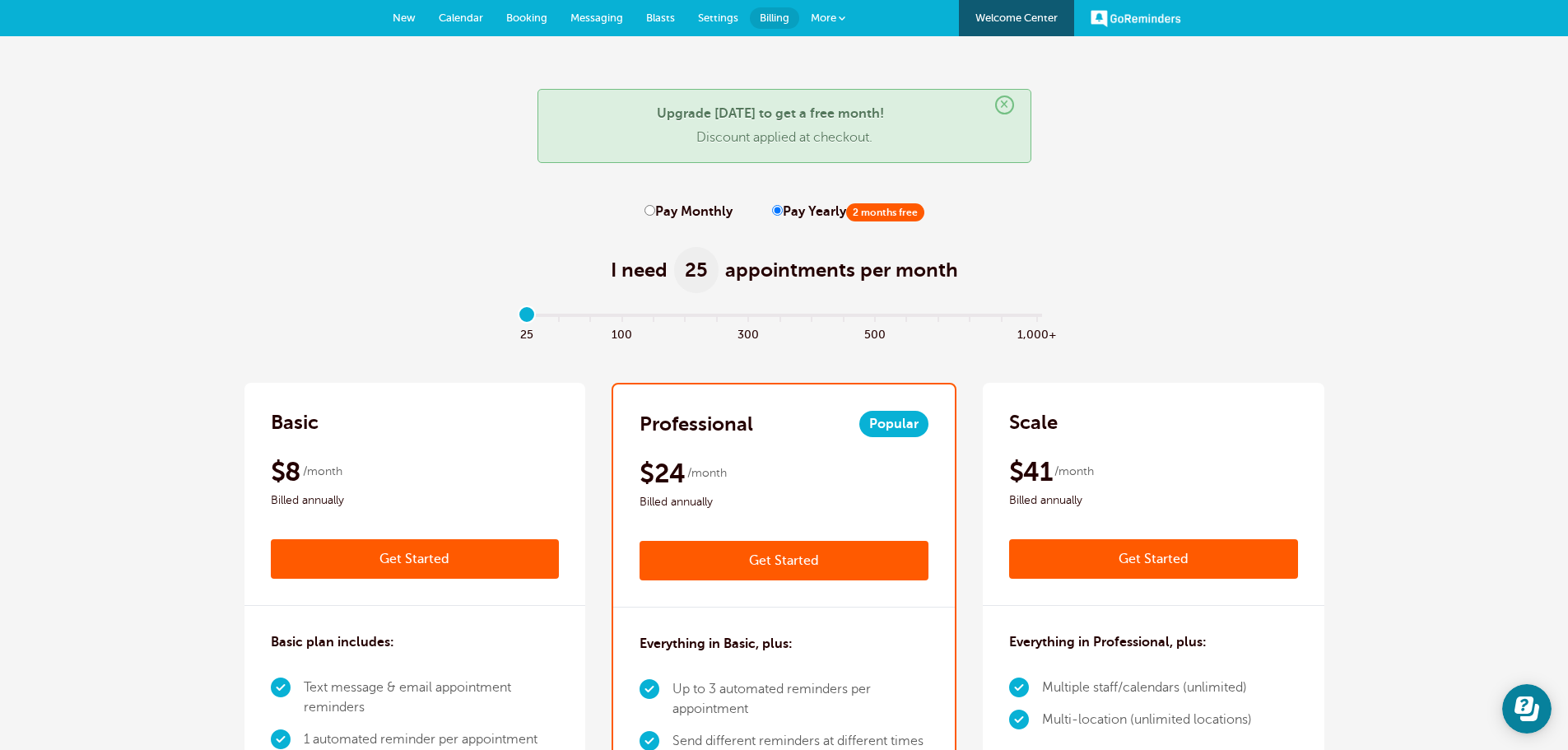
click at [821, 23] on span "More" at bounding box center [824, 17] width 26 height 12
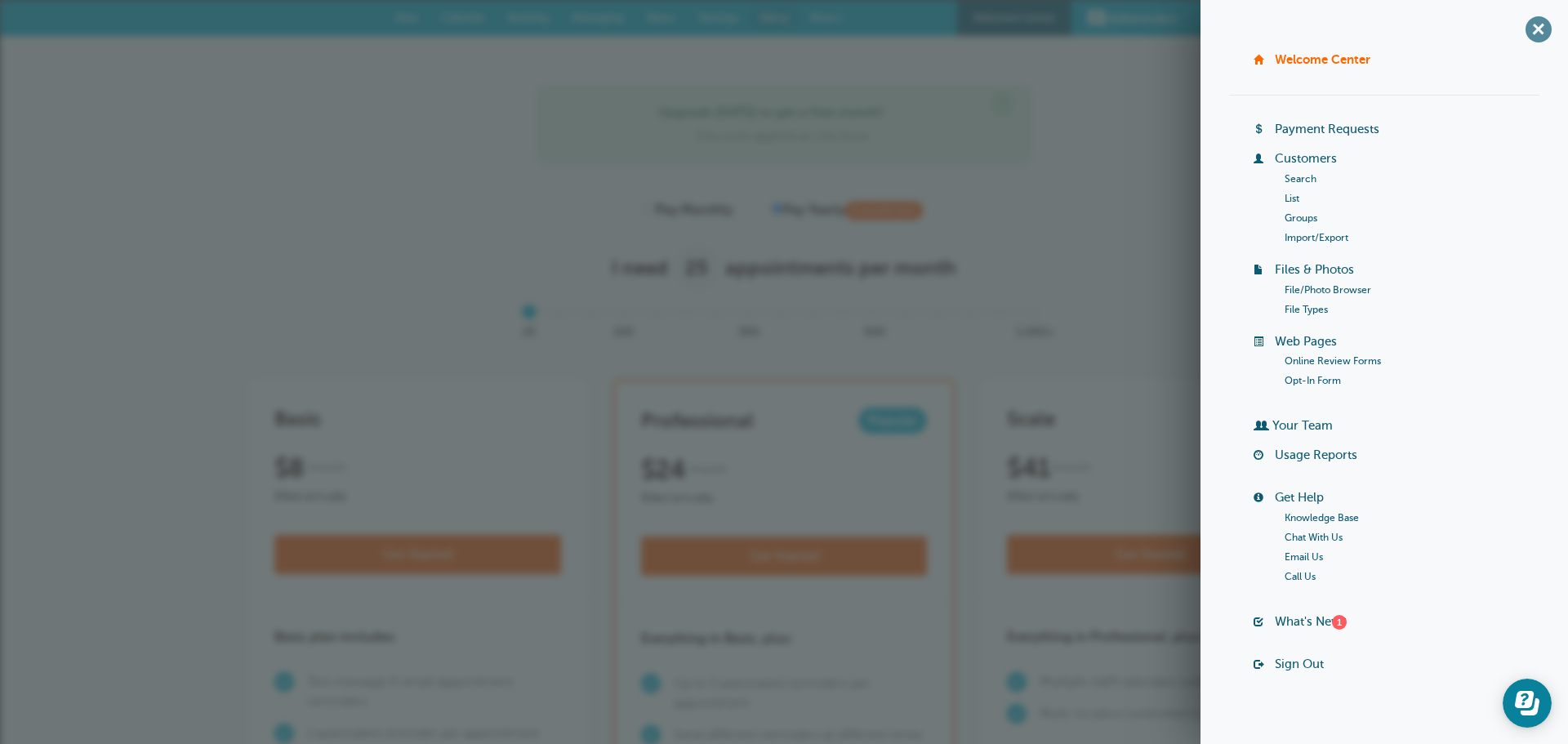
click at [1522, 37] on span "+" at bounding box center [1538, 29] width 36 height 36
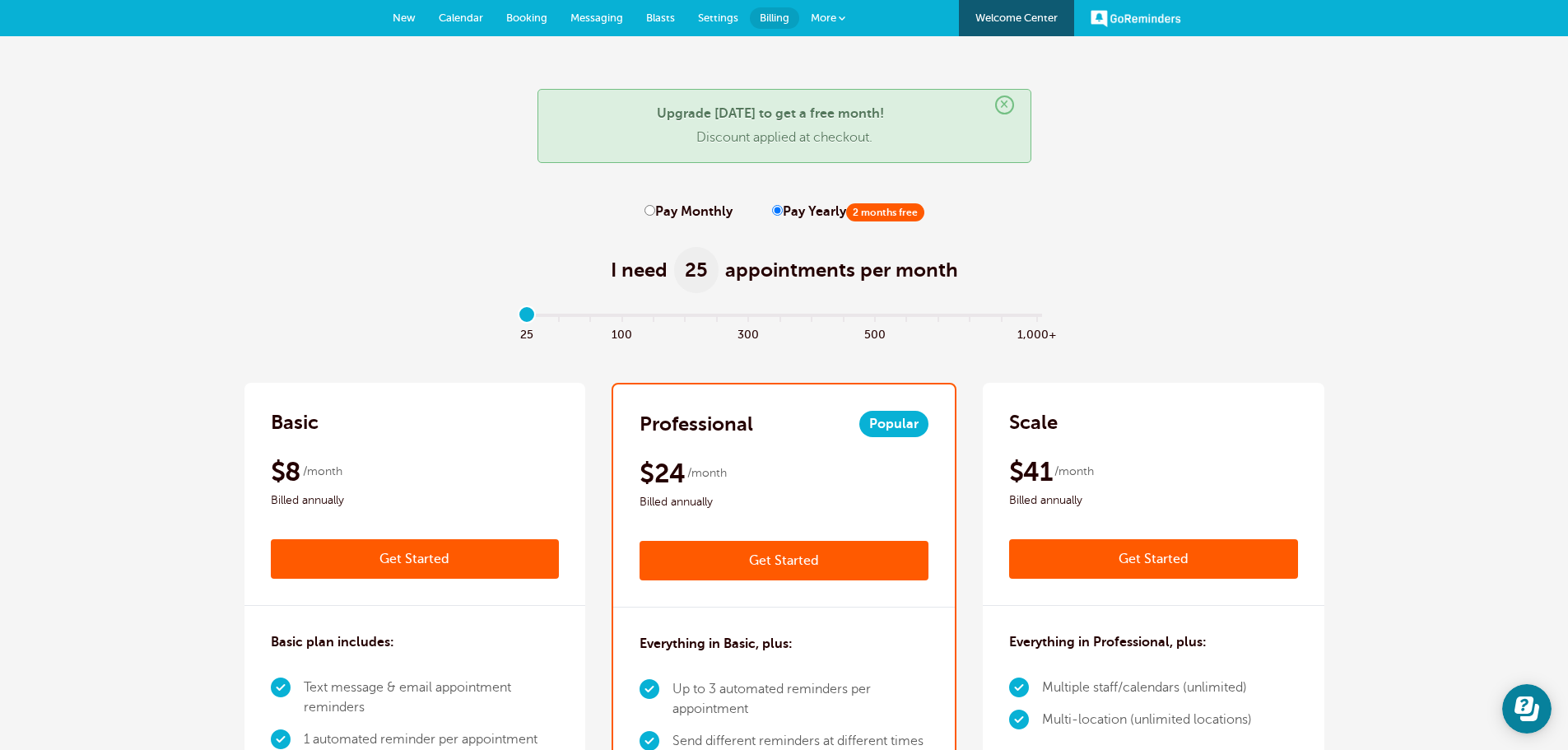
click at [1116, 22] on link "GoReminders" at bounding box center [1136, 17] width 91 height 36
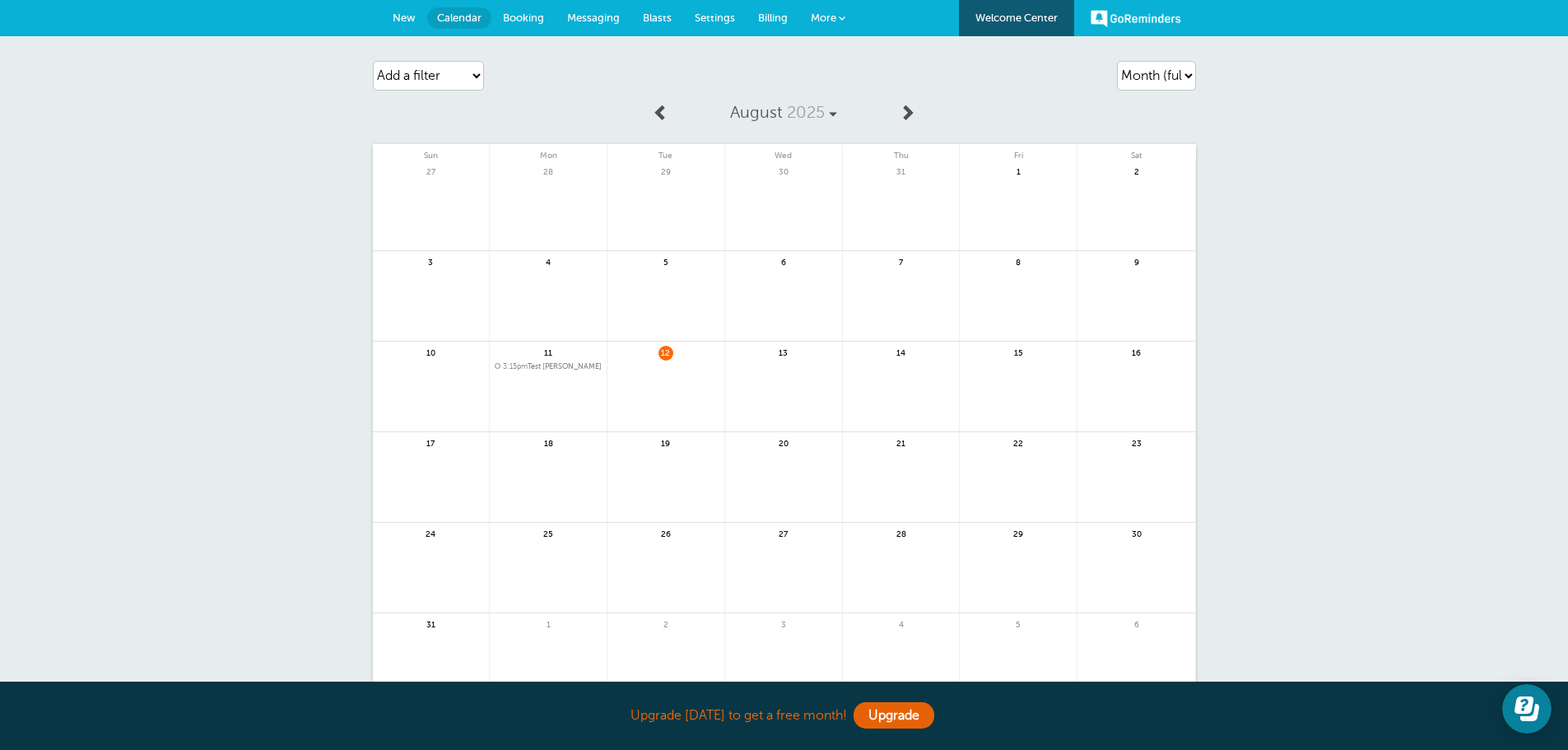
click at [410, 13] on span "New" at bounding box center [405, 17] width 23 height 12
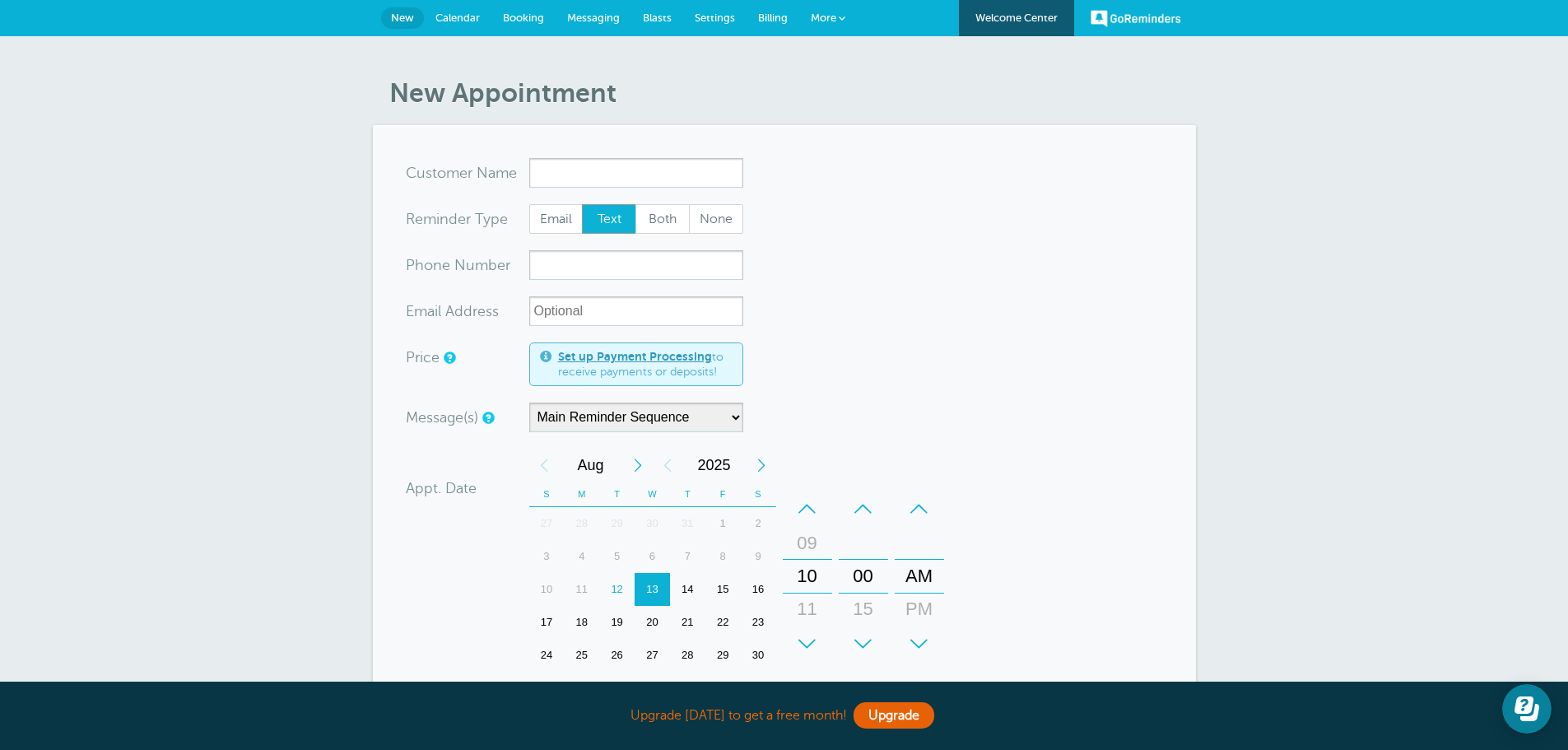
click at [322, 176] on div "New Appointment You are creating a new customer. To use an existing customer se…" at bounding box center [784, 553] width 1568 height 1035
